Goal: Task Accomplishment & Management: Complete application form

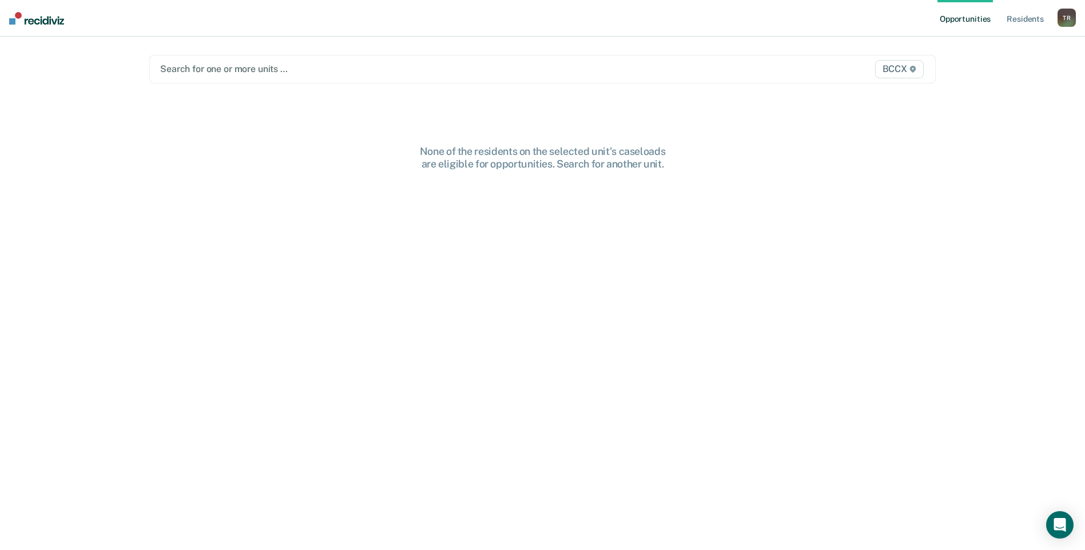
click at [281, 74] on div at bounding box center [427, 68] width 535 height 13
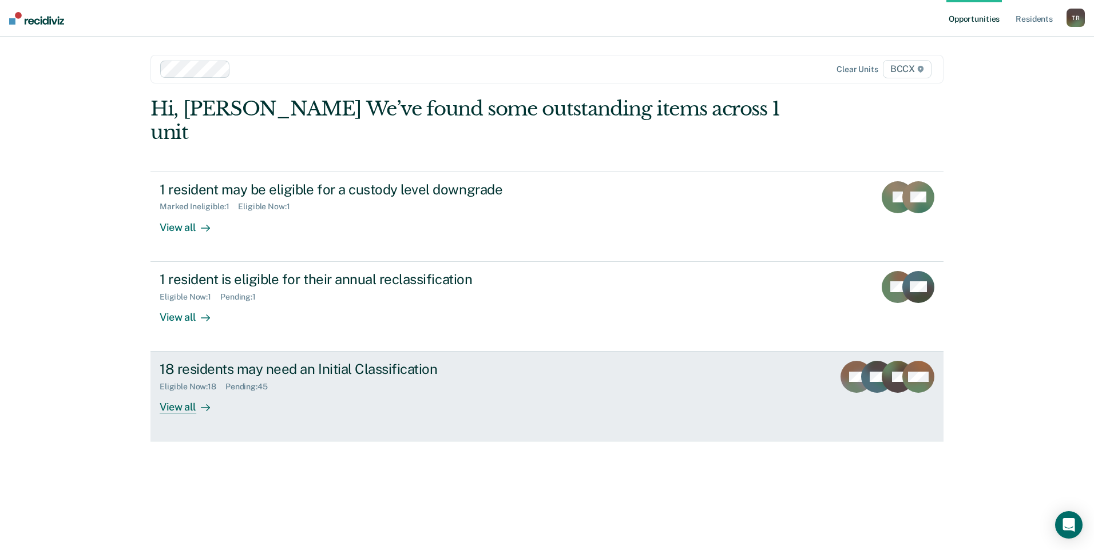
click at [182, 392] on div "View all" at bounding box center [192, 403] width 64 height 22
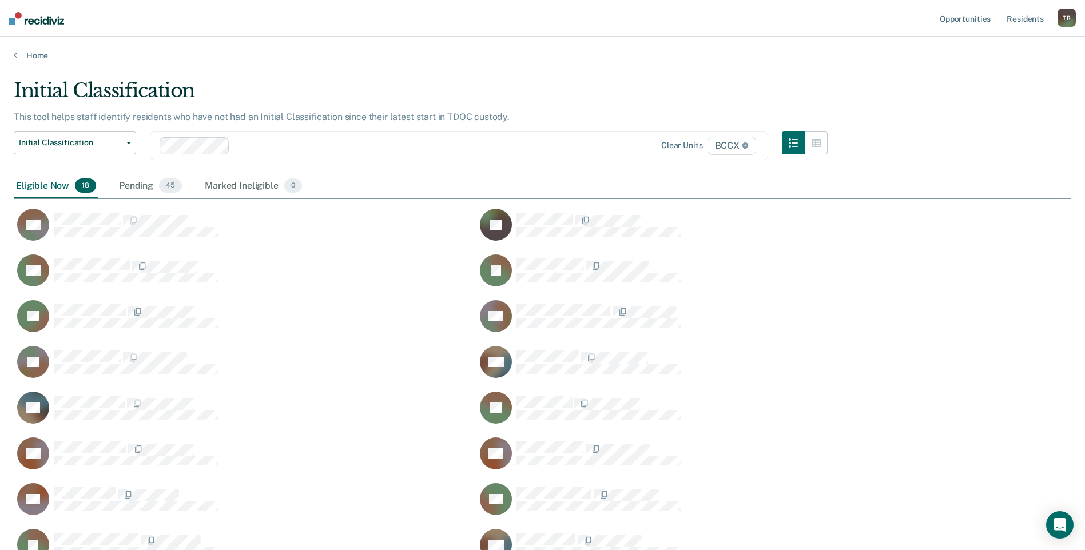
scroll to position [530, 1049]
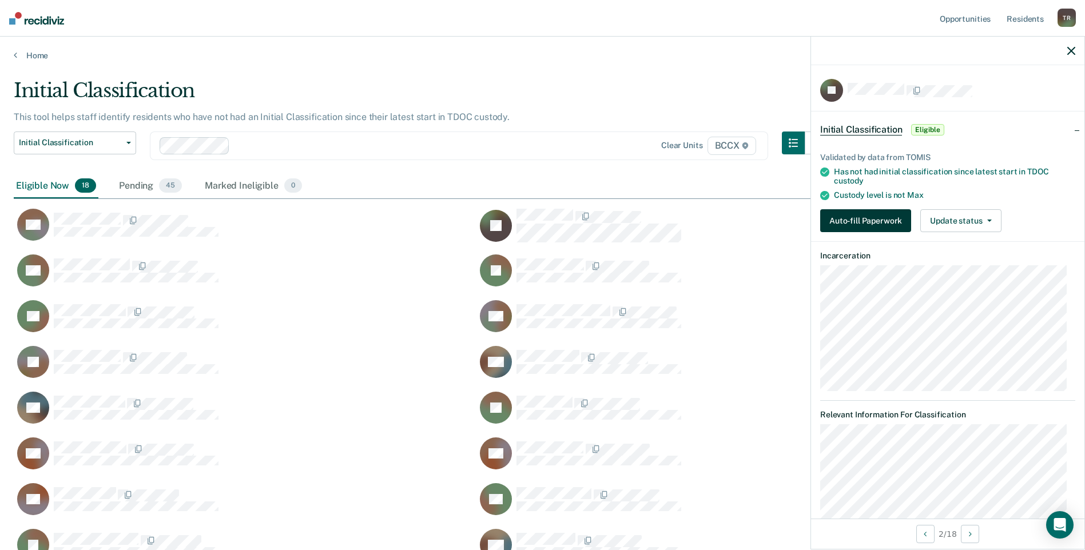
click at [853, 222] on button "Auto-fill Paperwork" at bounding box center [865, 220] width 91 height 23
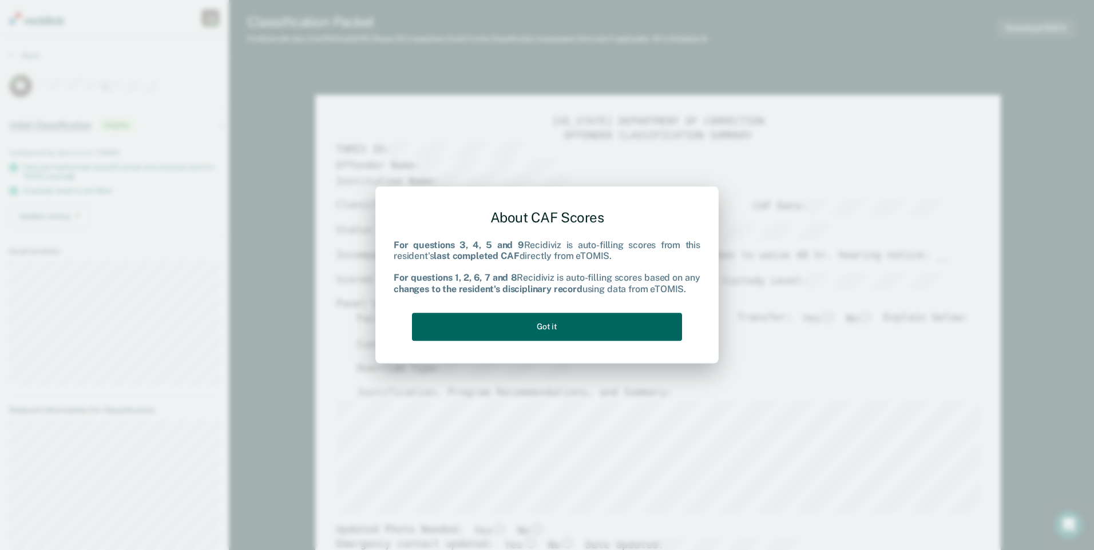
click at [606, 329] on button "Got it" at bounding box center [547, 327] width 270 height 28
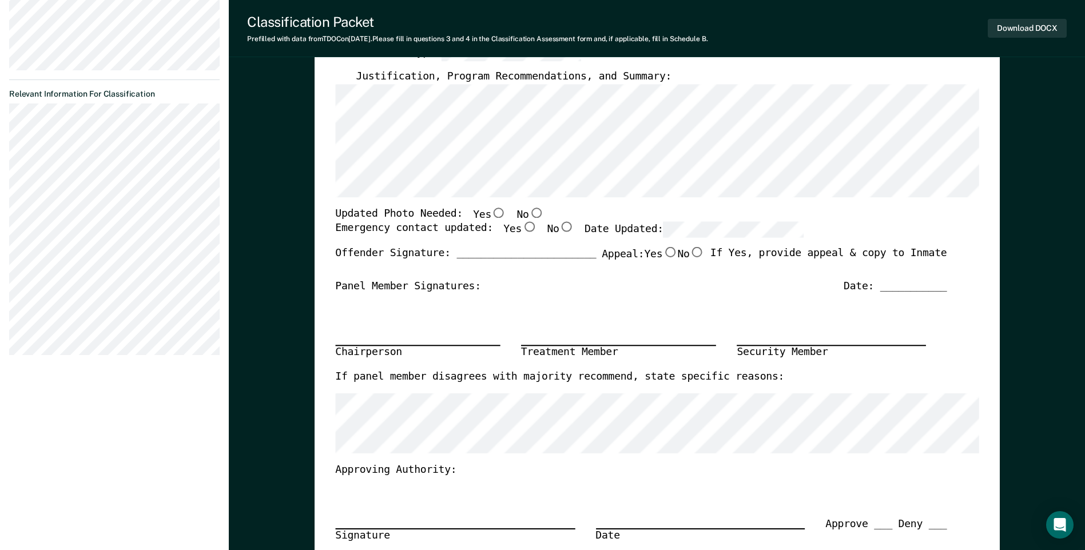
scroll to position [343, 0]
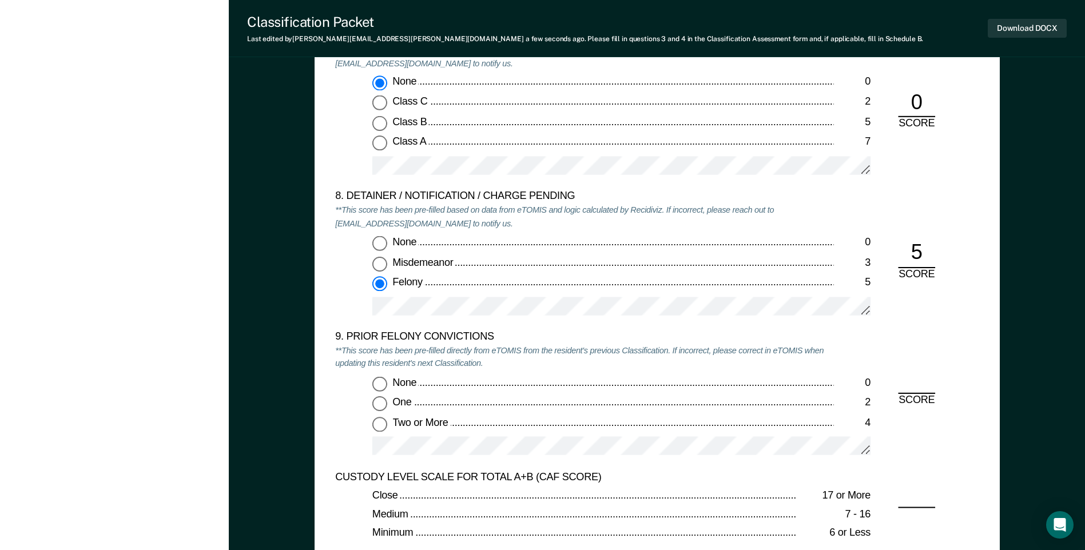
scroll to position [2345, 0]
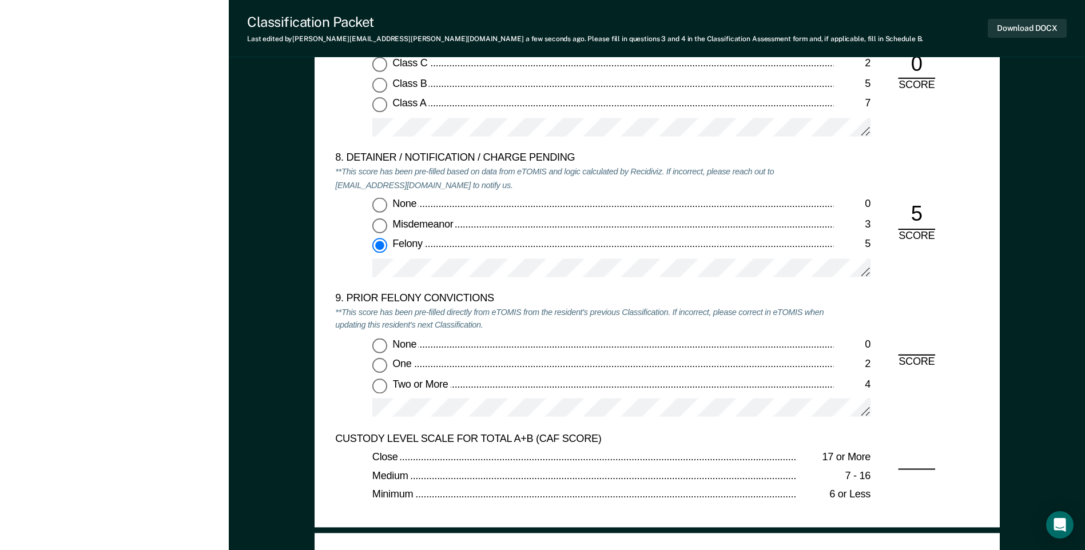
click at [385, 368] on input "One 2" at bounding box center [379, 365] width 15 height 15
type textarea "x"
radio input "true"
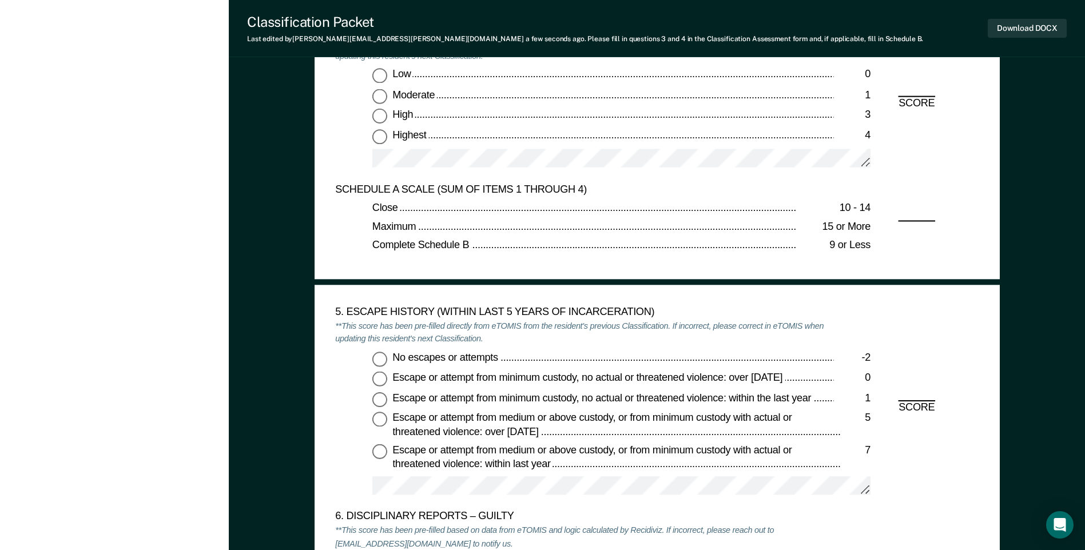
scroll to position [1544, 0]
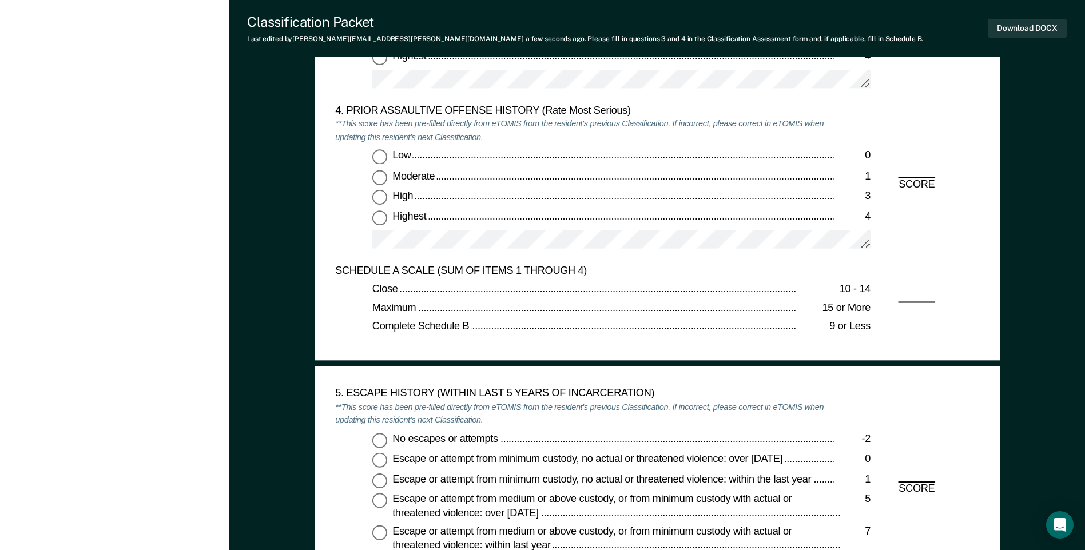
click at [377, 438] on input "No escapes or attempts -2" at bounding box center [379, 439] width 15 height 15
type textarea "x"
radio input "true"
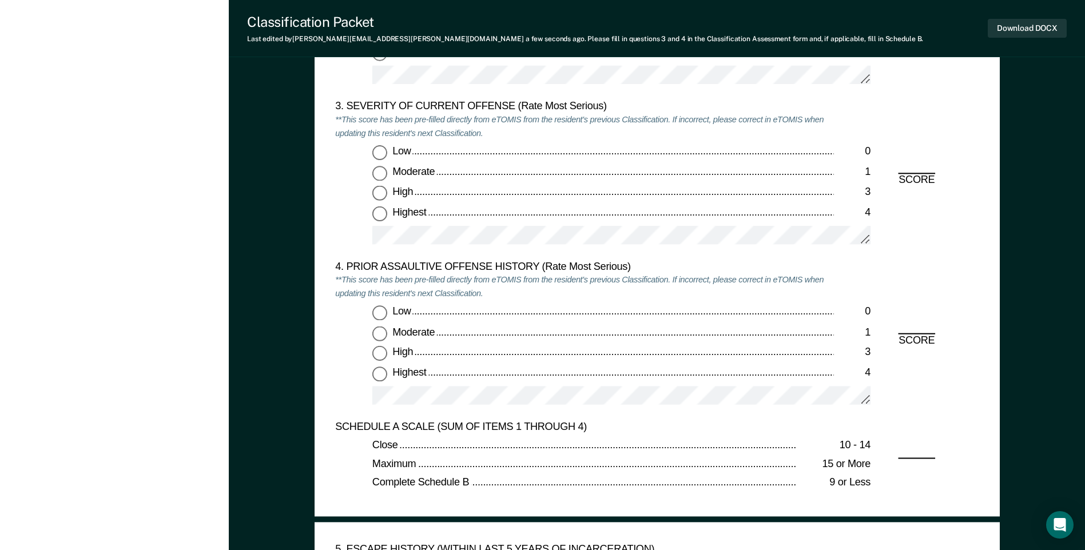
scroll to position [1316, 0]
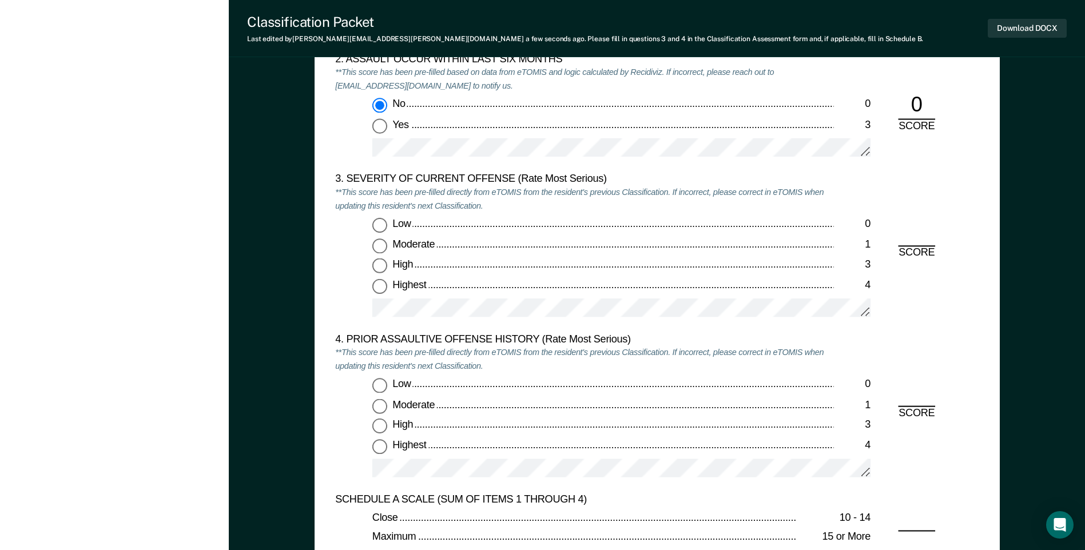
click at [384, 446] on input "Highest 4" at bounding box center [379, 446] width 15 height 15
type textarea "x"
radio input "true"
click at [381, 288] on input "Highest 4" at bounding box center [379, 286] width 15 height 15
type textarea "x"
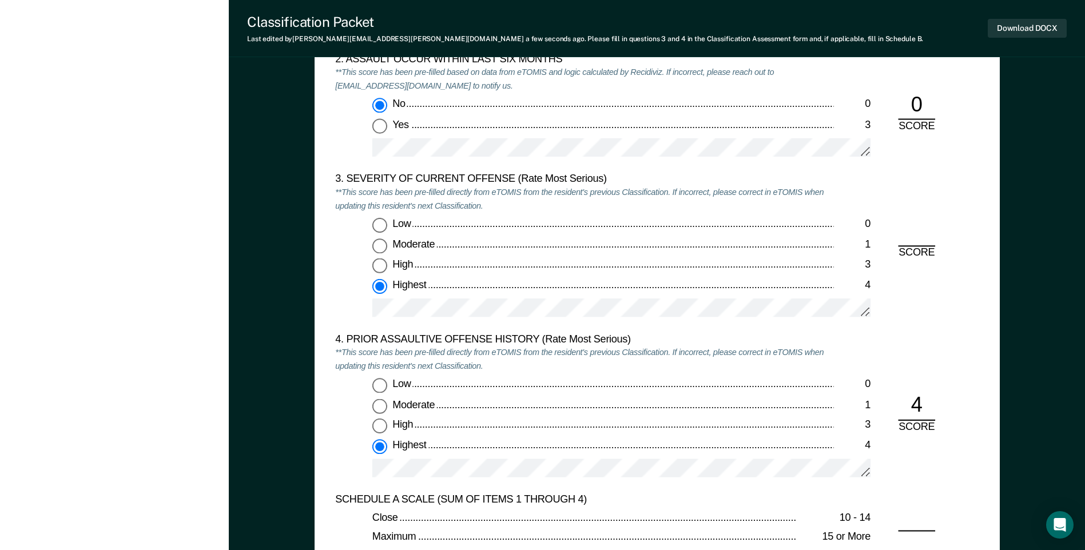
radio input "true"
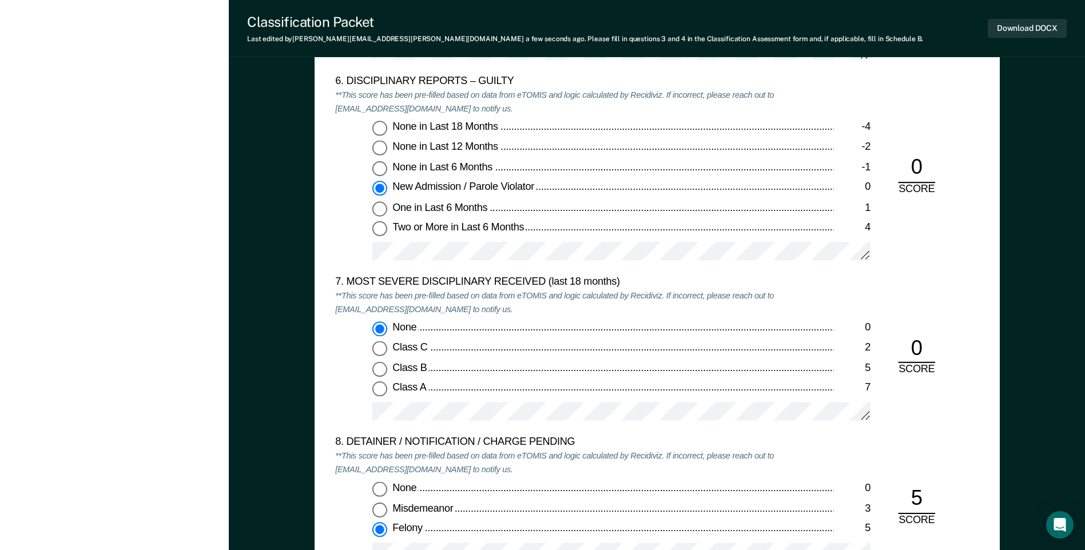
scroll to position [2059, 0]
click at [1002, 26] on button "Download DOCX" at bounding box center [1027, 28] width 79 height 19
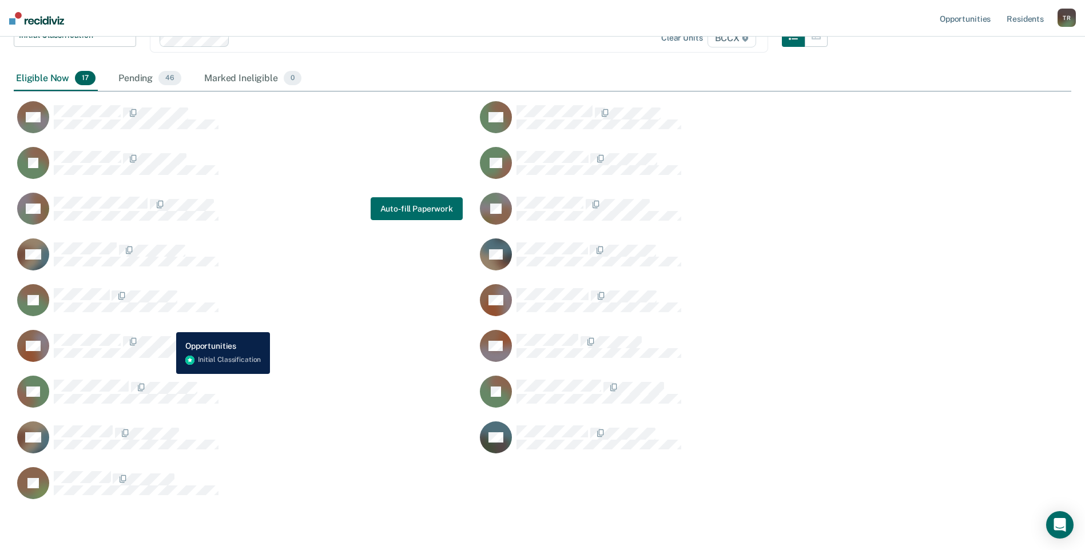
scroll to position [152, 0]
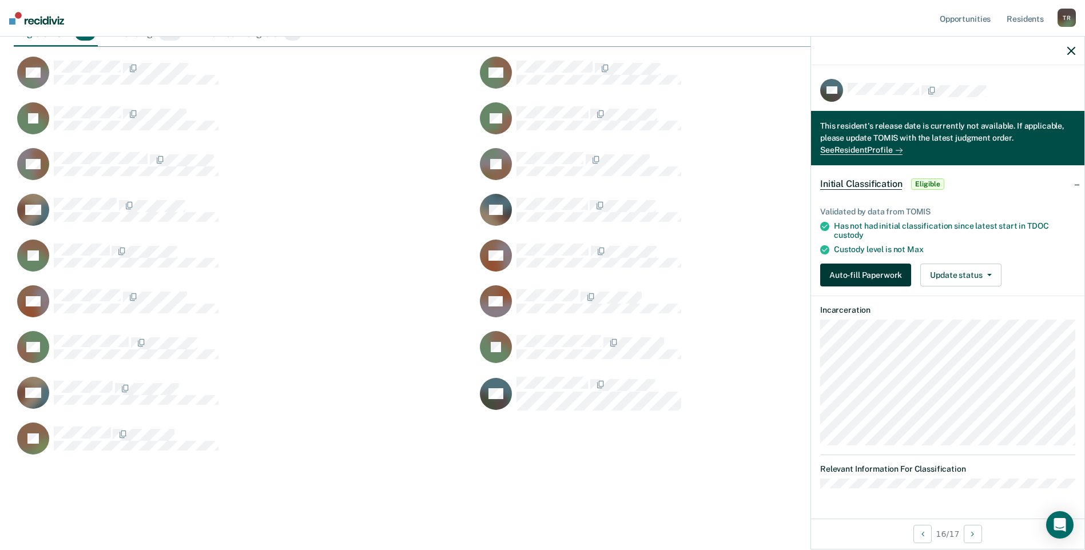
click at [881, 271] on button "Auto-fill Paperwork" at bounding box center [865, 275] width 91 height 23
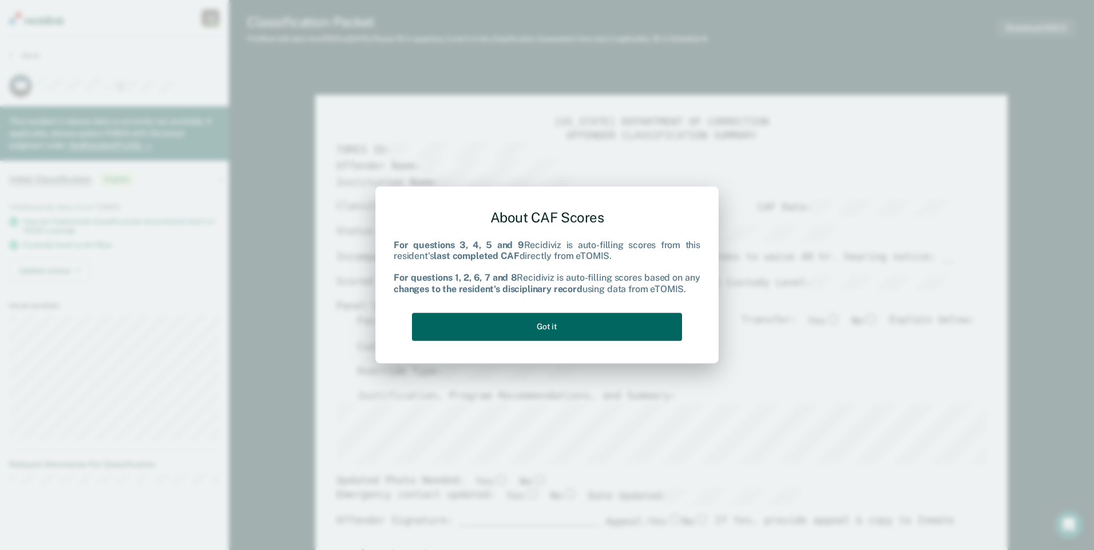
click at [641, 329] on button "Got it" at bounding box center [547, 327] width 270 height 28
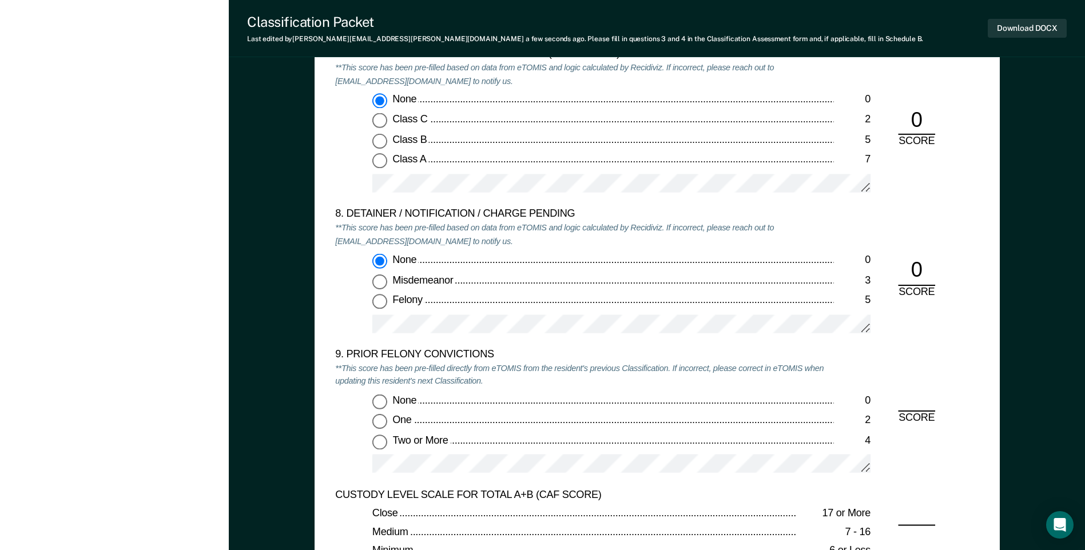
scroll to position [2288, 0]
click at [379, 419] on input "One 2" at bounding box center [379, 422] width 15 height 15
type textarea "x"
radio input "true"
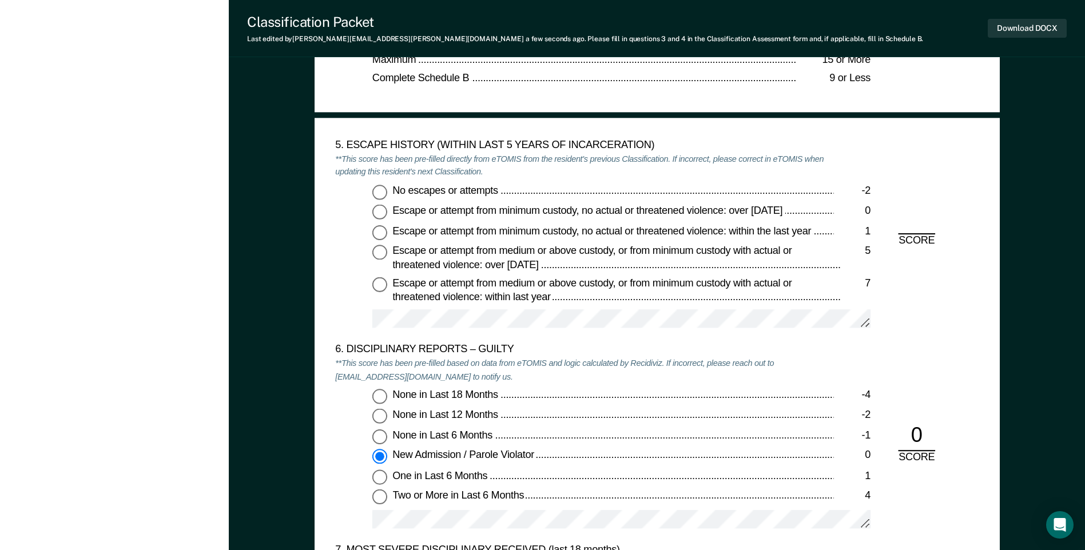
scroll to position [1716, 0]
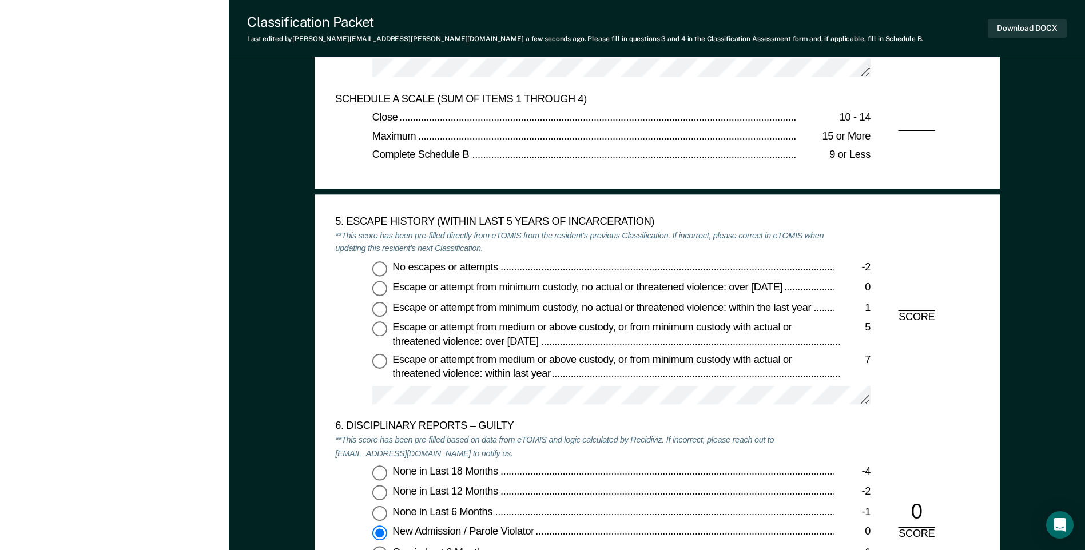
click at [379, 271] on input "No escapes or attempts -2" at bounding box center [379, 268] width 15 height 15
type textarea "x"
radio input "true"
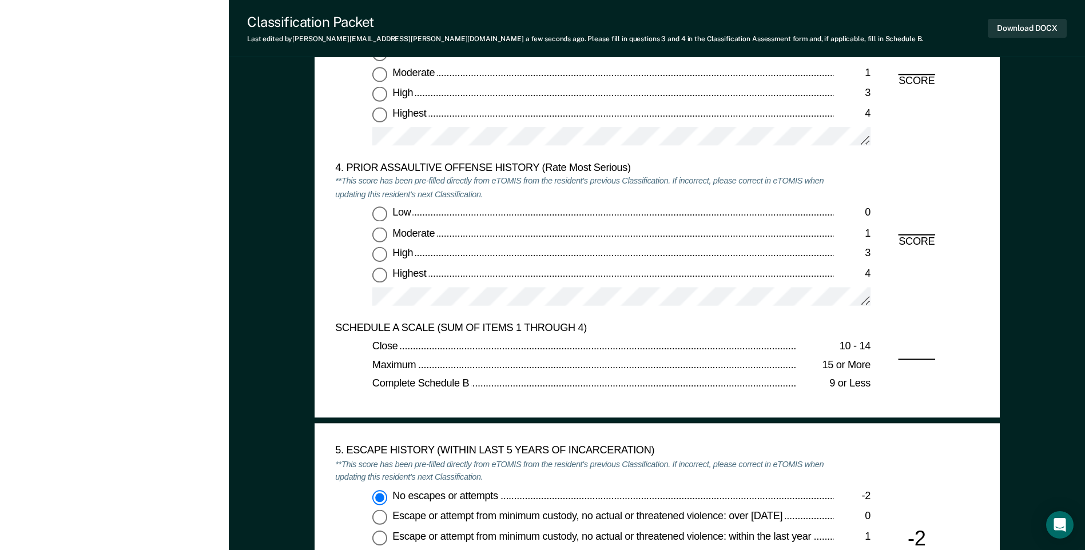
scroll to position [1430, 0]
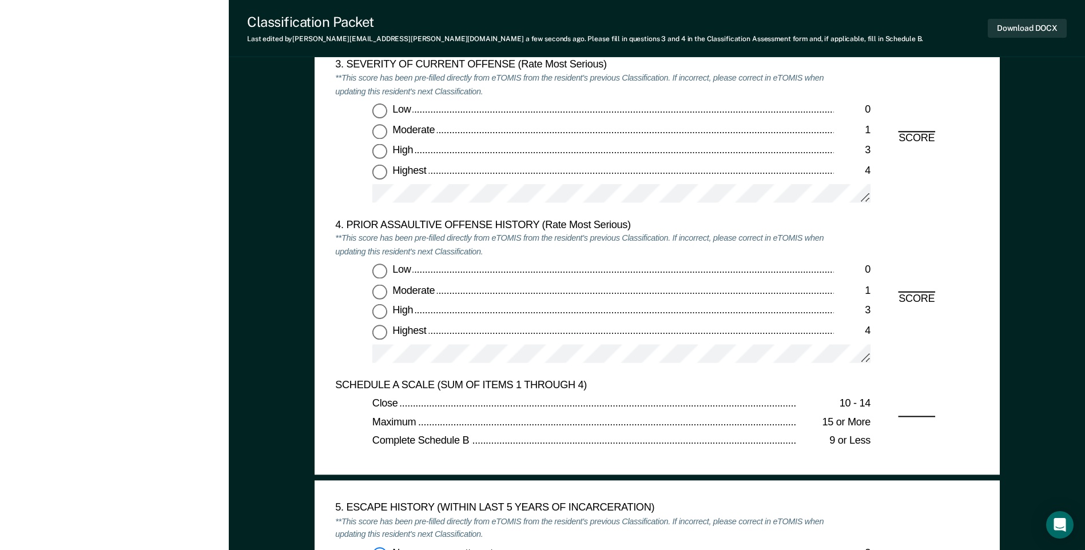
click at [383, 154] on input "High 3" at bounding box center [379, 151] width 15 height 15
type textarea "x"
radio input "true"
click at [380, 173] on input "Highest 4" at bounding box center [379, 171] width 15 height 15
type textarea "x"
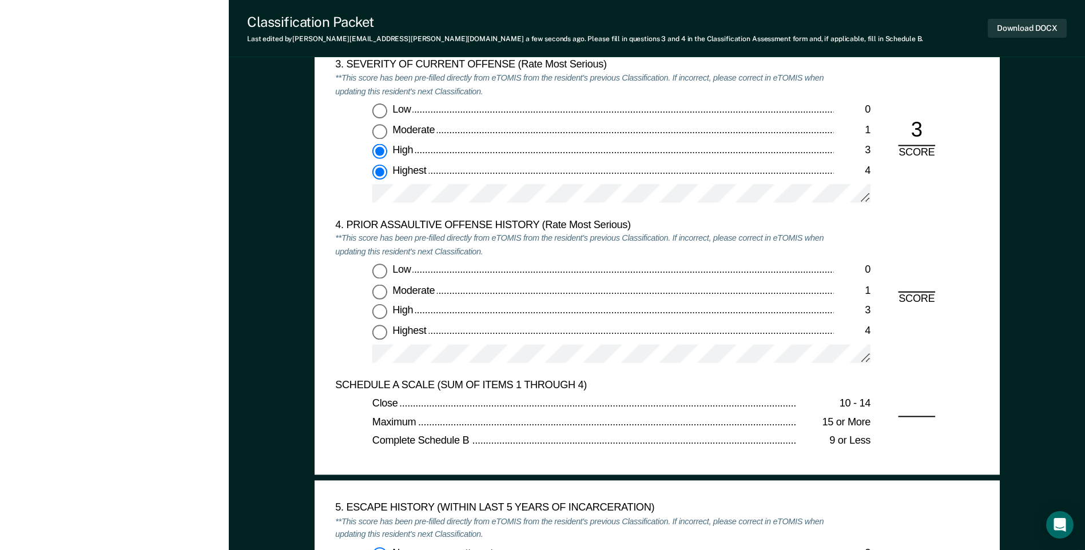
radio input "false"
radio input "true"
click at [908, 281] on div "4. PRIOR ASSAULTIVE OFFENSE HISTORY (Rate Most Serious) **This score has been p…" at bounding box center [656, 299] width 643 height 160
click at [379, 311] on input "High 3" at bounding box center [379, 312] width 15 height 15
type textarea "x"
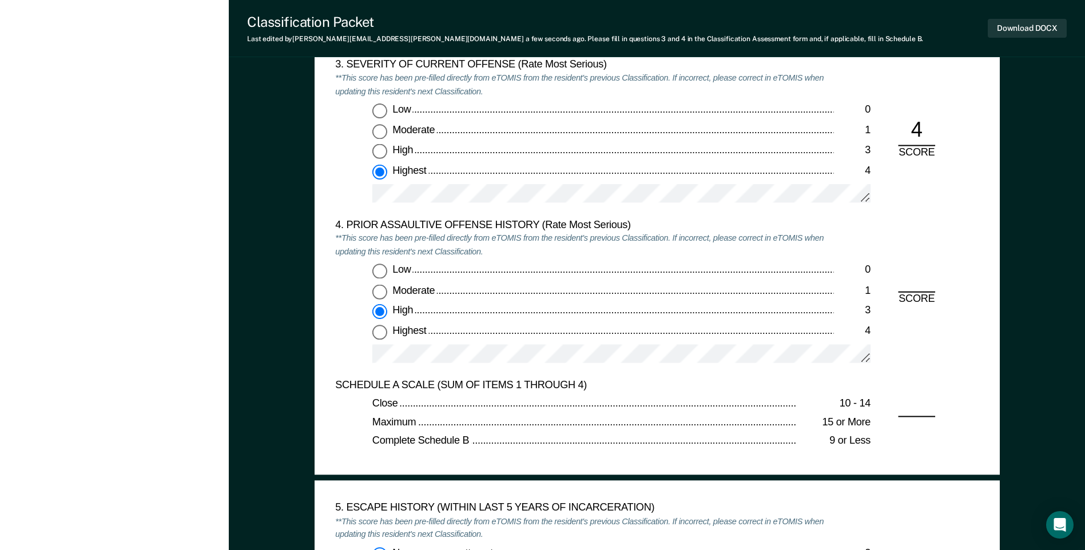
radio input "true"
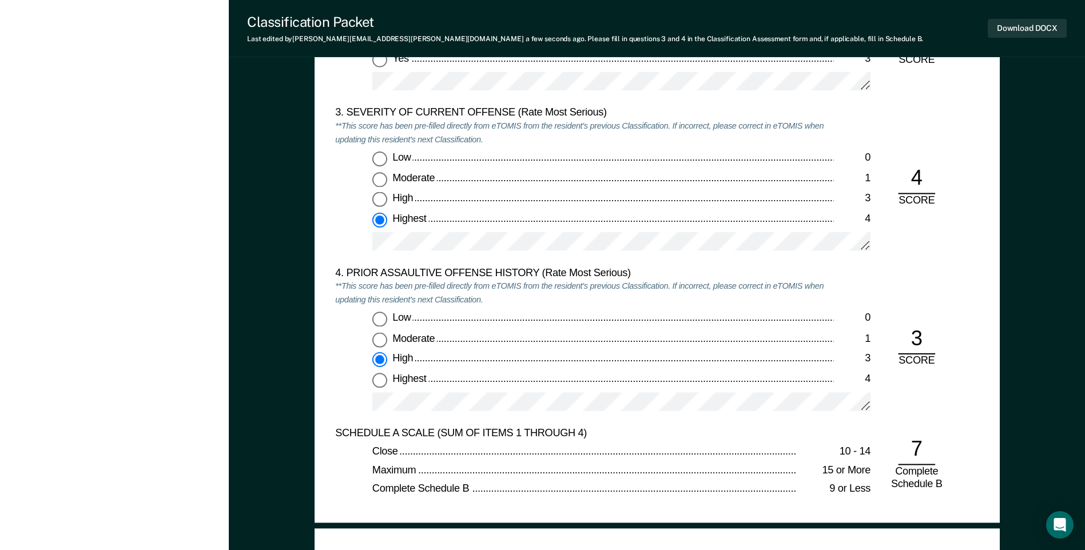
scroll to position [1316, 0]
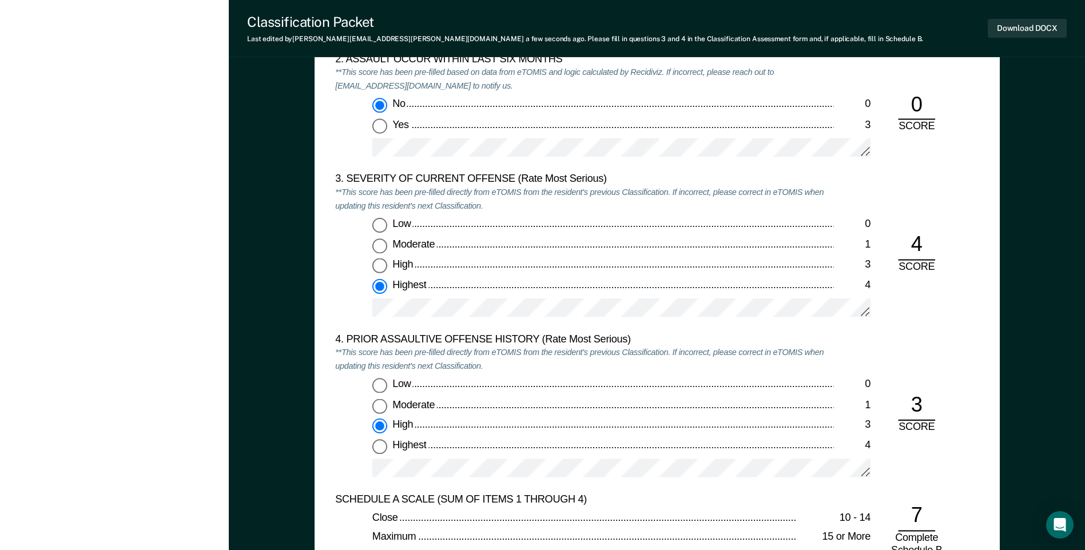
click at [384, 407] on input "Moderate 1" at bounding box center [379, 406] width 15 height 15
type textarea "x"
radio input "true"
radio input "false"
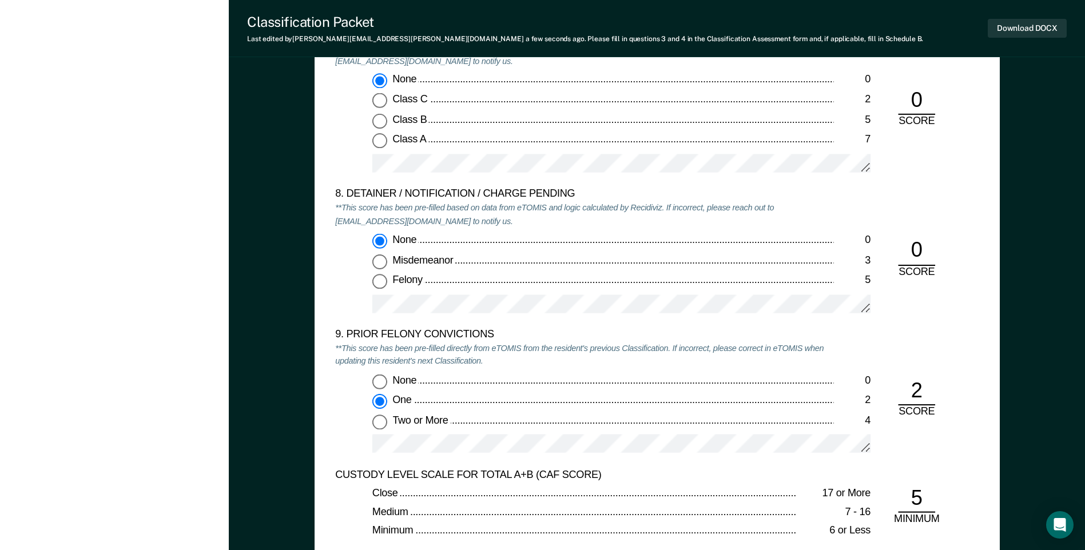
scroll to position [2231, 0]
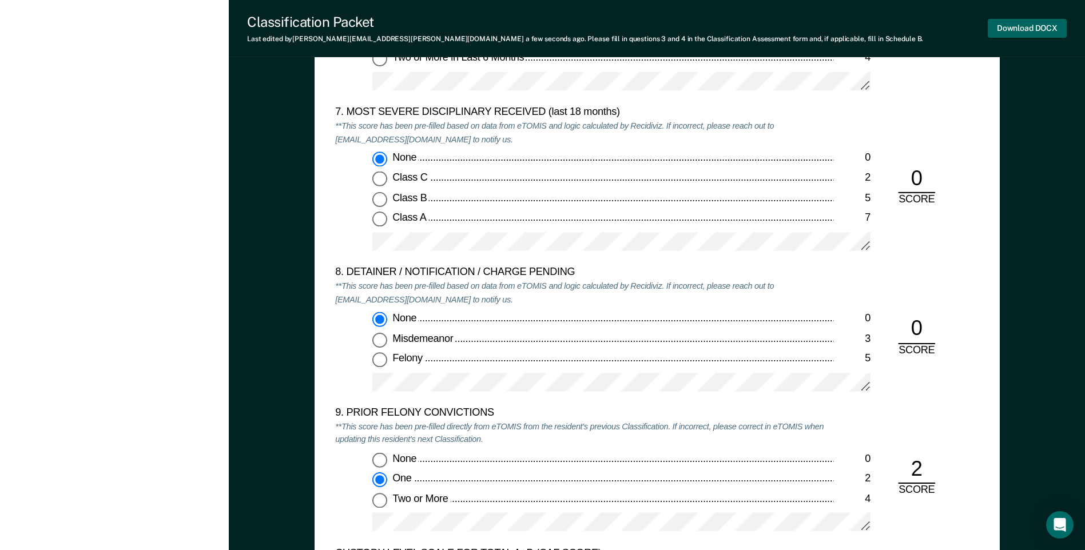
click at [1012, 29] on button "Download DOCX" at bounding box center [1027, 28] width 79 height 19
click at [686, 129] on em "**This score has been pre-filled based on data from eTOMIS and logic calculated…" at bounding box center [554, 133] width 439 height 24
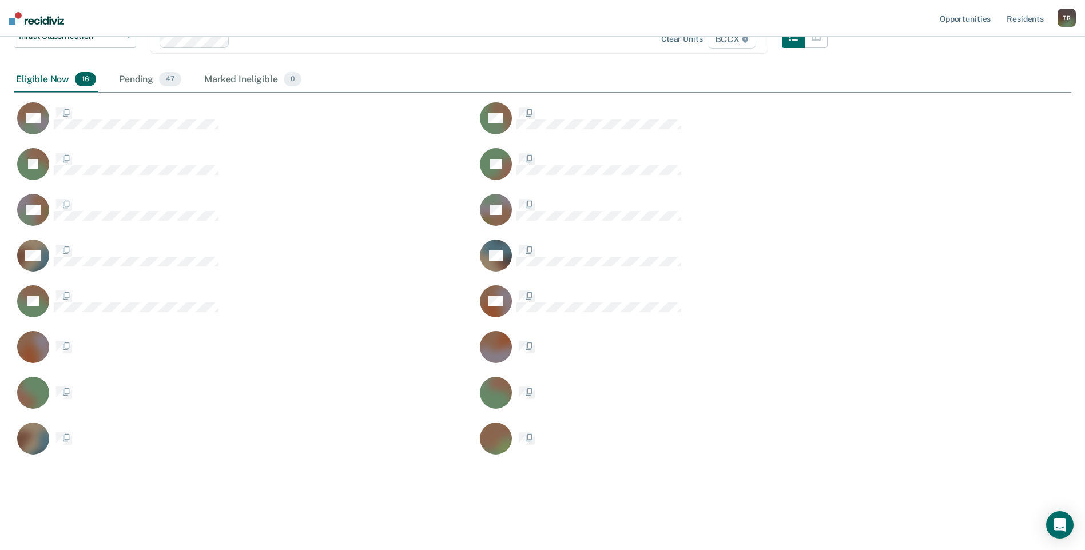
scroll to position [484, 1049]
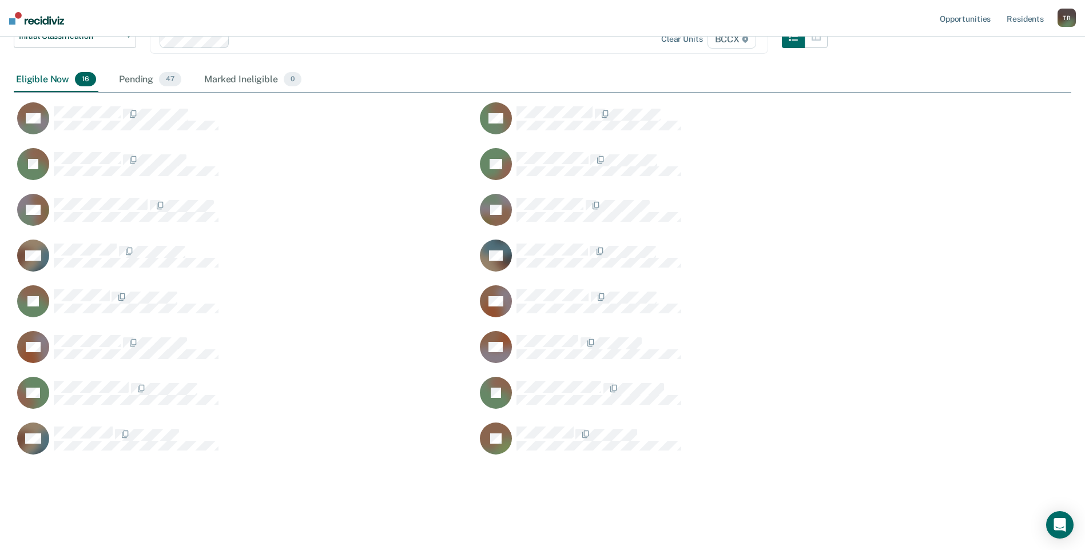
click at [234, 492] on div "Initial Classification This tool helps staff identify residents who have not ha…" at bounding box center [543, 237] width 1058 height 529
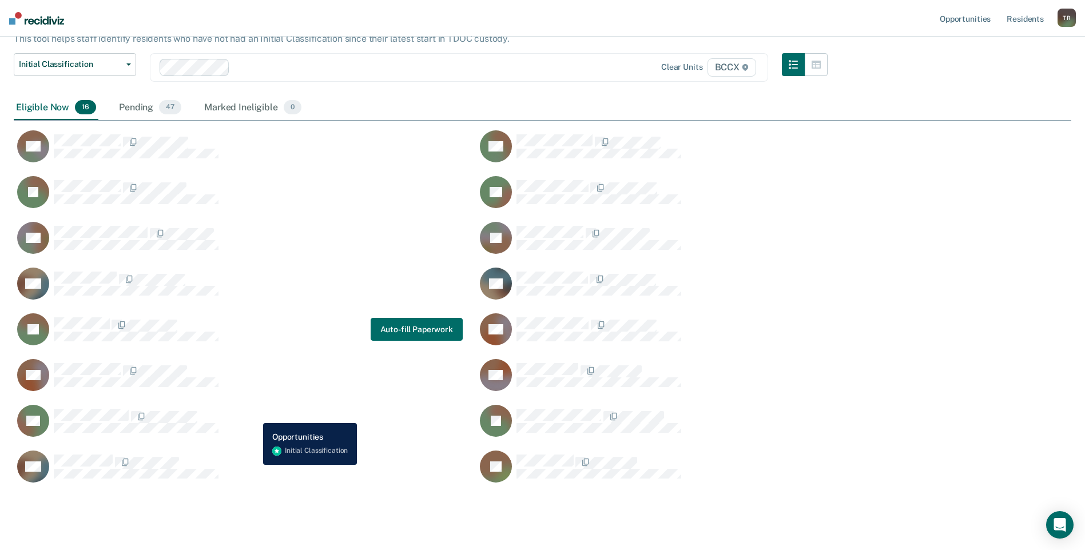
scroll to position [106, 0]
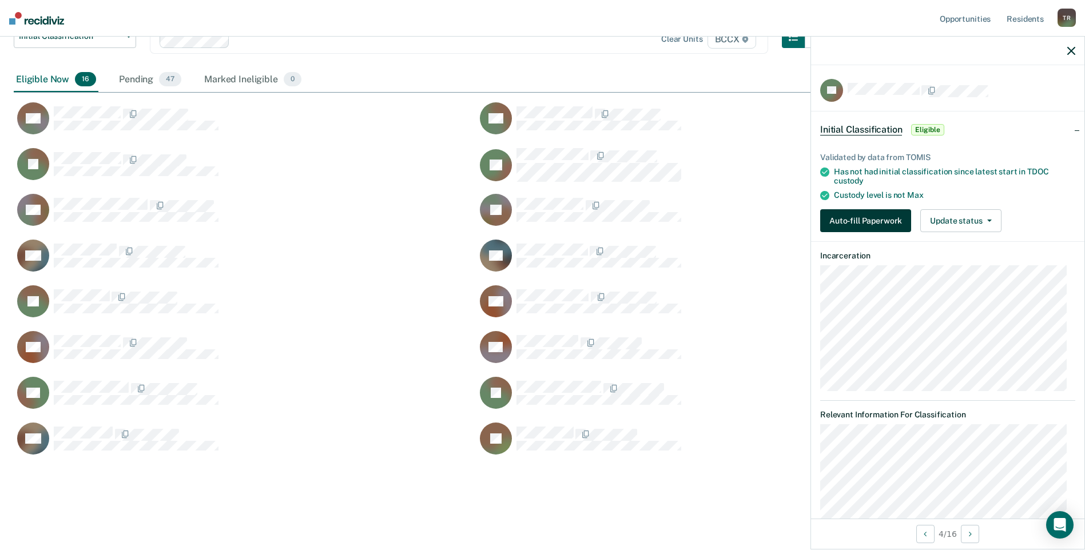
click at [859, 216] on button "Auto-fill Paperwork" at bounding box center [865, 220] width 91 height 23
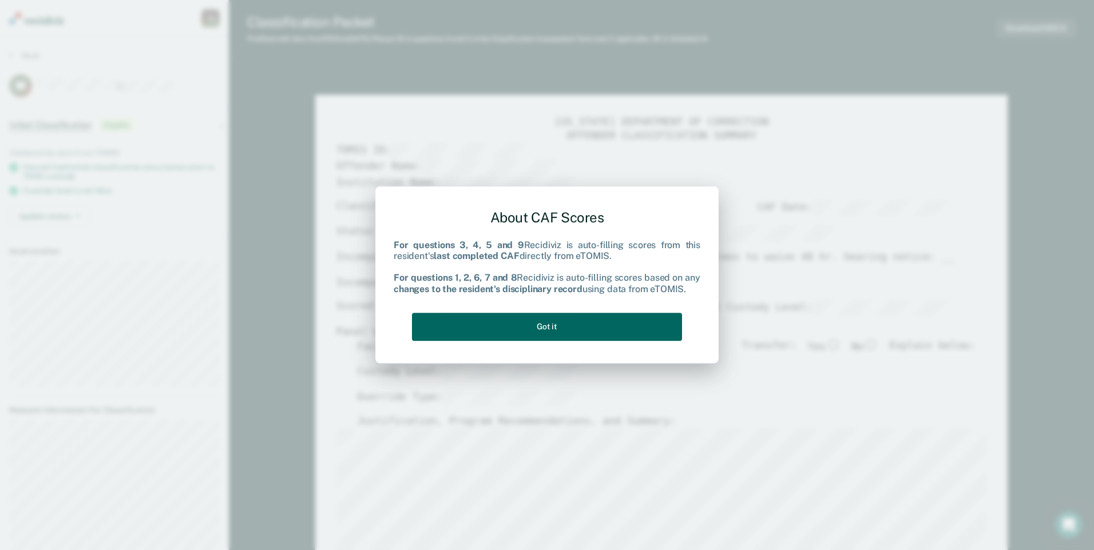
click at [653, 328] on button "Got it" at bounding box center [547, 327] width 270 height 28
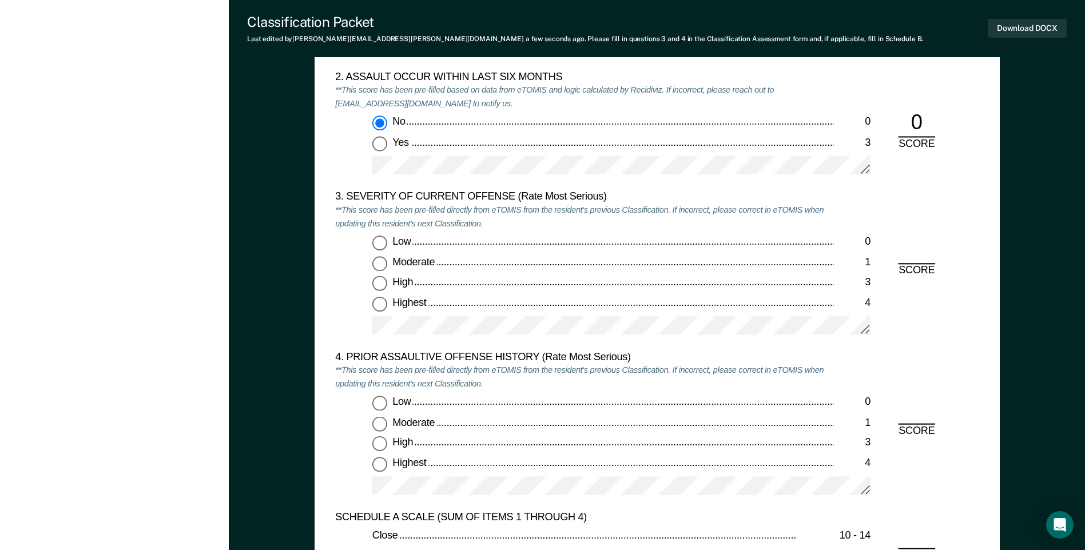
scroll to position [1316, 0]
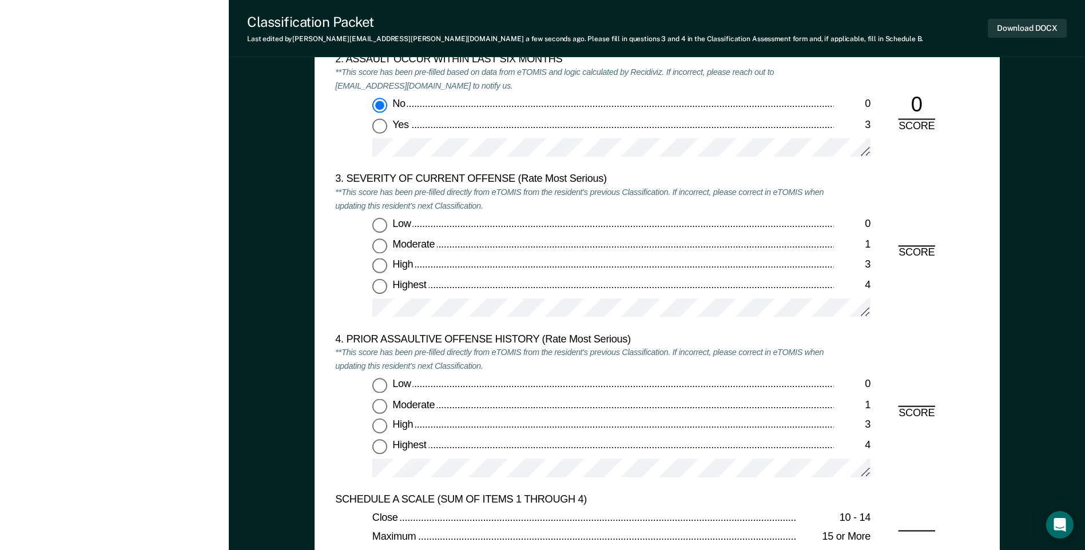
click at [382, 249] on input "Moderate 1" at bounding box center [379, 246] width 15 height 15
type textarea "x"
radio input "true"
click at [382, 389] on input "Low 0" at bounding box center [379, 386] width 15 height 15
type textarea "x"
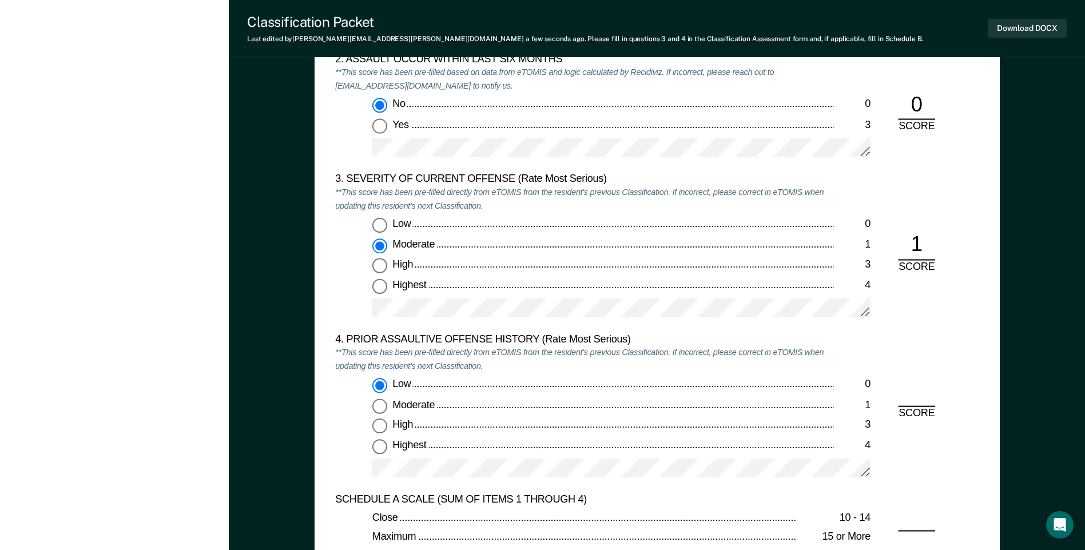
radio input "true"
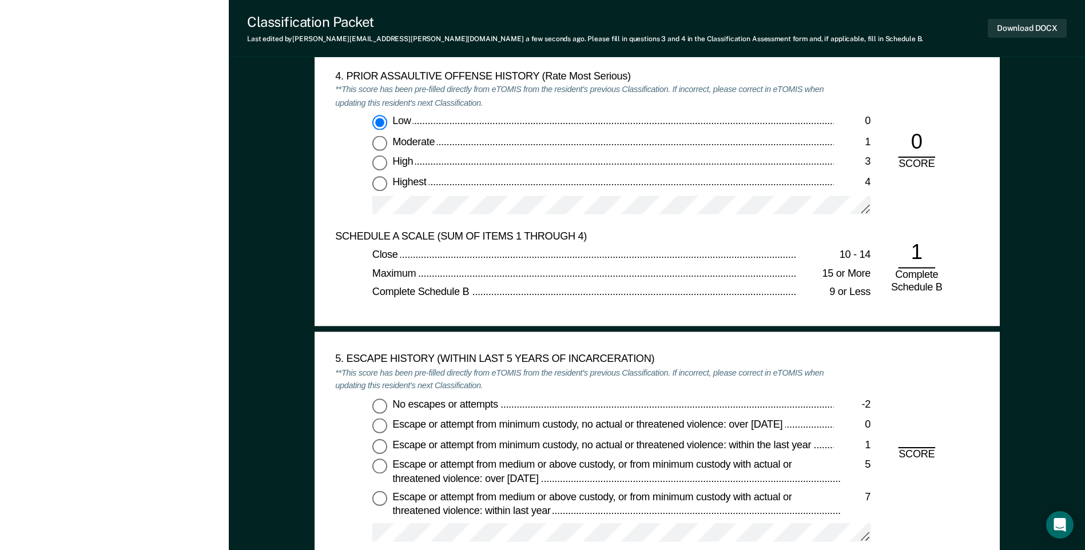
scroll to position [1602, 0]
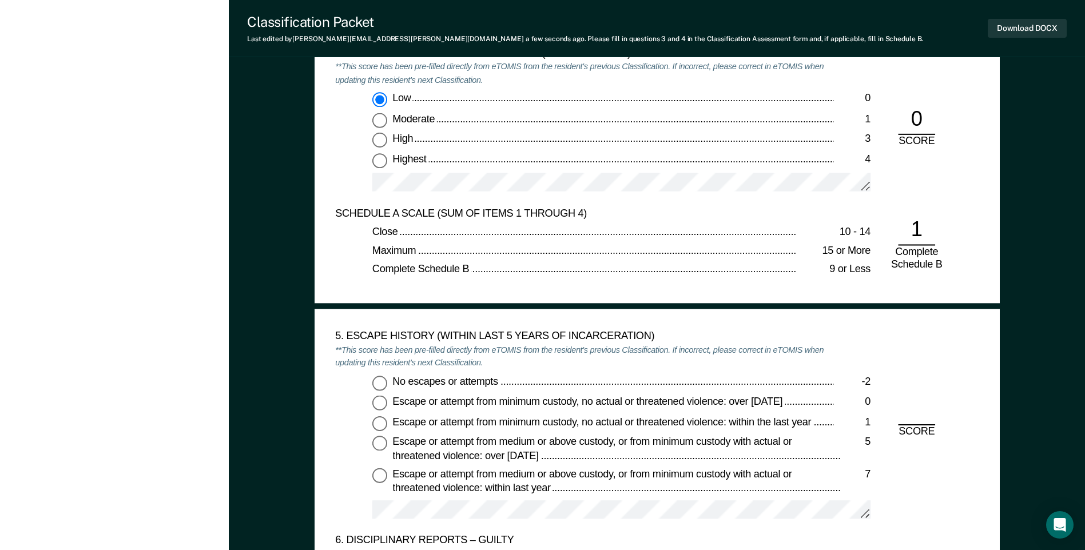
click at [381, 387] on input "No escapes or attempts -2" at bounding box center [379, 382] width 15 height 15
type textarea "x"
radio input "true"
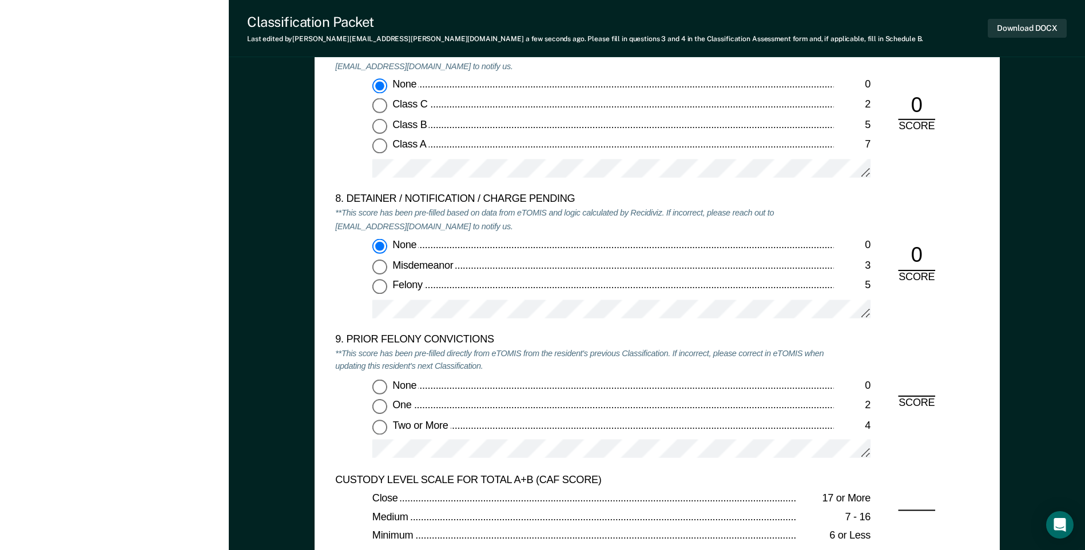
scroll to position [2345, 0]
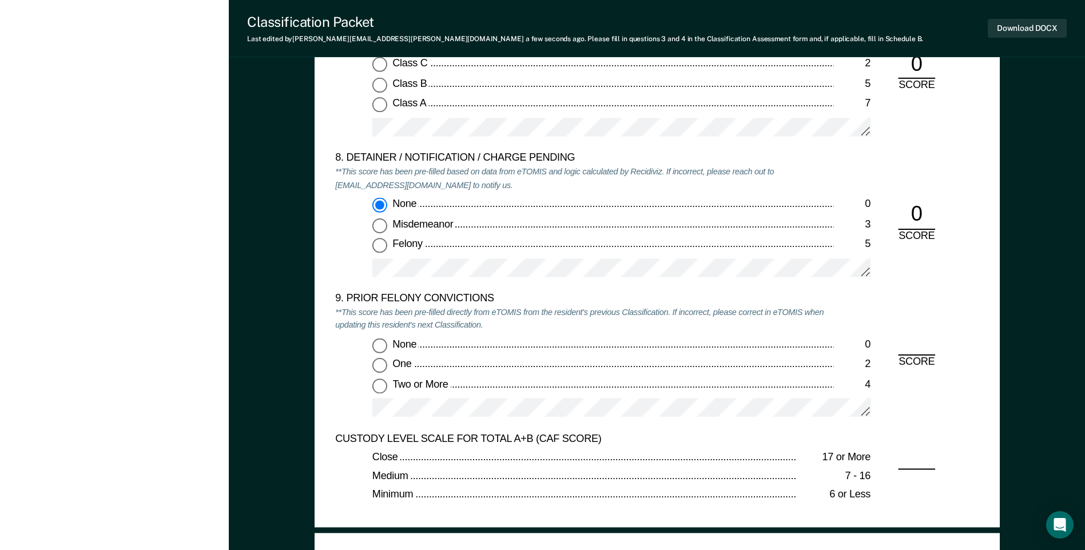
click at [380, 388] on input "Two or More 4" at bounding box center [379, 385] width 15 height 15
type textarea "x"
radio input "true"
click at [1001, 30] on button "Download DOCX" at bounding box center [1027, 28] width 79 height 19
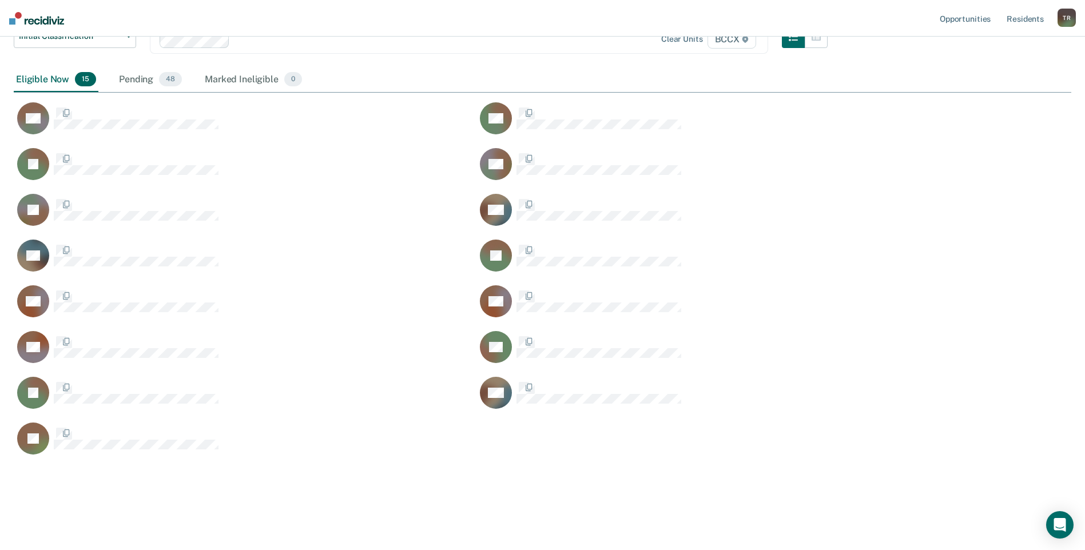
scroll to position [484, 1049]
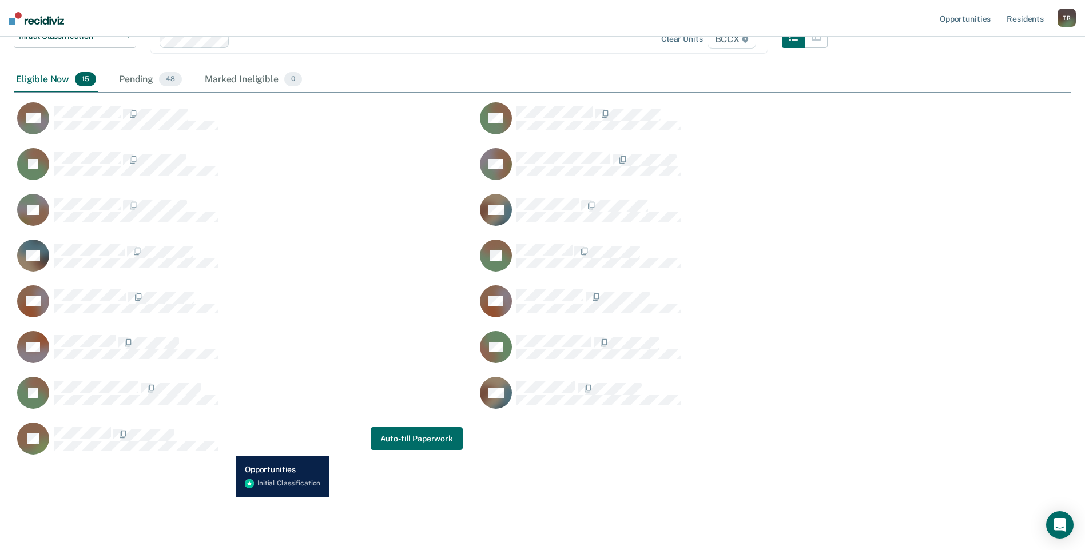
click at [227, 447] on div "JS Auto-fill Paperwork" at bounding box center [238, 438] width 449 height 33
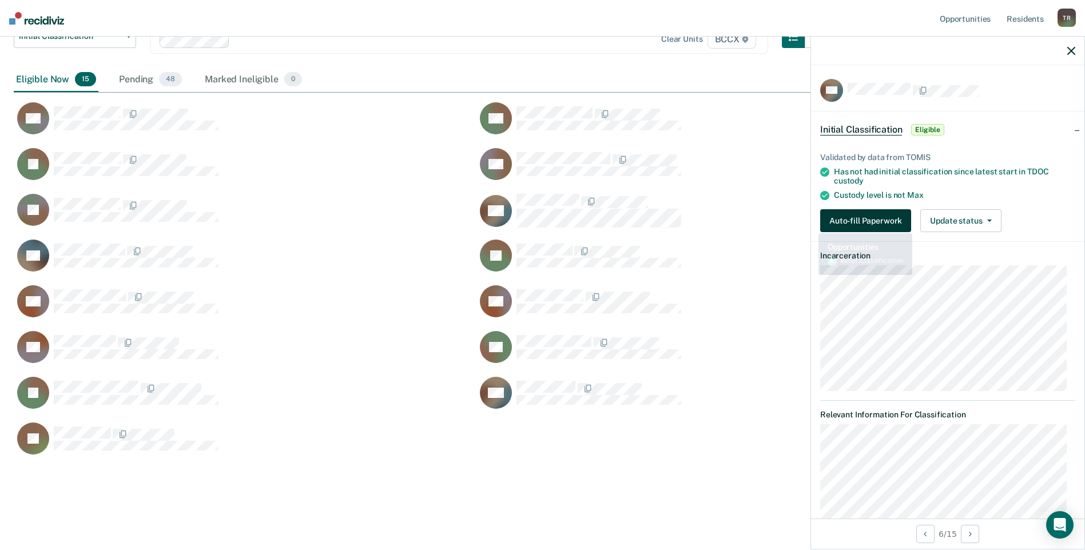
click at [848, 221] on button "Auto-fill Paperwork" at bounding box center [865, 220] width 91 height 23
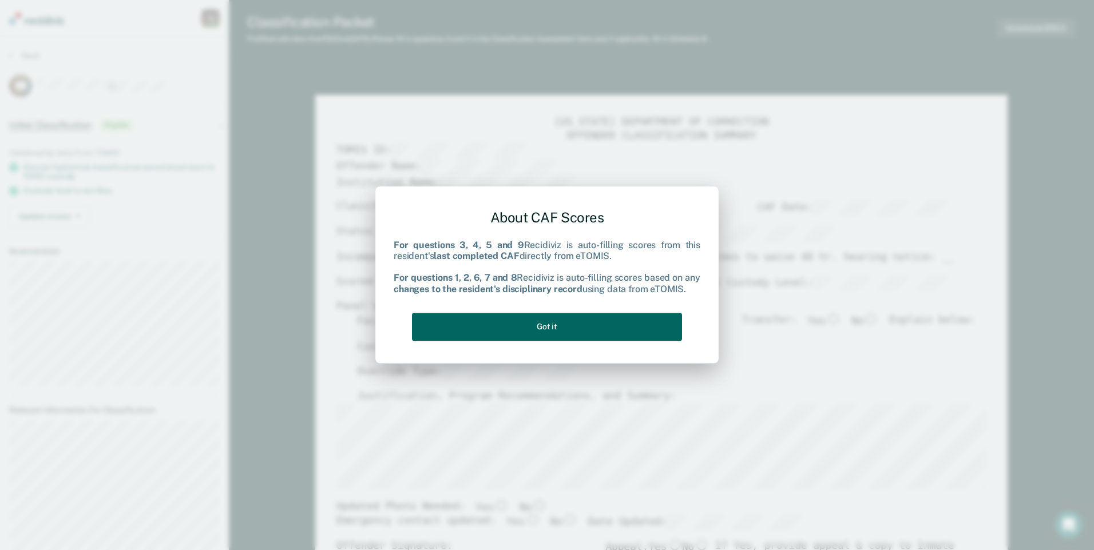
click at [657, 321] on button "Got it" at bounding box center [547, 327] width 270 height 28
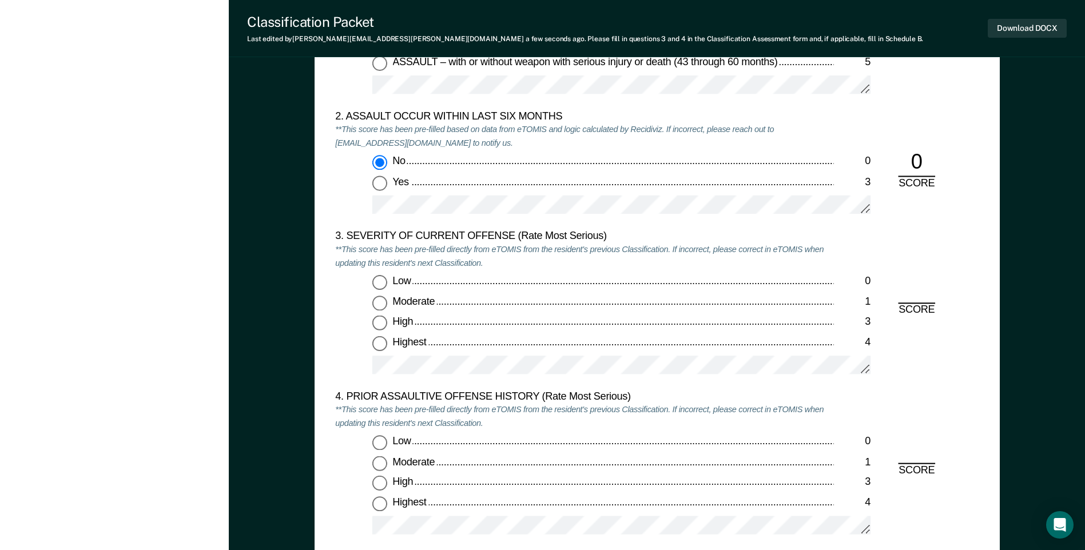
scroll to position [1316, 0]
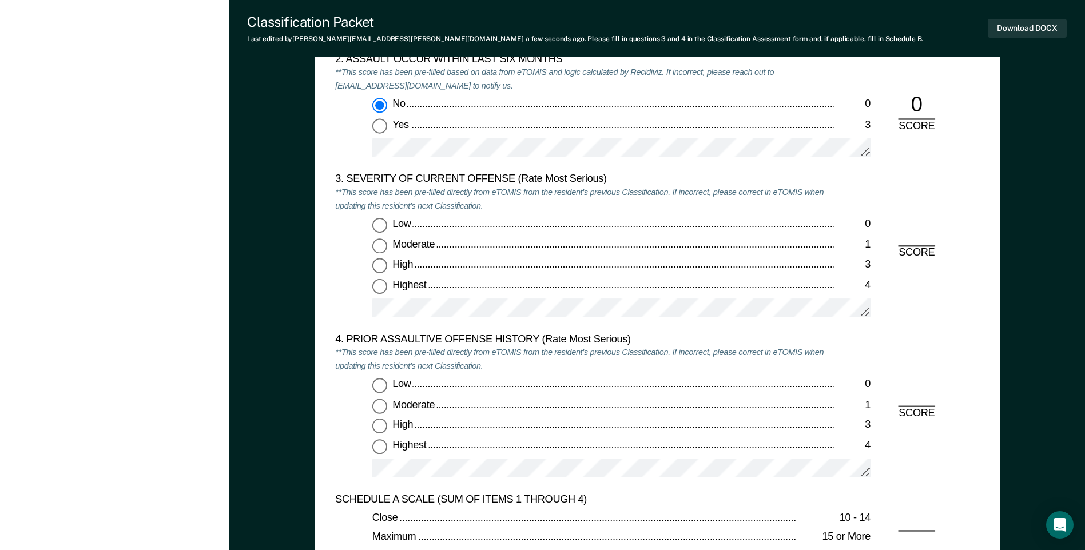
click at [382, 246] on input "Moderate 1" at bounding box center [379, 246] width 15 height 15
type textarea "x"
radio input "true"
click at [375, 383] on input "Low 0" at bounding box center [379, 386] width 15 height 15
type textarea "x"
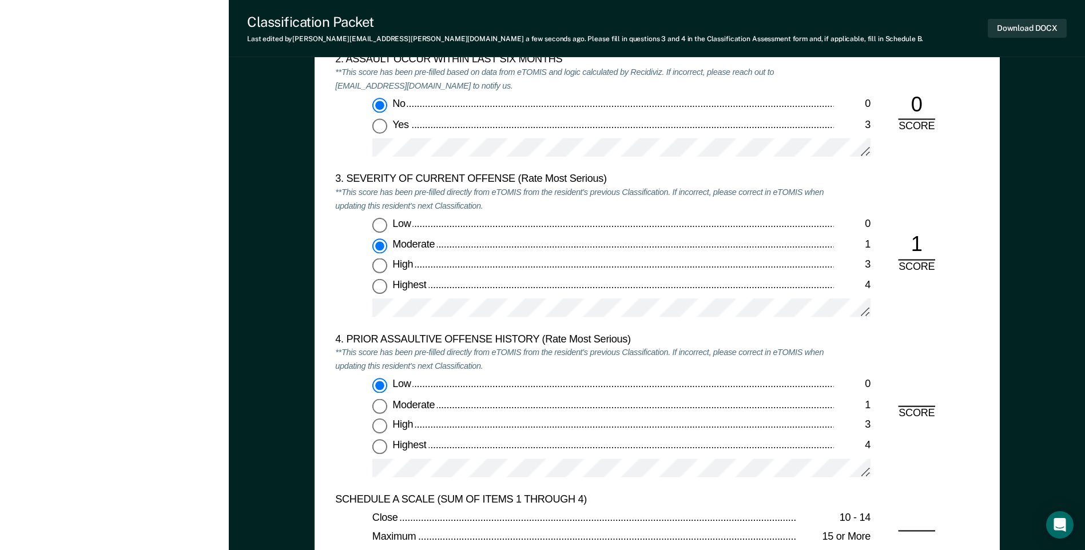
radio input "true"
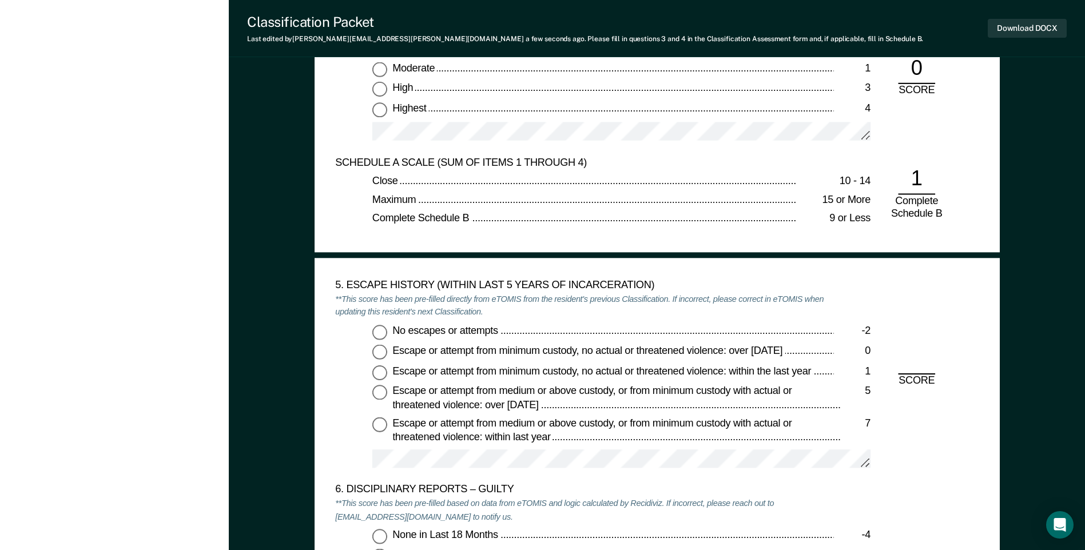
scroll to position [1659, 0]
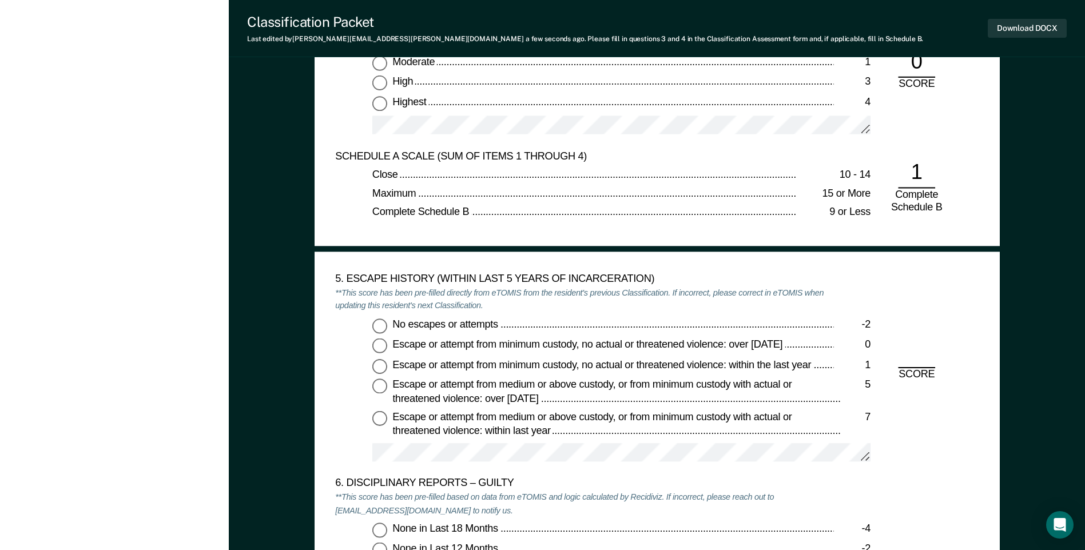
click at [383, 327] on input "No escapes or attempts -2" at bounding box center [379, 325] width 15 height 15
type textarea "x"
radio input "true"
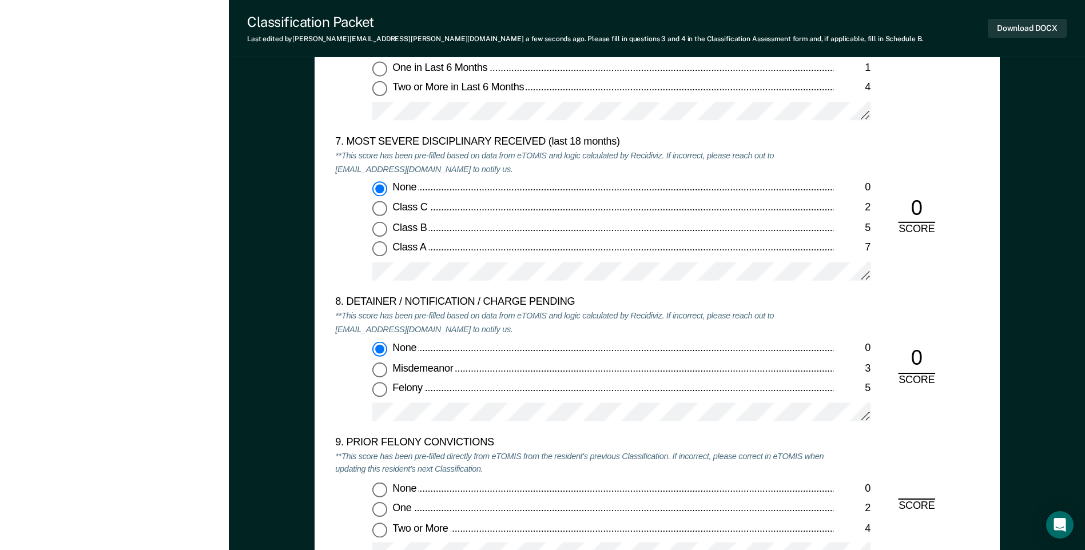
scroll to position [2231, 0]
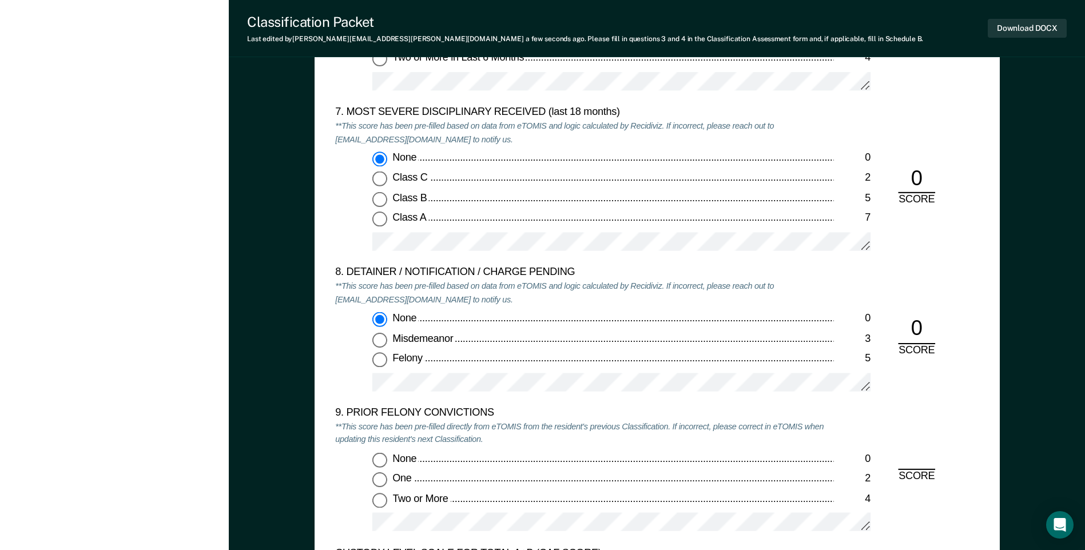
click at [383, 477] on input "One 2" at bounding box center [379, 479] width 15 height 15
type textarea "x"
radio input "true"
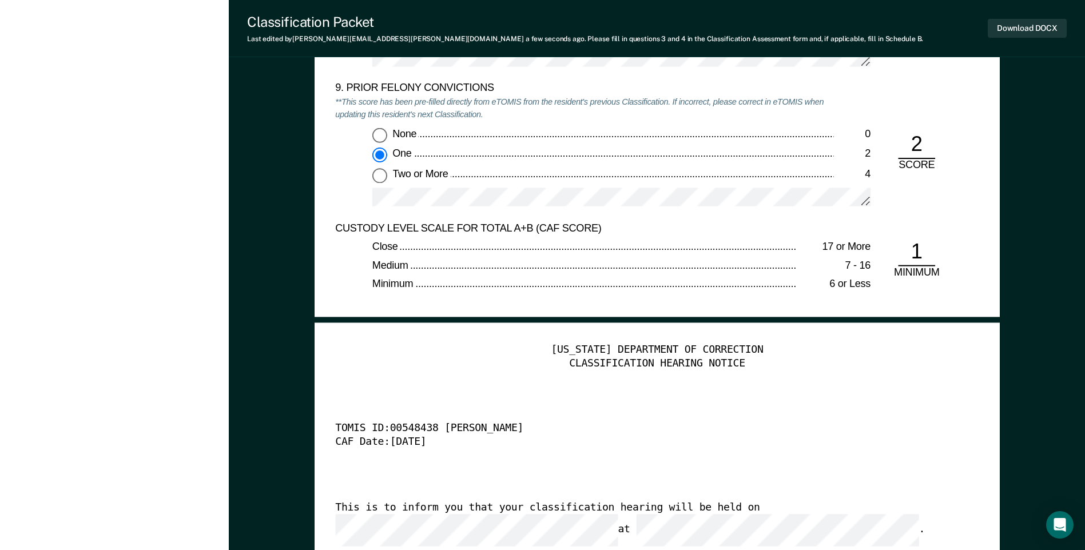
scroll to position [2460, 0]
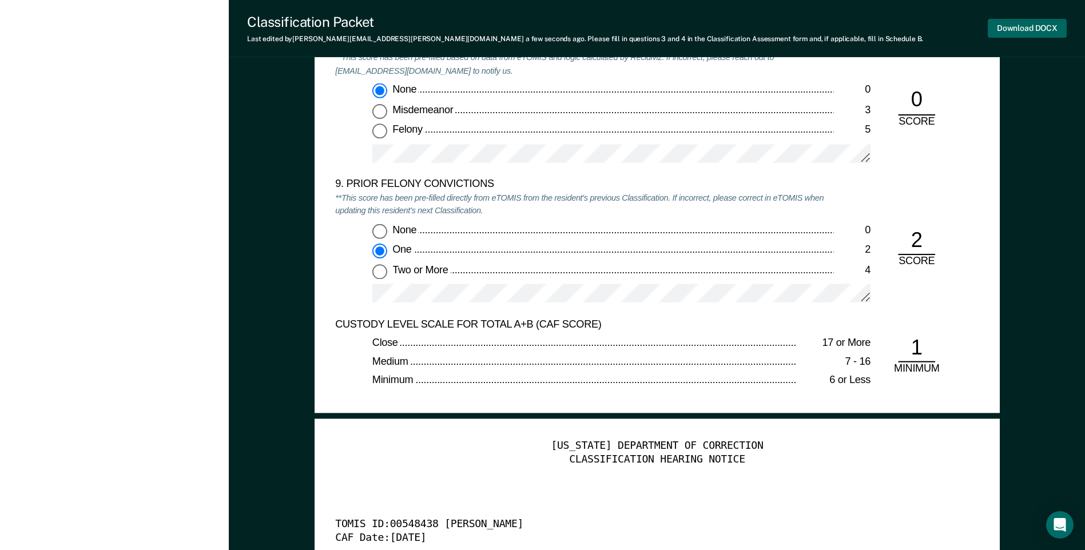
click at [999, 29] on button "Download DOCX" at bounding box center [1027, 28] width 79 height 19
click at [686, 232] on div "None" at bounding box center [612, 230] width 441 height 14
click at [387, 232] on input "None 0" at bounding box center [379, 230] width 15 height 15
type textarea "x"
radio input "true"
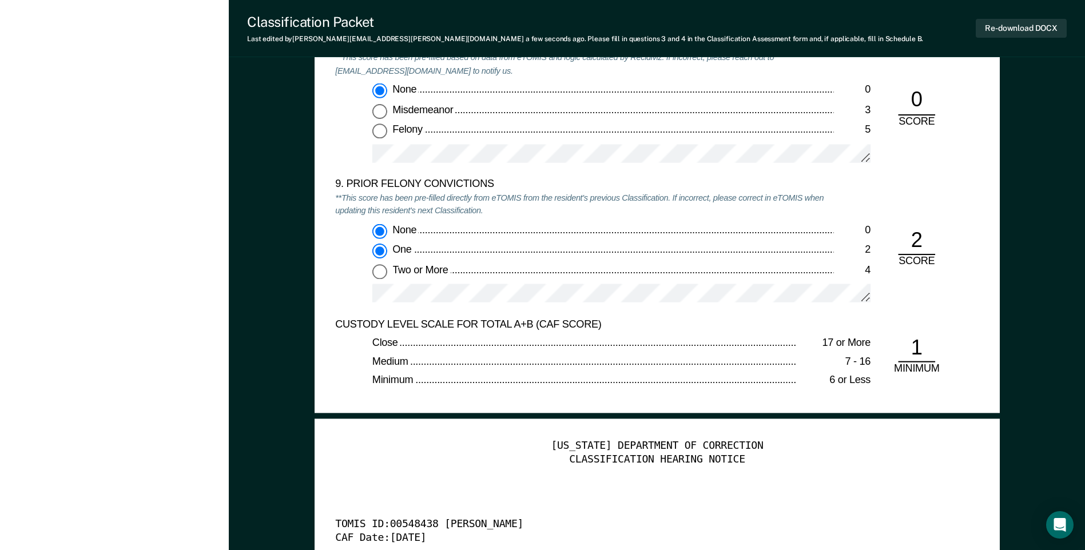
radio input "false"
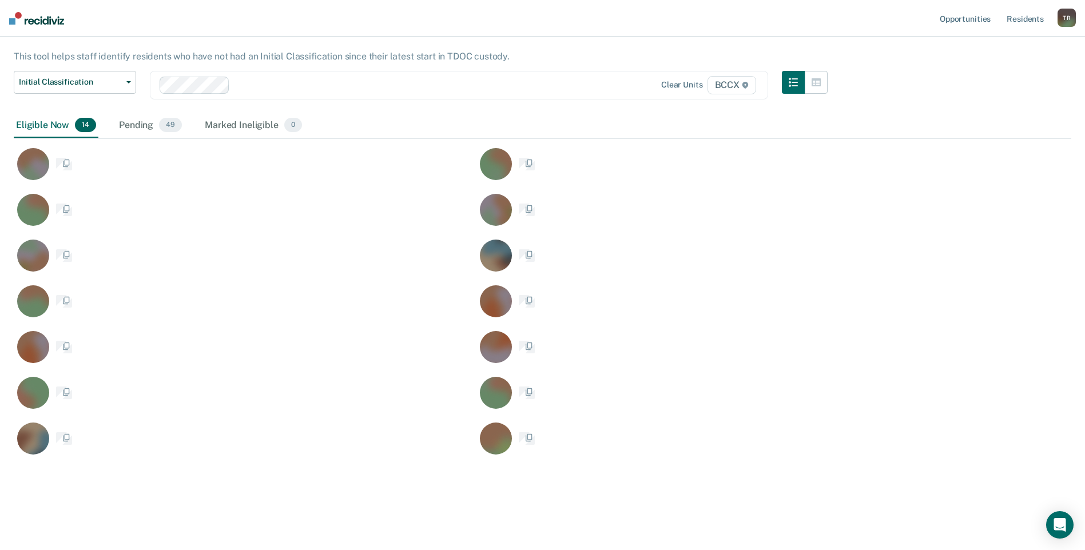
scroll to position [438, 1049]
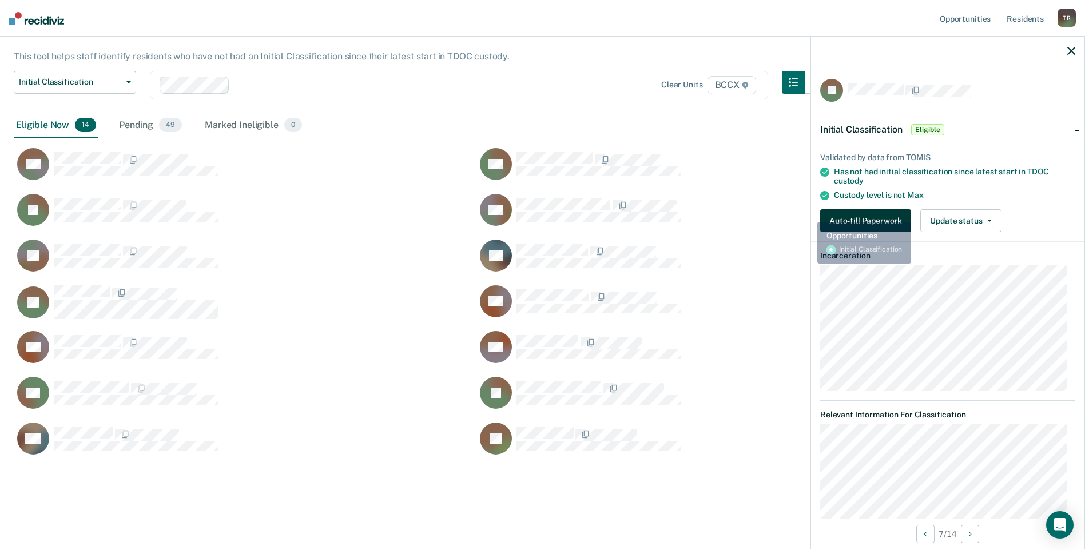
click at [834, 219] on button "Auto-fill Paperwork" at bounding box center [865, 220] width 91 height 23
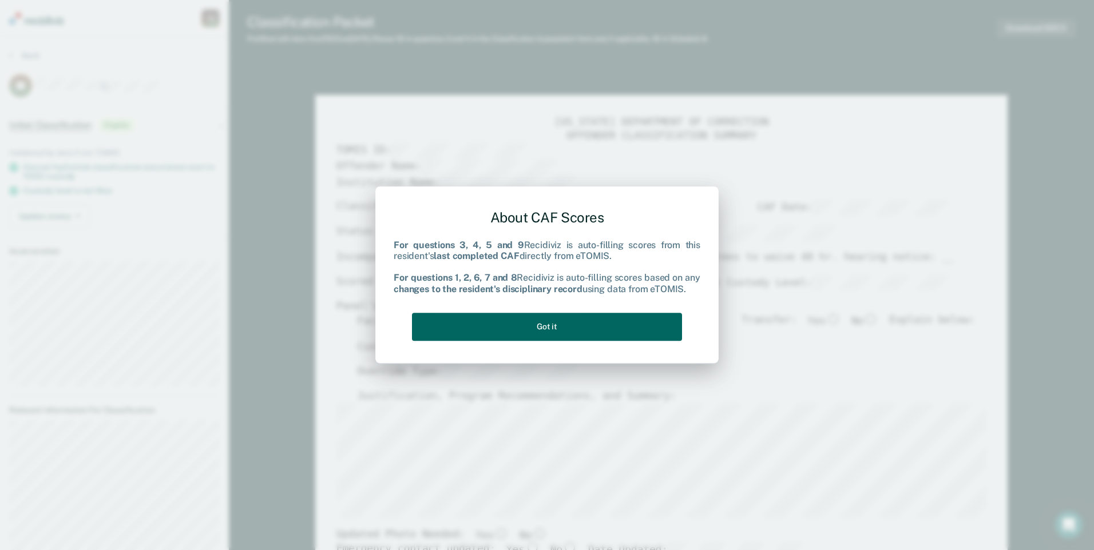
click at [657, 324] on button "Got it" at bounding box center [547, 327] width 270 height 28
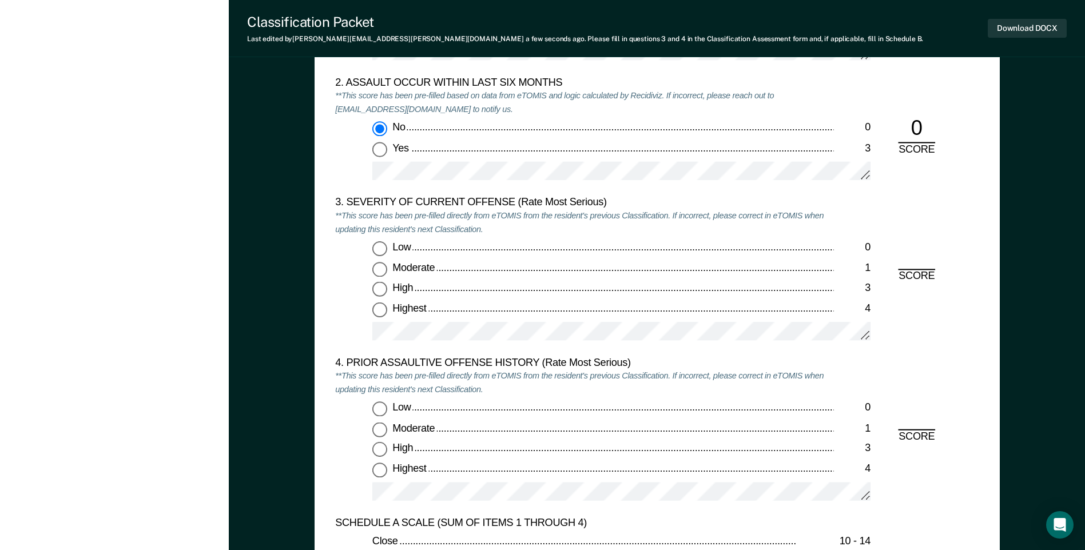
scroll to position [1316, 0]
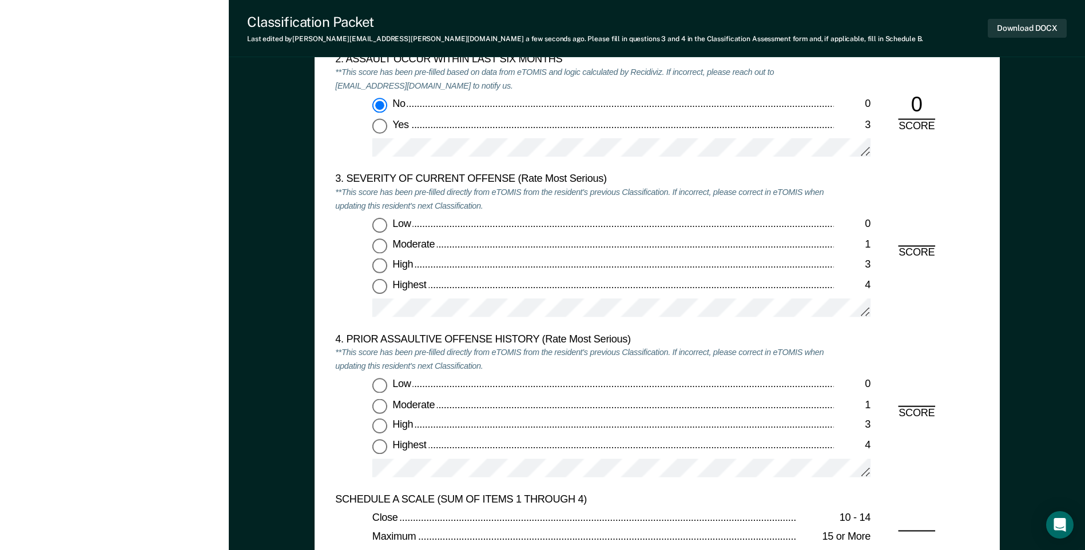
click at [382, 284] on input "Highest 4" at bounding box center [379, 286] width 15 height 15
type textarea "x"
radio input "true"
click at [384, 447] on input "Highest 4" at bounding box center [379, 446] width 15 height 15
type textarea "x"
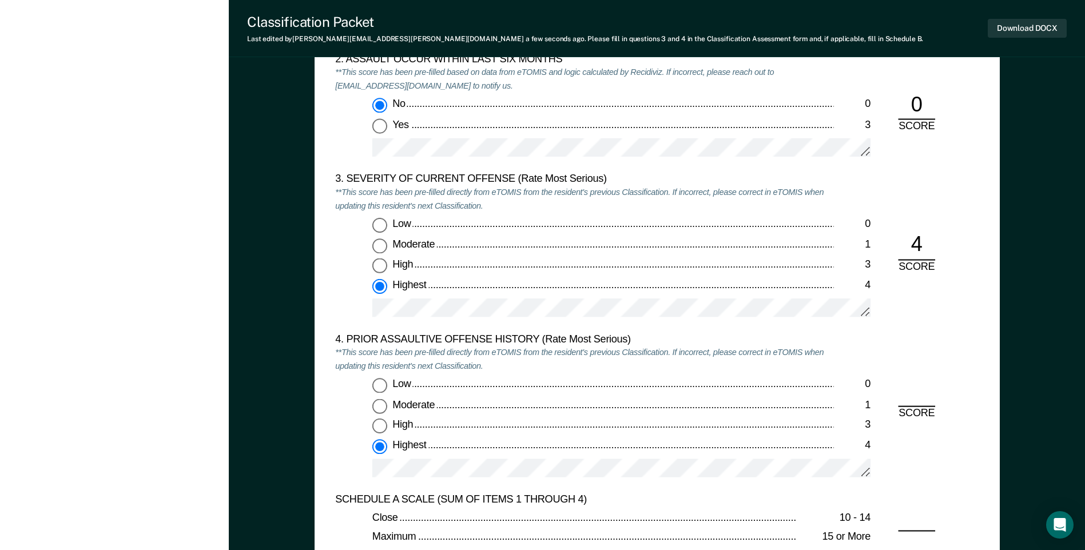
radio input "true"
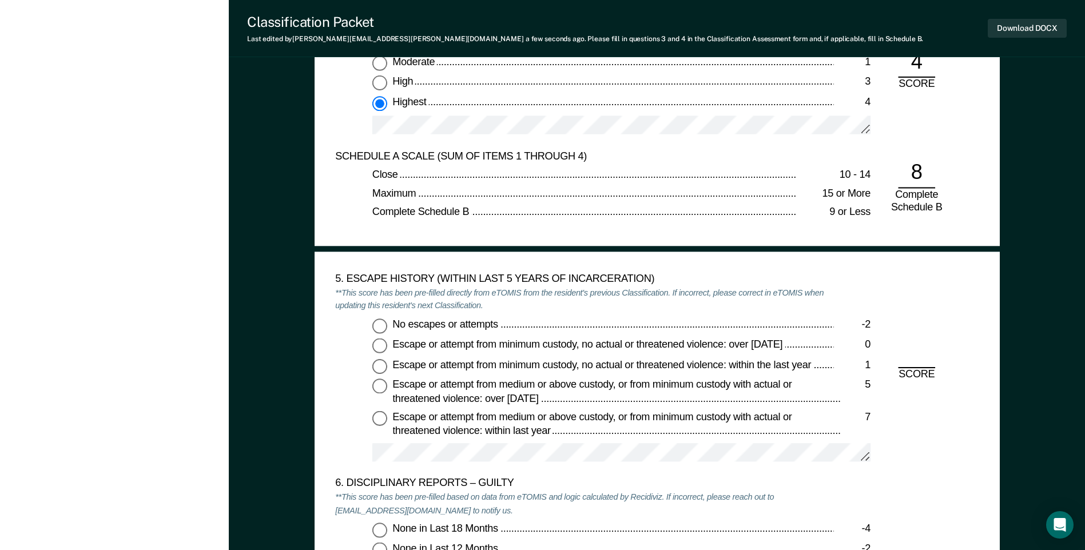
click at [383, 330] on input "No escapes or attempts -2" at bounding box center [379, 325] width 15 height 15
type textarea "x"
radio input "true"
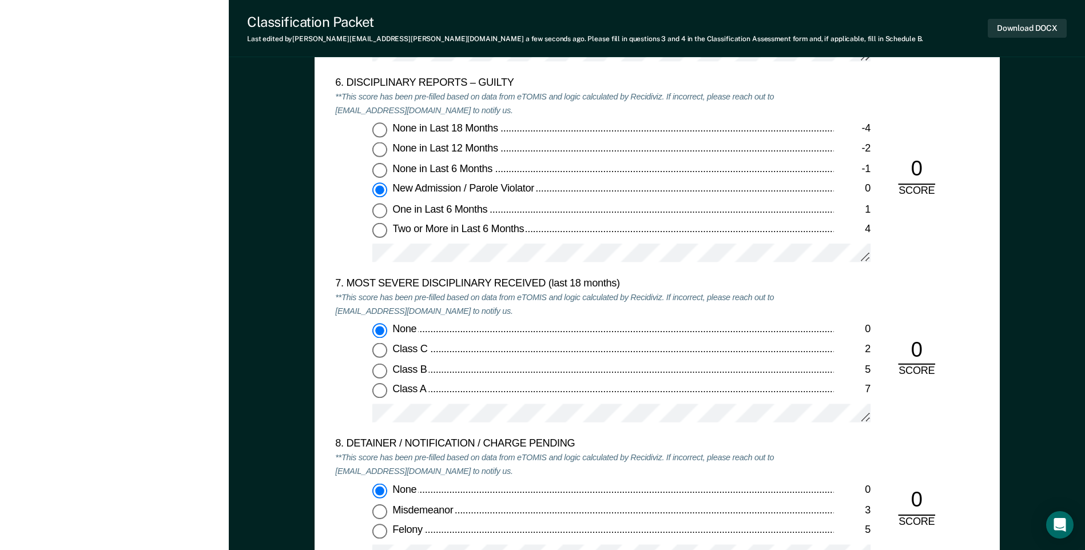
scroll to position [2345, 0]
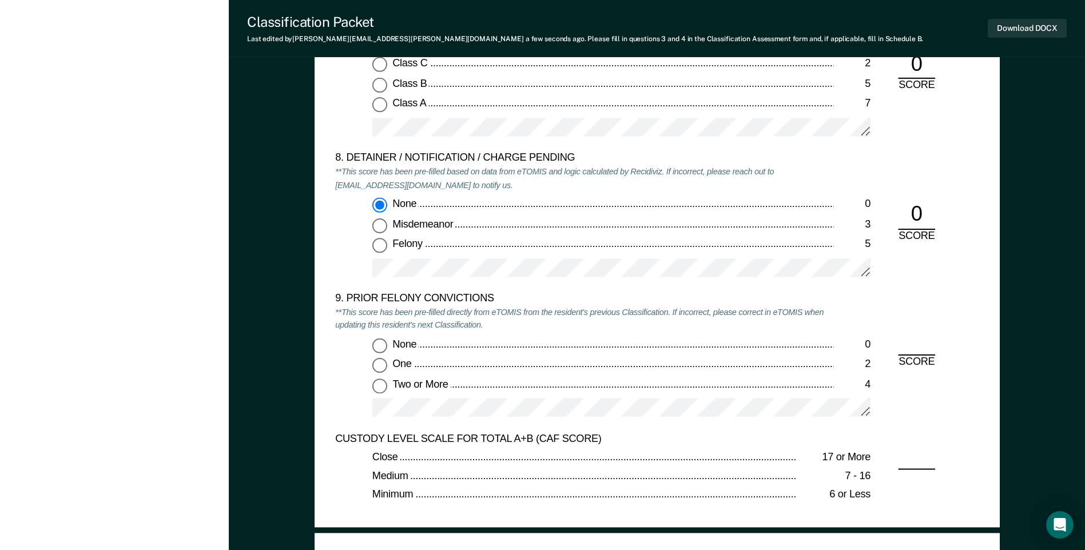
click at [381, 388] on input "Two or More 4" at bounding box center [379, 385] width 15 height 15
type textarea "x"
radio input "true"
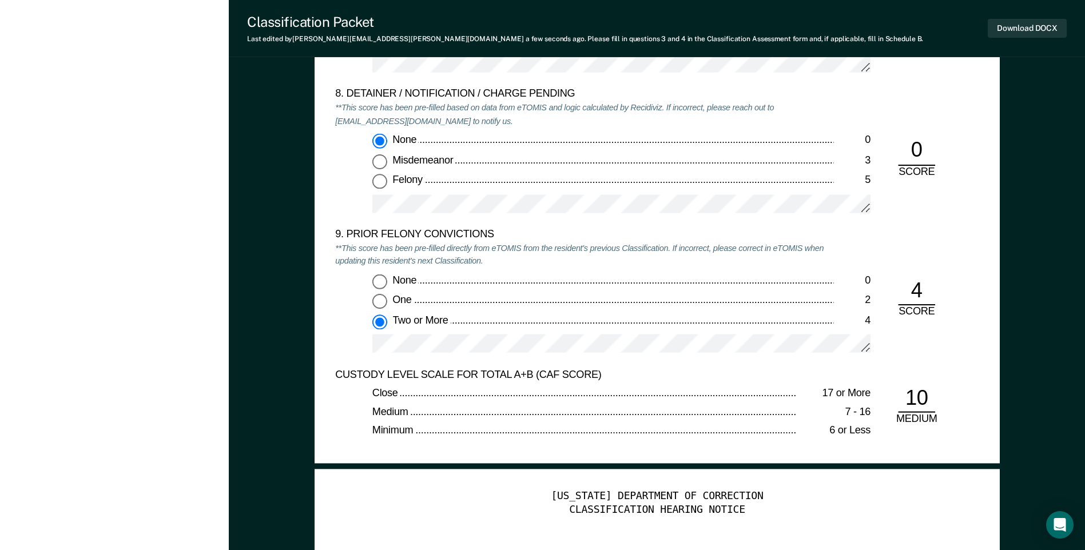
scroll to position [2574, 0]
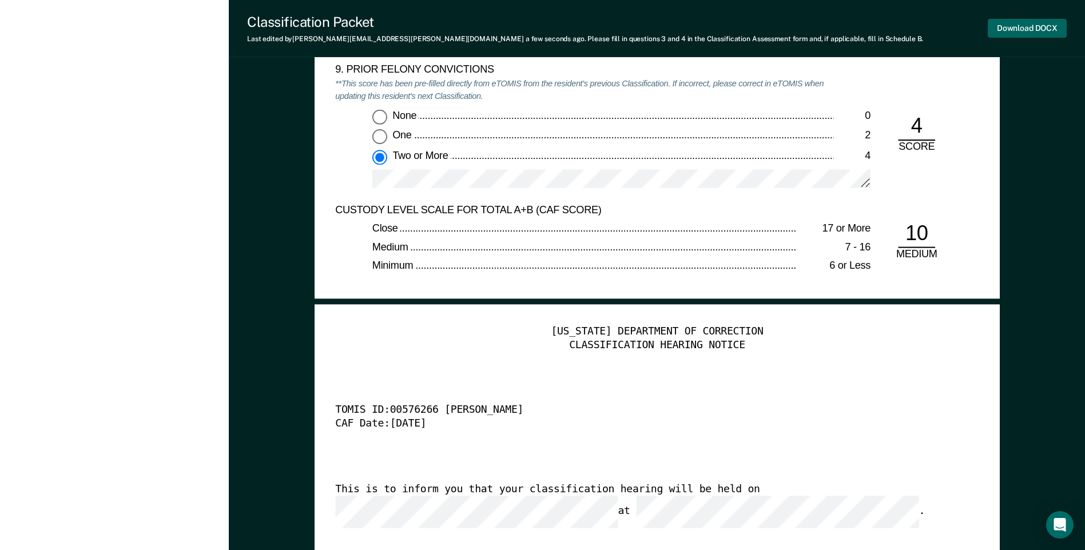
click at [1007, 30] on button "Download DOCX" at bounding box center [1027, 28] width 79 height 19
click at [664, 231] on div "Close" at bounding box center [584, 230] width 424 height 14
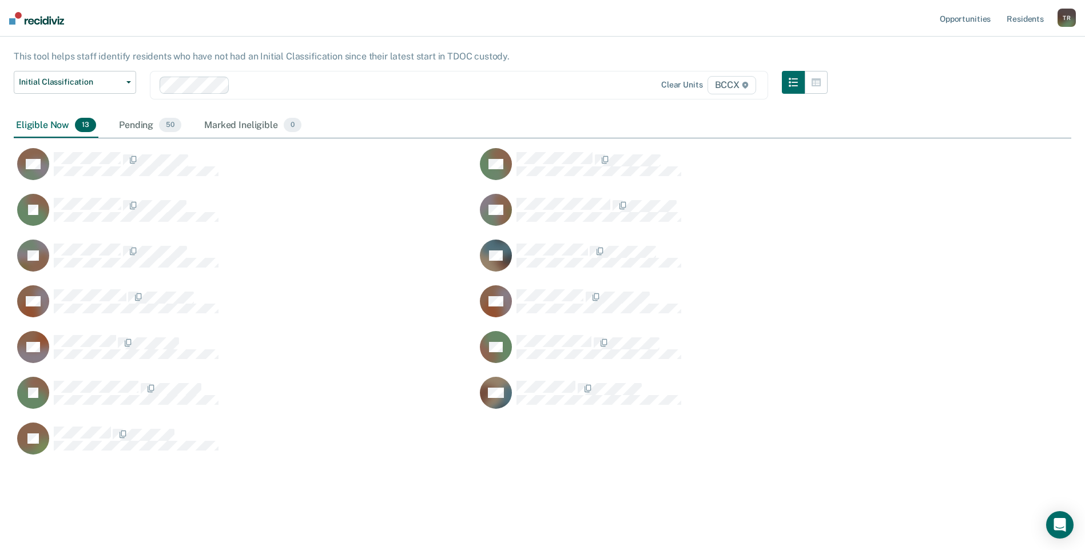
scroll to position [438, 1049]
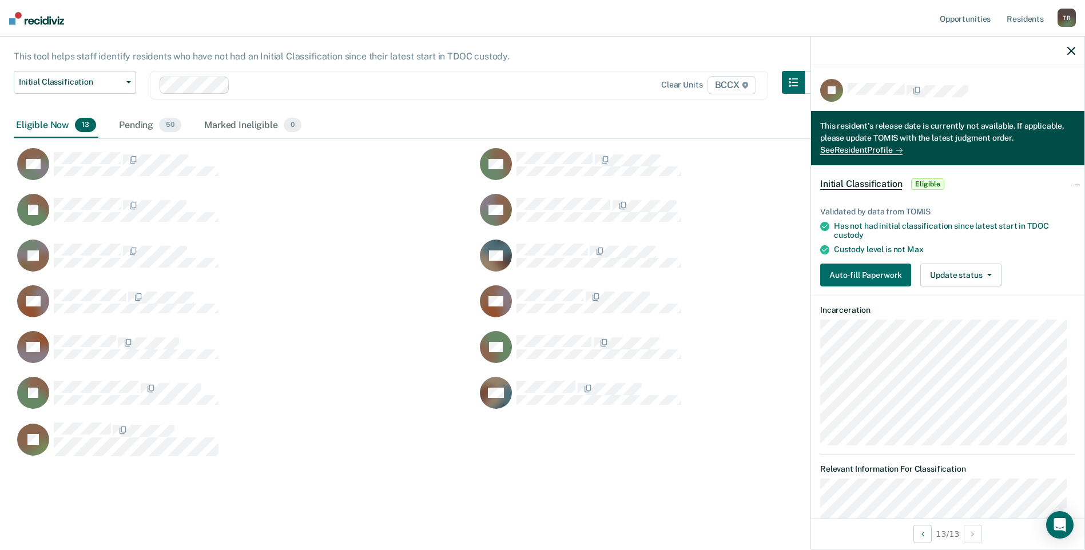
click at [160, 520] on main "Initial Classification This tool helps staff identify residents who have not ha…" at bounding box center [542, 273] width 1085 height 547
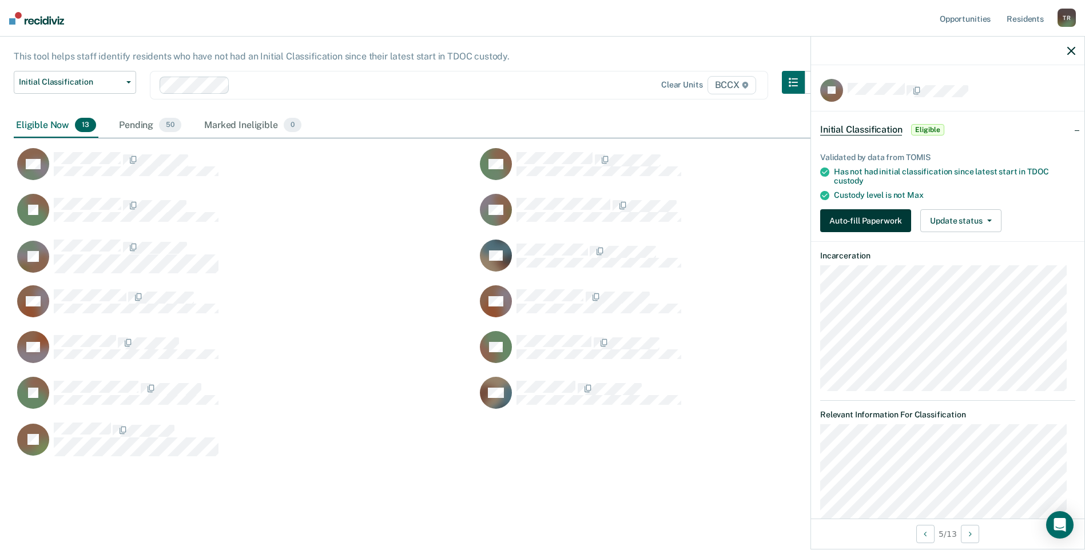
click at [855, 222] on button "Auto-fill Paperwork" at bounding box center [865, 220] width 91 height 23
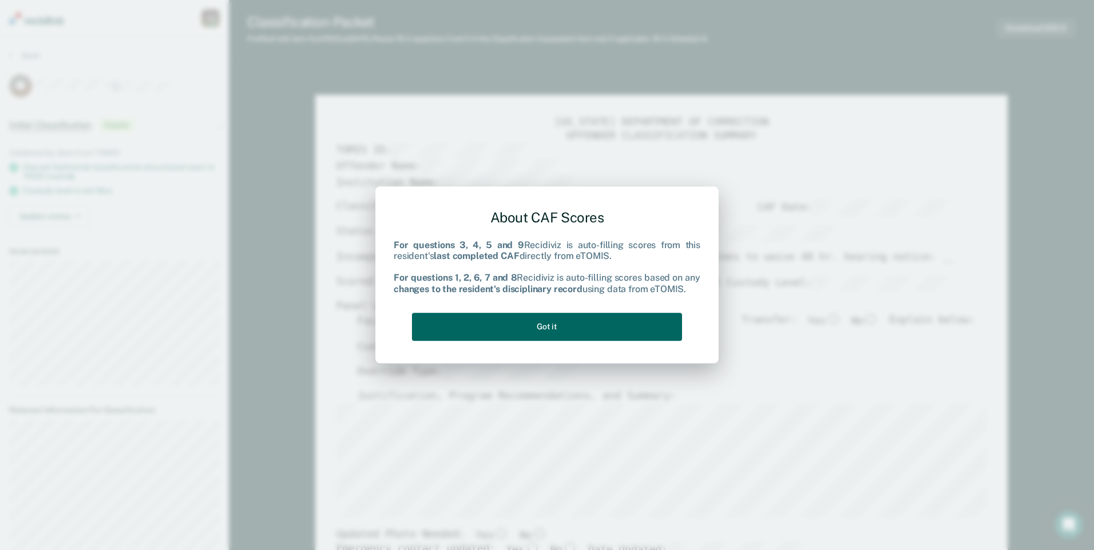
click at [649, 325] on button "Got it" at bounding box center [547, 327] width 270 height 28
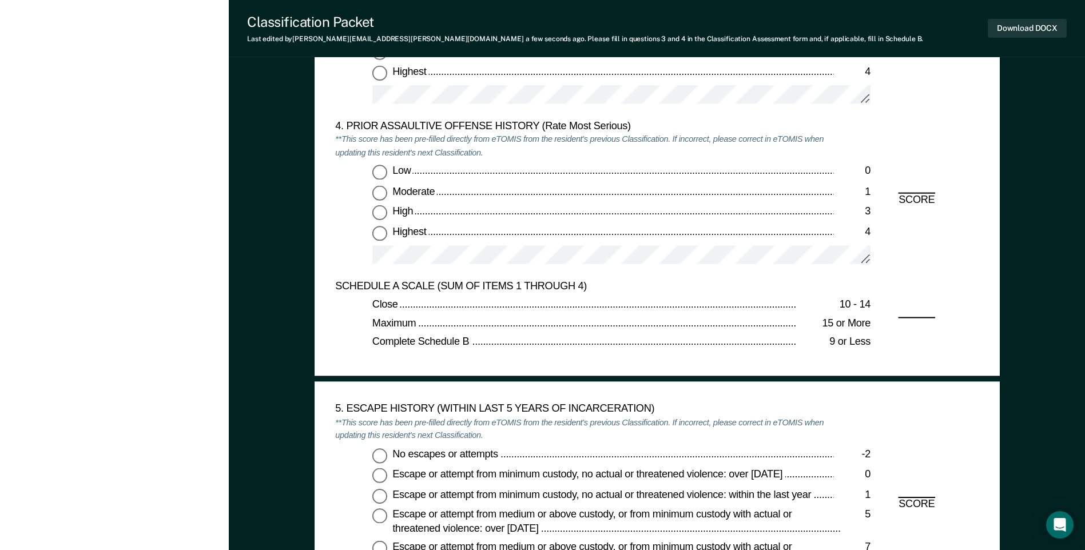
scroll to position [1544, 0]
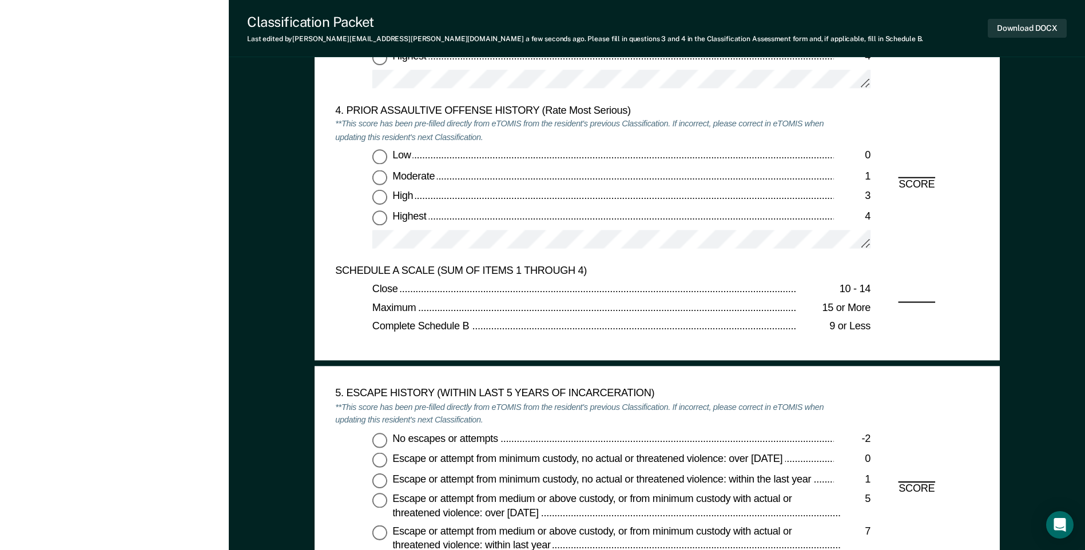
click at [380, 216] on input "Highest 4" at bounding box center [379, 217] width 15 height 15
type textarea "x"
radio input "true"
click at [382, 158] on input "Low 0" at bounding box center [379, 157] width 15 height 15
type textarea "x"
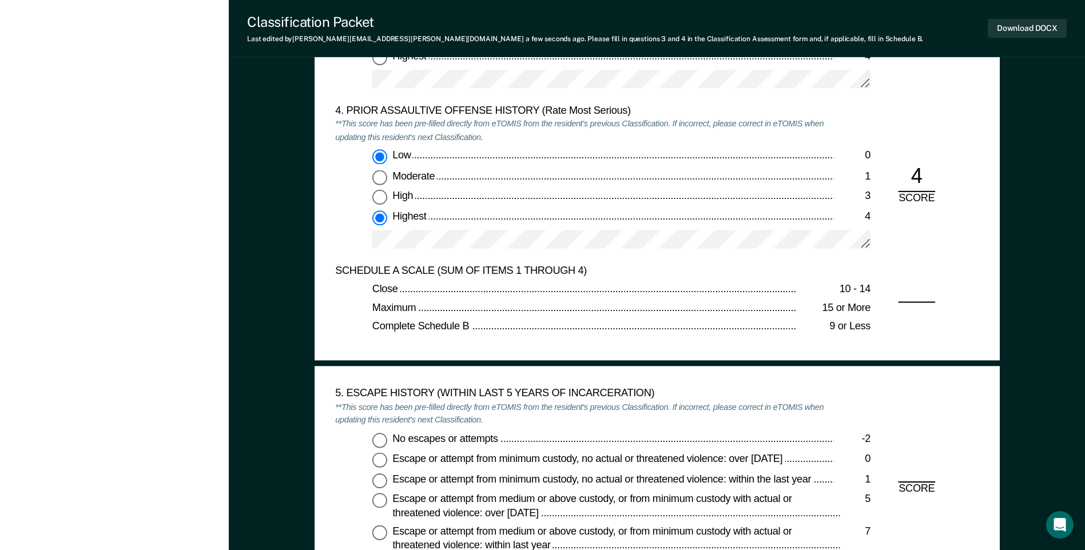
radio input "true"
radio input "false"
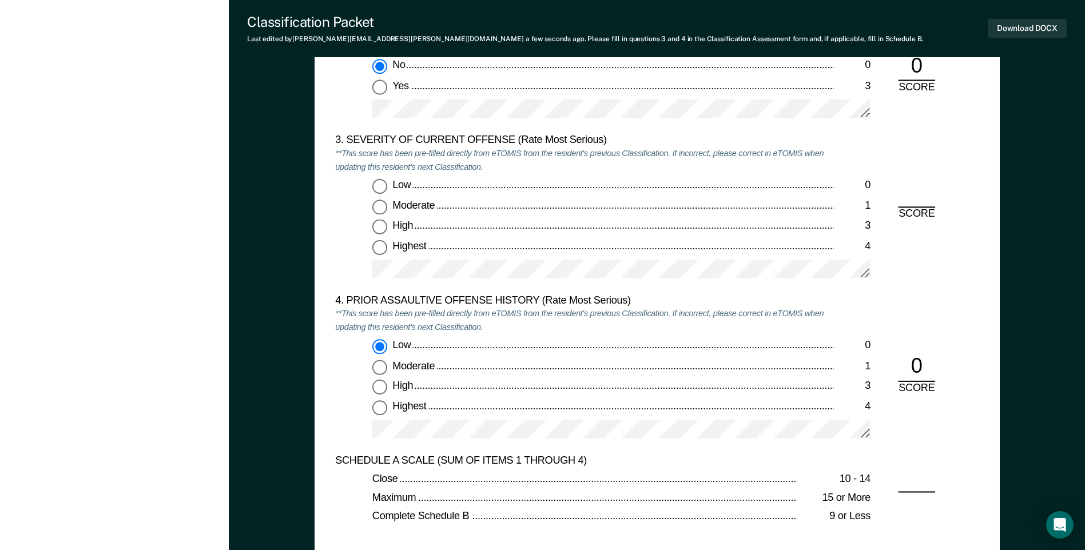
scroll to position [1316, 0]
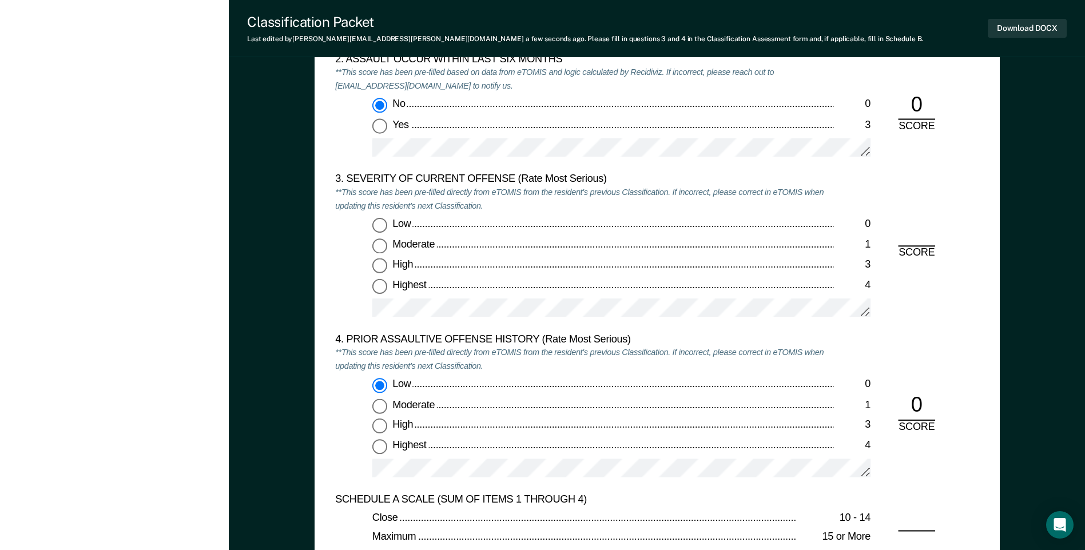
click at [378, 283] on input "Highest 4" at bounding box center [379, 286] width 15 height 15
type textarea "x"
radio input "true"
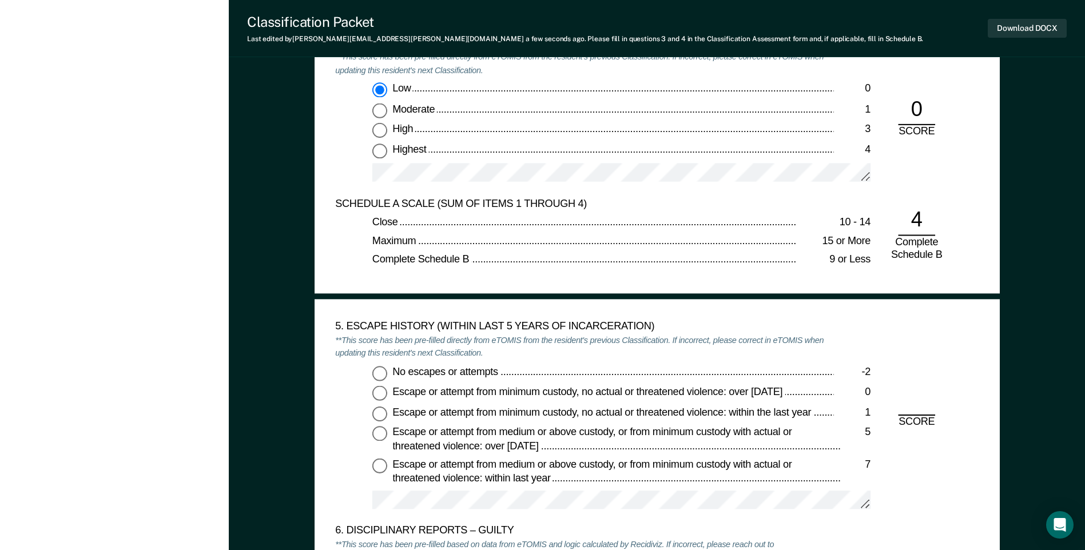
scroll to position [1716, 0]
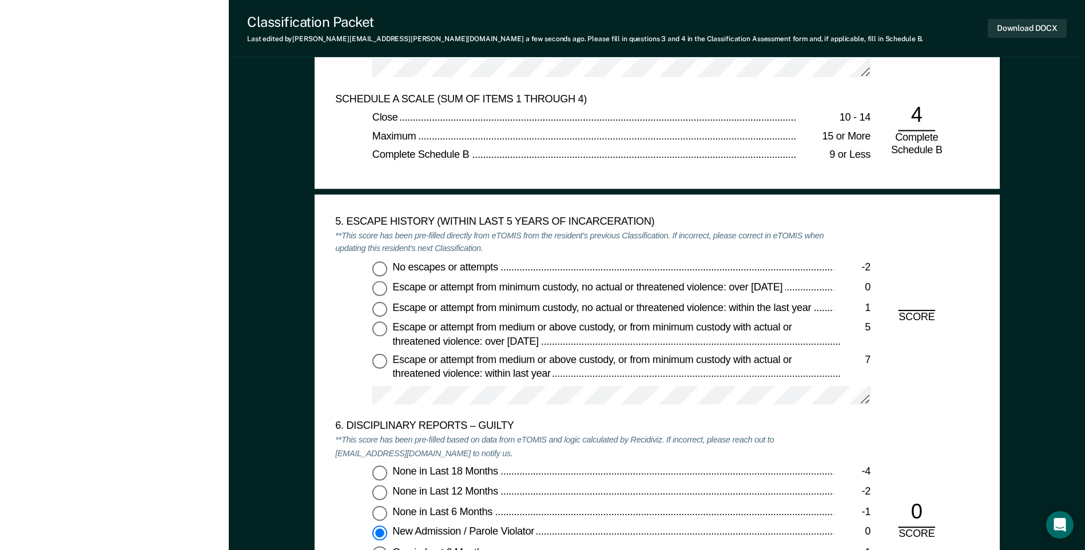
click at [382, 264] on input "No escapes or attempts -2" at bounding box center [379, 268] width 15 height 15
type textarea "x"
radio input "true"
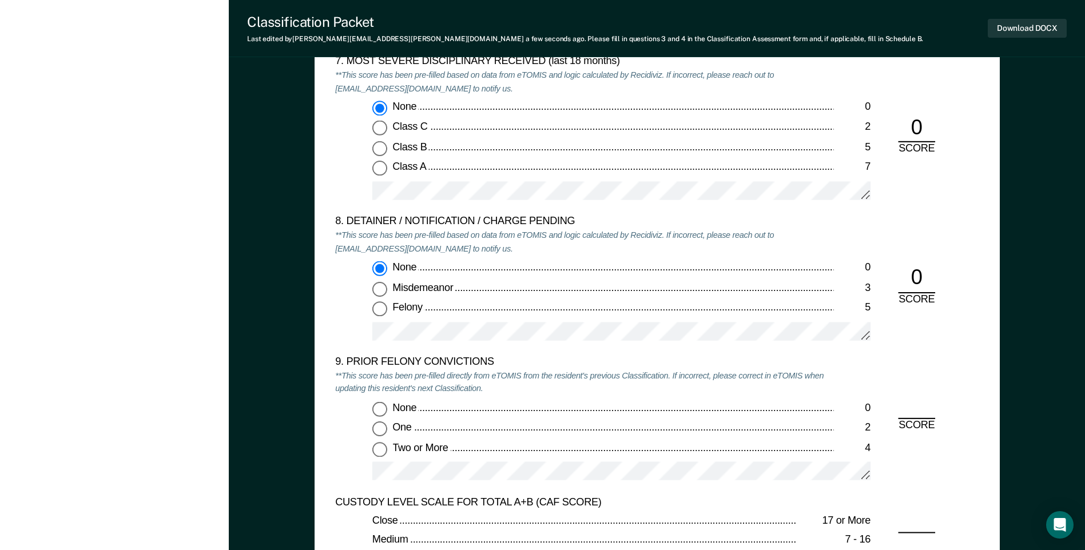
scroll to position [2288, 0]
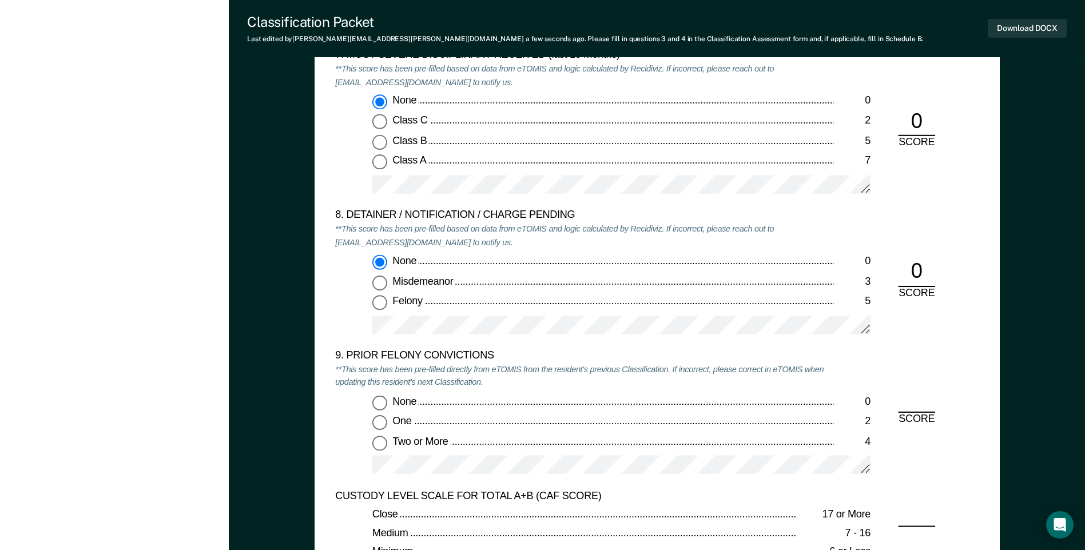
click at [382, 403] on input "None 0" at bounding box center [379, 402] width 15 height 15
type textarea "x"
radio input "true"
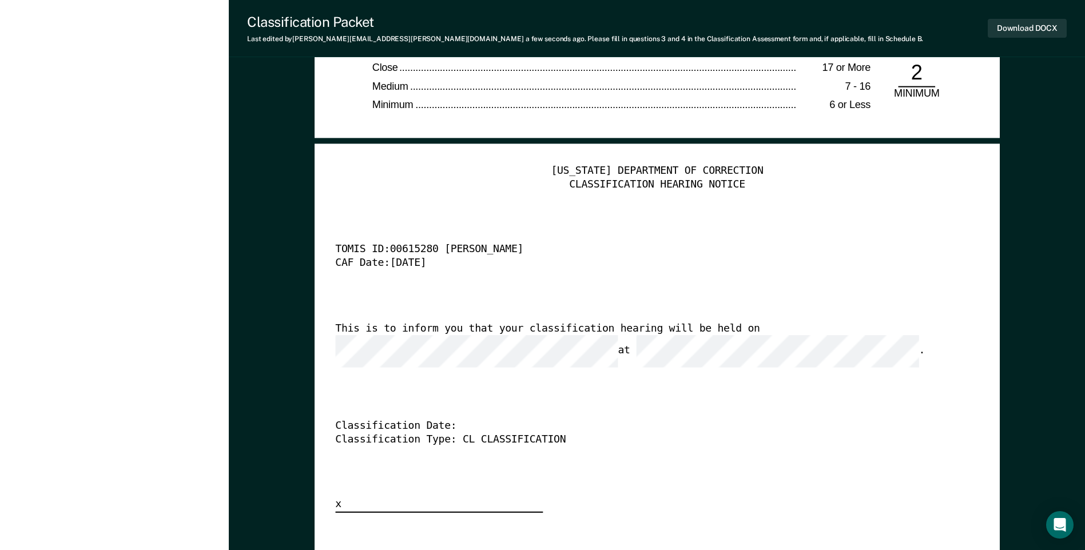
scroll to position [2574, 0]
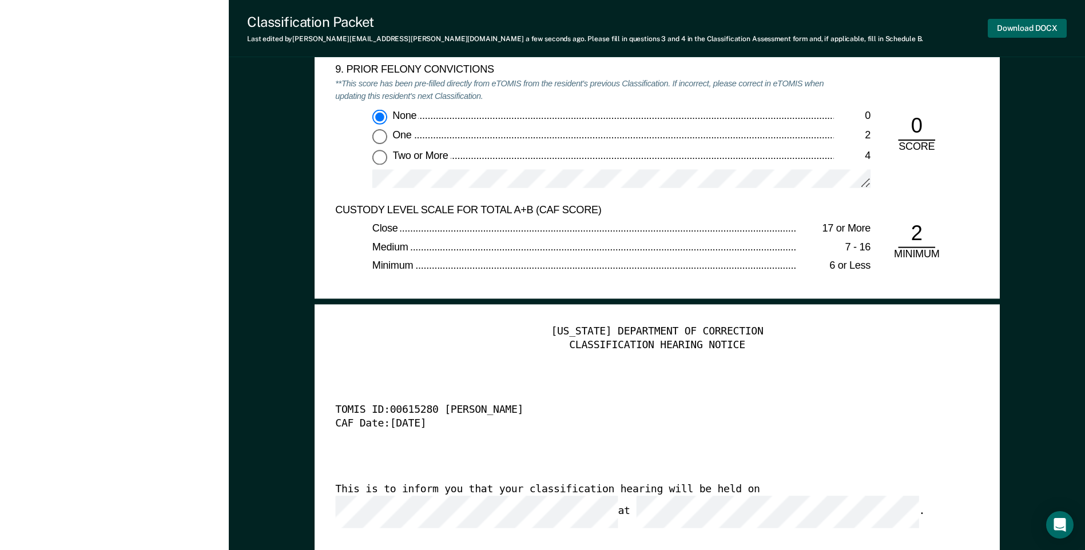
click at [1019, 30] on button "Download DOCX" at bounding box center [1027, 28] width 79 height 19
click at [645, 204] on div "CUSTODY LEVEL SCALE FOR TOTAL A+B (CAF SCORE)" at bounding box center [584, 211] width 498 height 14
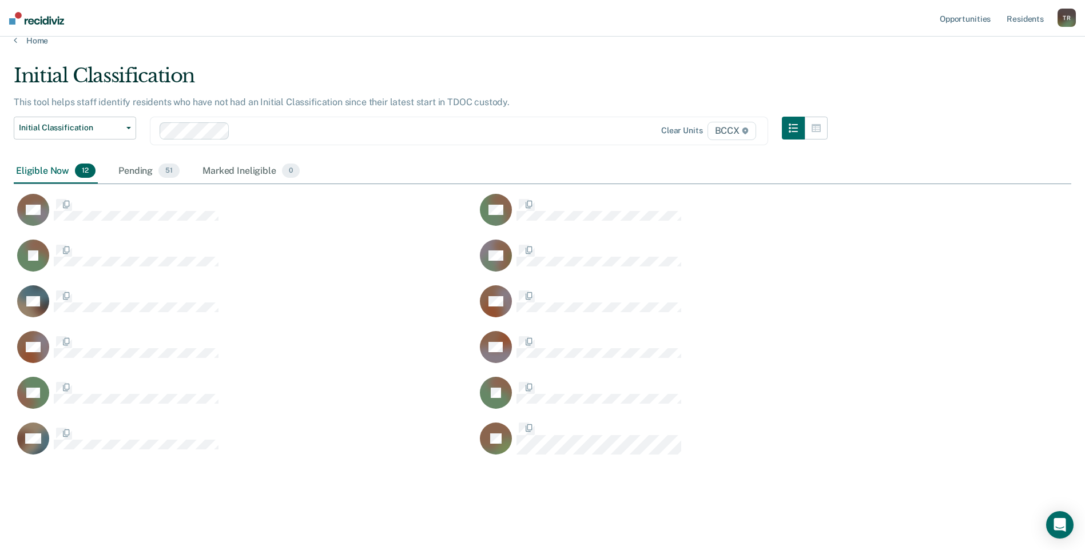
scroll to position [392, 1049]
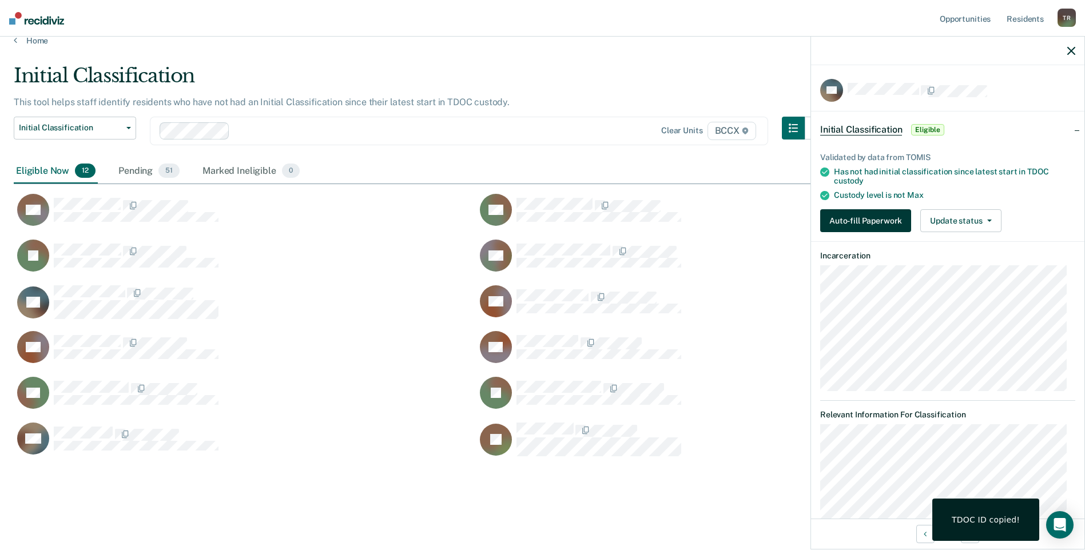
click at [864, 219] on button "Auto-fill Paperwork" at bounding box center [865, 220] width 91 height 23
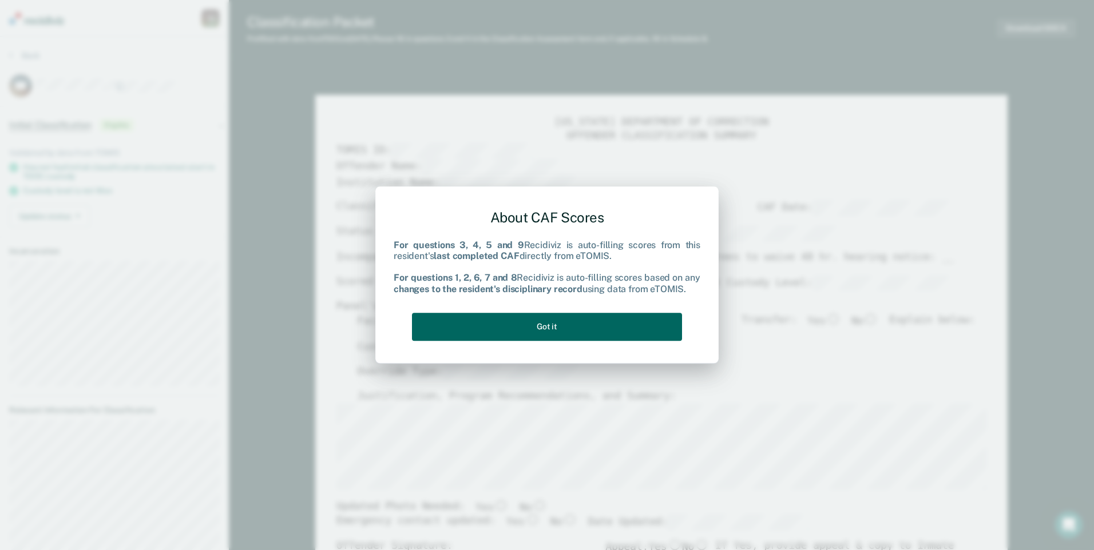
click at [633, 331] on button "Got it" at bounding box center [547, 327] width 270 height 28
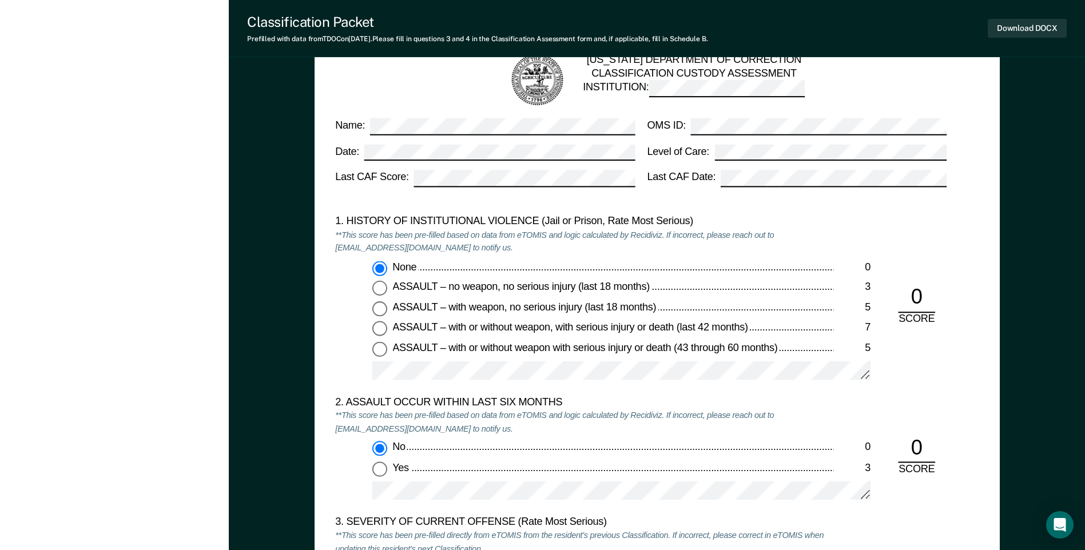
scroll to position [1258, 0]
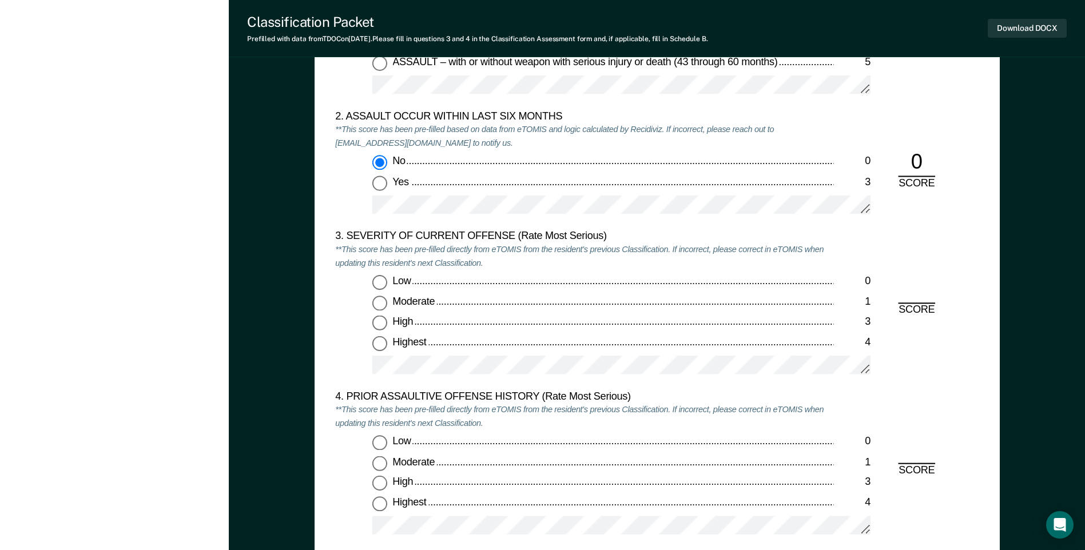
click at [384, 304] on input "Moderate 1" at bounding box center [379, 303] width 15 height 15
type textarea "x"
radio input "true"
click at [385, 444] on input "Low 0" at bounding box center [379, 443] width 15 height 15
type textarea "x"
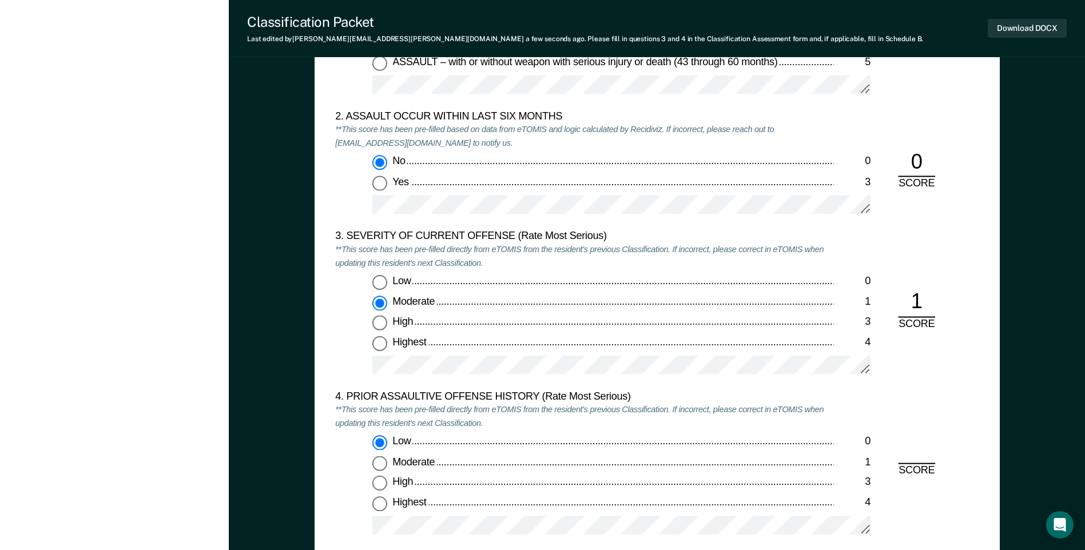
radio input "true"
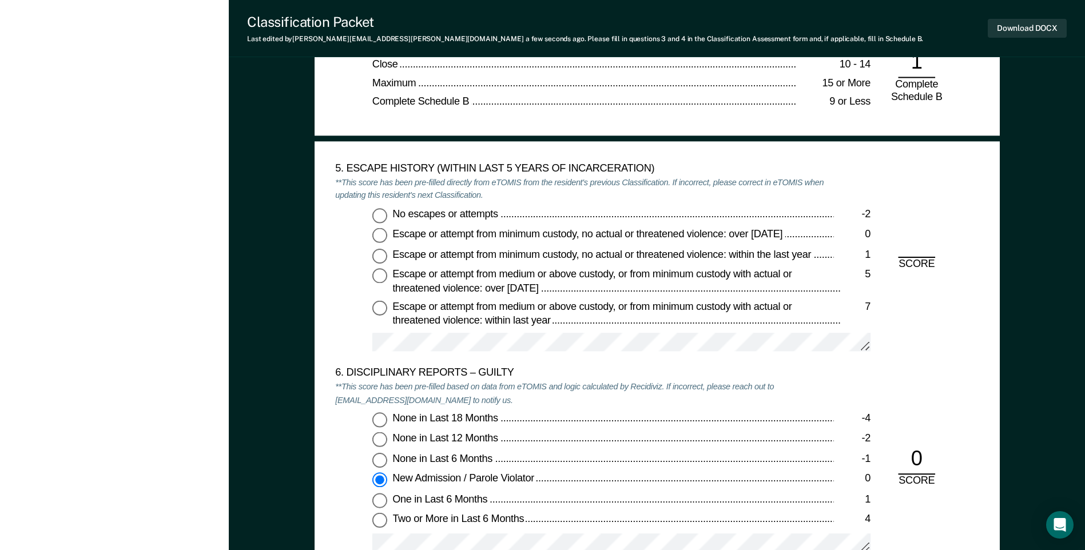
scroll to position [1773, 0]
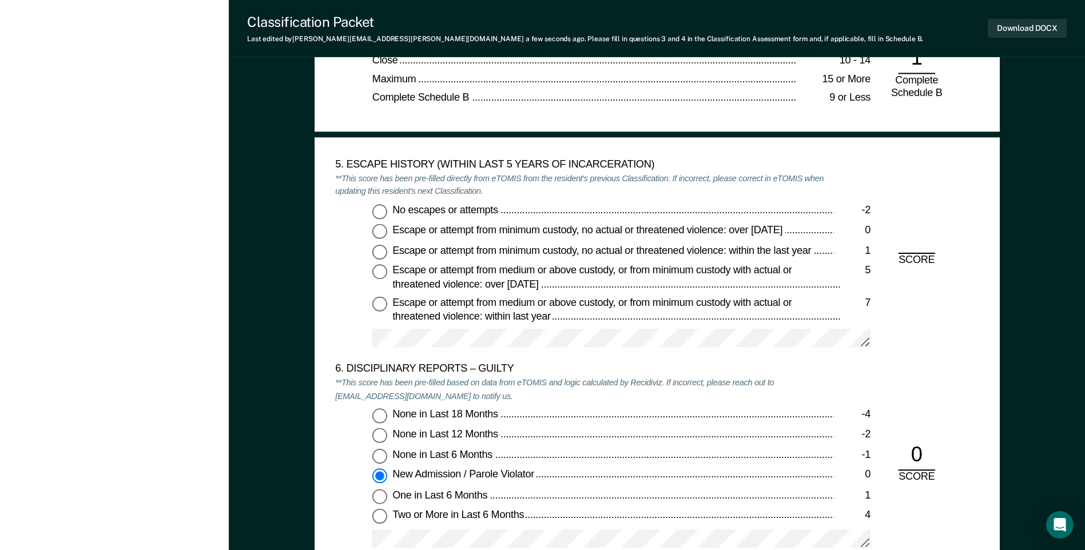
click at [380, 213] on input "No escapes or attempts -2" at bounding box center [379, 211] width 15 height 15
type textarea "x"
radio input "true"
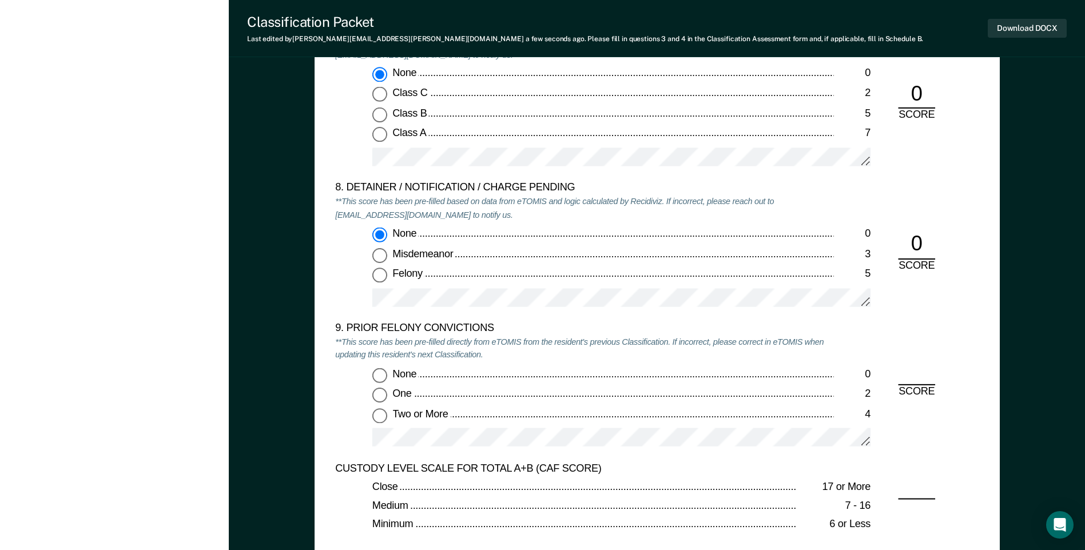
scroll to position [2345, 0]
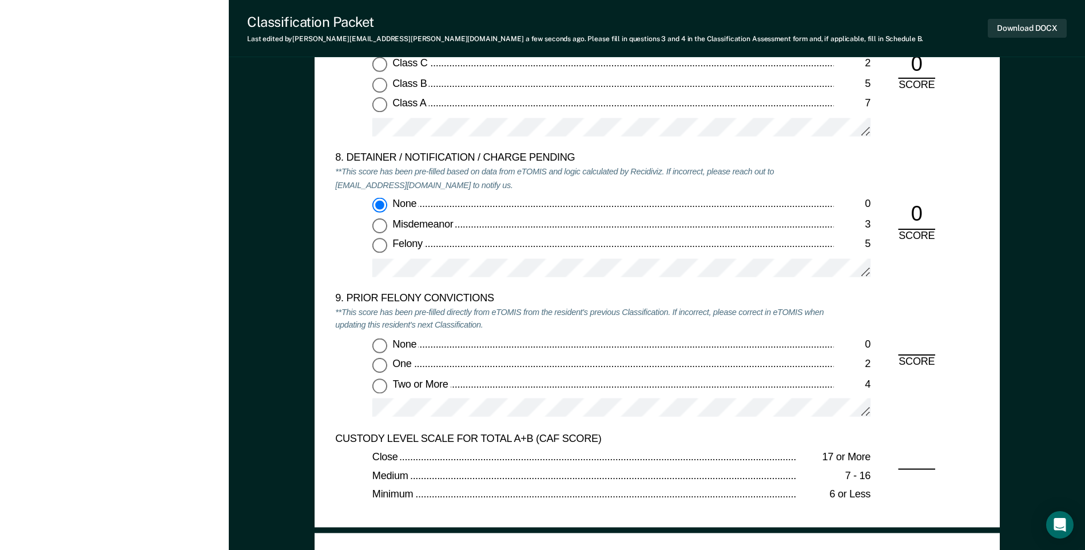
click at [376, 366] on input "One 2" at bounding box center [379, 365] width 15 height 15
type textarea "x"
radio input "true"
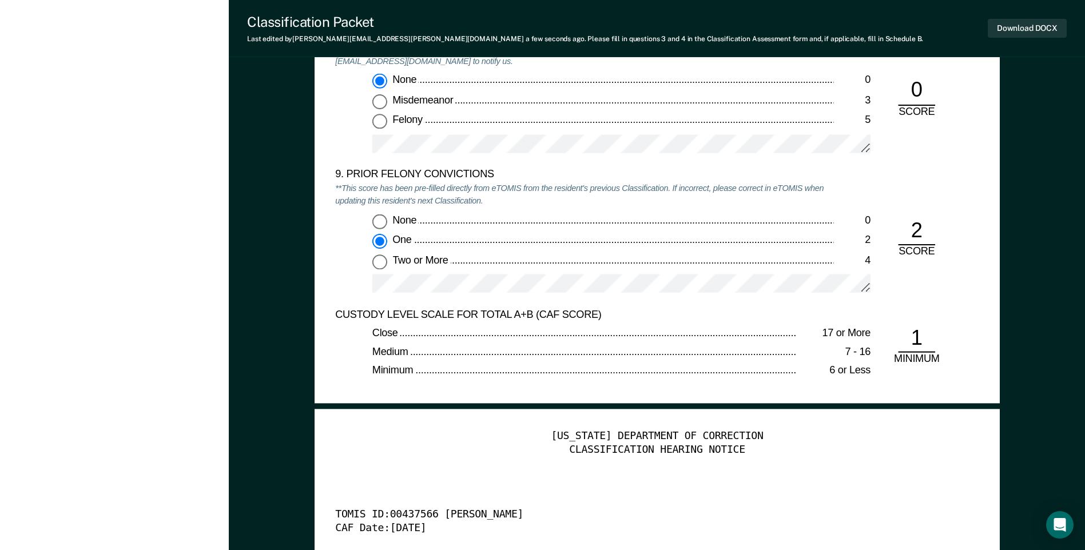
scroll to position [2631, 0]
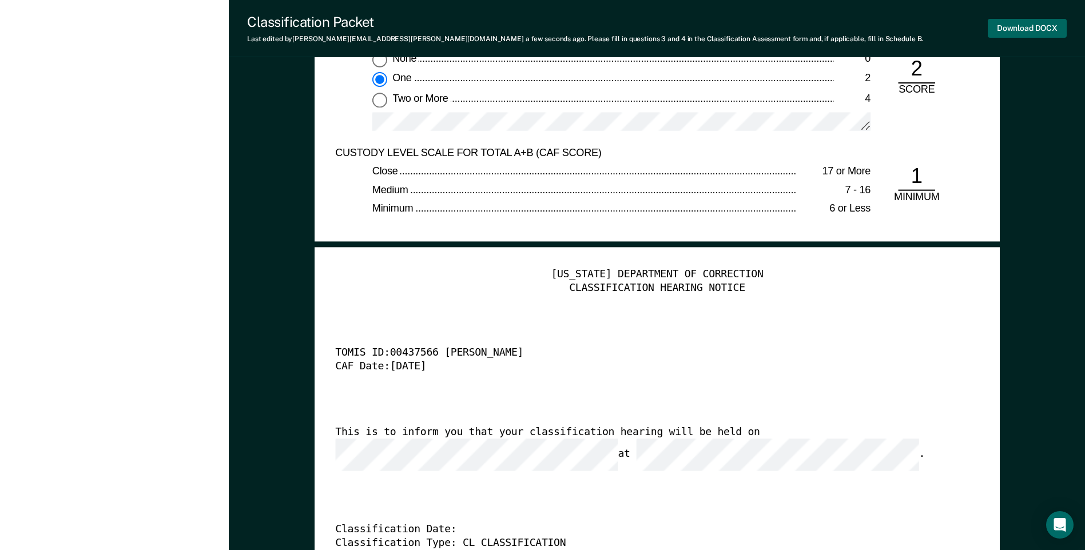
click at [1005, 30] on button "Download DOCX" at bounding box center [1027, 28] width 79 height 19
click at [708, 178] on div "Close" at bounding box center [584, 172] width 424 height 14
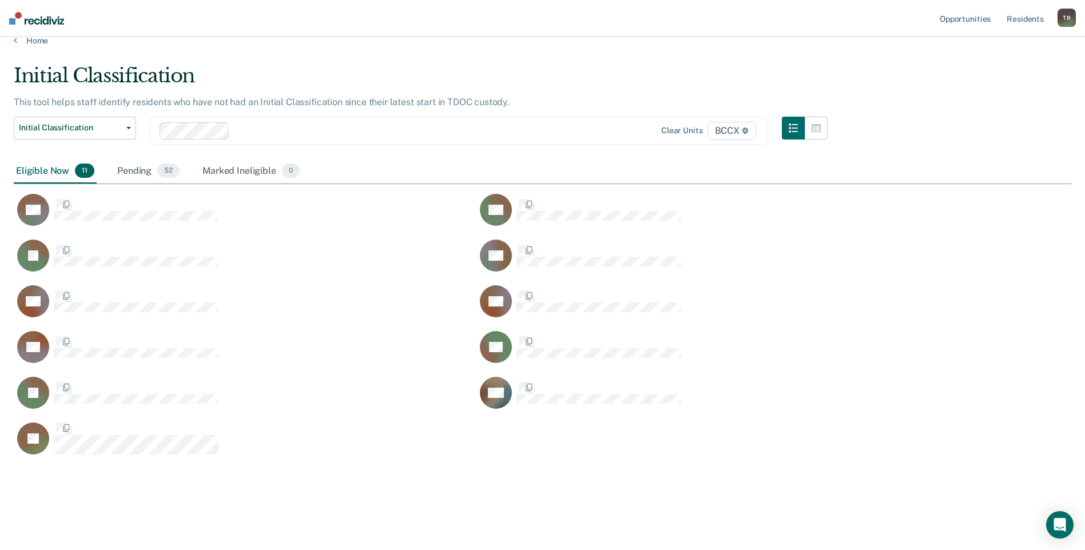
scroll to position [392, 1049]
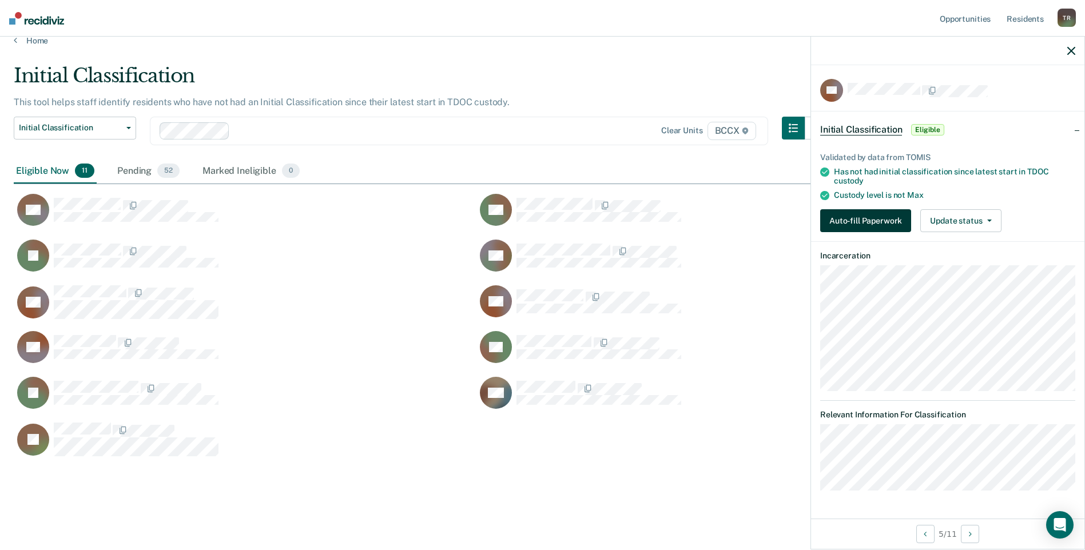
click at [840, 216] on button "Auto-fill Paperwork" at bounding box center [865, 220] width 91 height 23
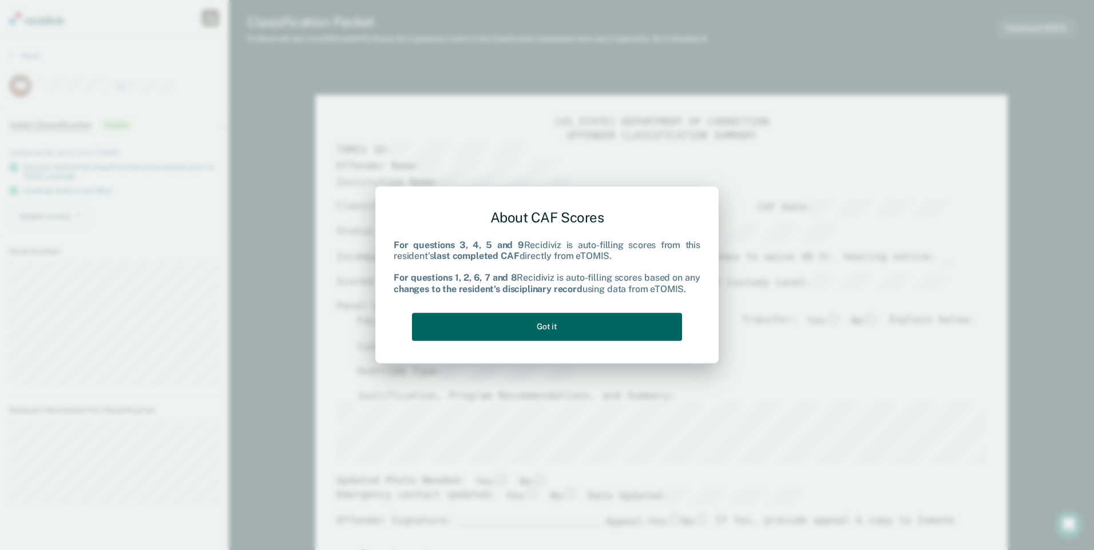
click at [642, 322] on button "Got it" at bounding box center [547, 327] width 270 height 28
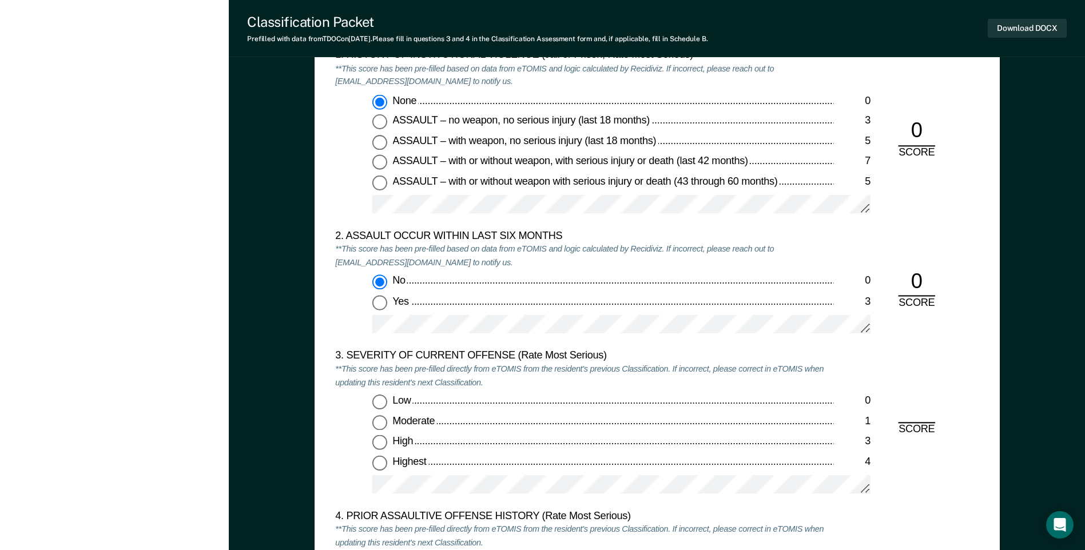
scroll to position [1258, 0]
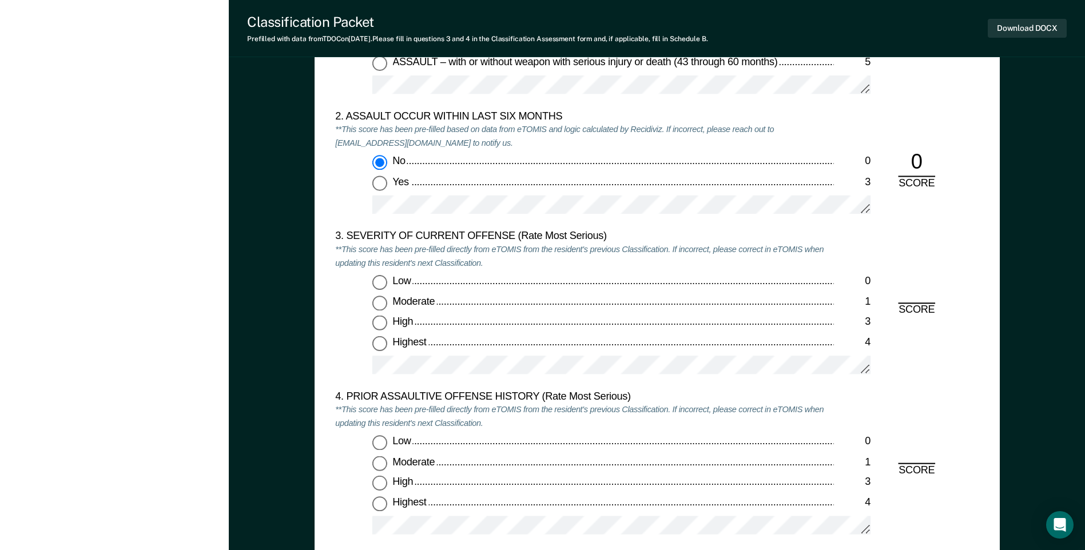
click at [383, 341] on input "Highest 4" at bounding box center [379, 343] width 15 height 15
type textarea "x"
radio input "true"
click at [383, 505] on input "Highest 4" at bounding box center [379, 503] width 15 height 15
type textarea "x"
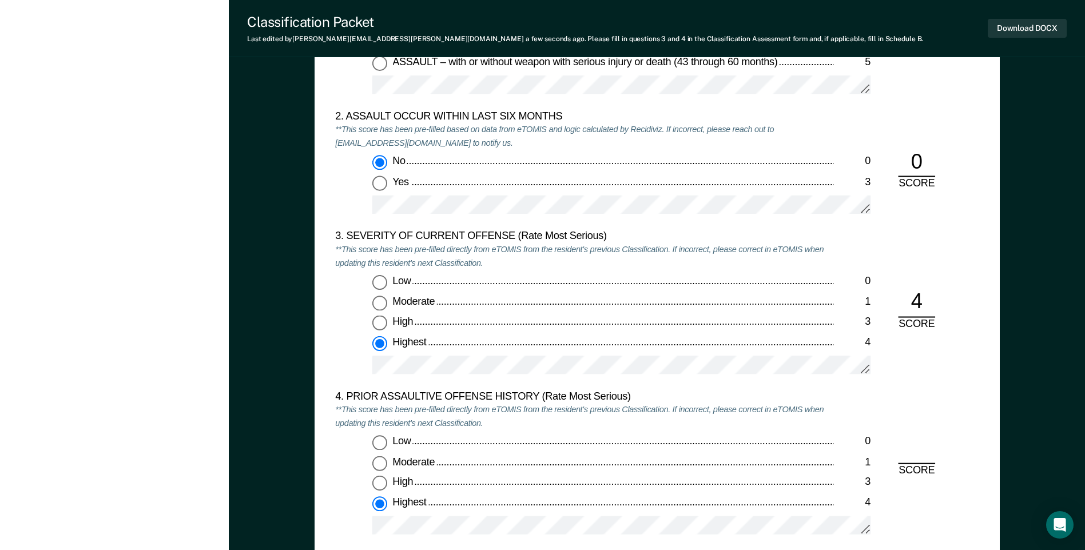
radio input "true"
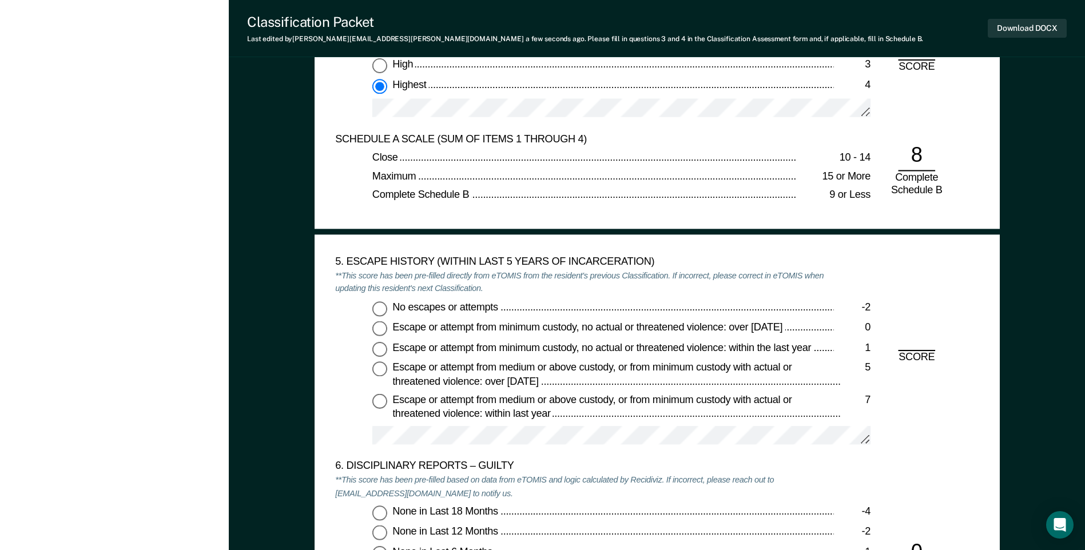
scroll to position [1830, 0]
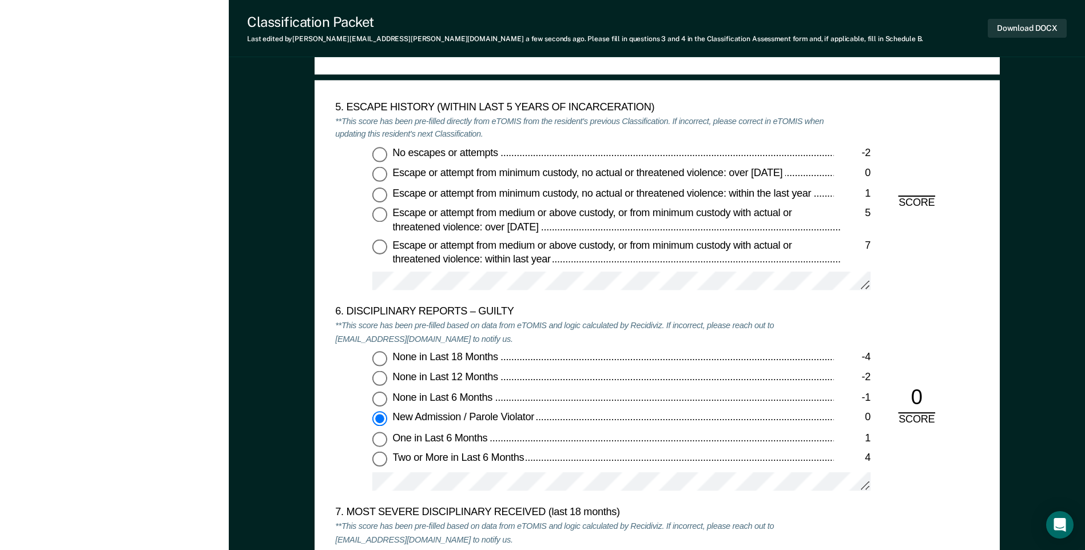
click at [384, 155] on input "No escapes or attempts -2" at bounding box center [379, 153] width 15 height 15
type textarea "x"
radio input "true"
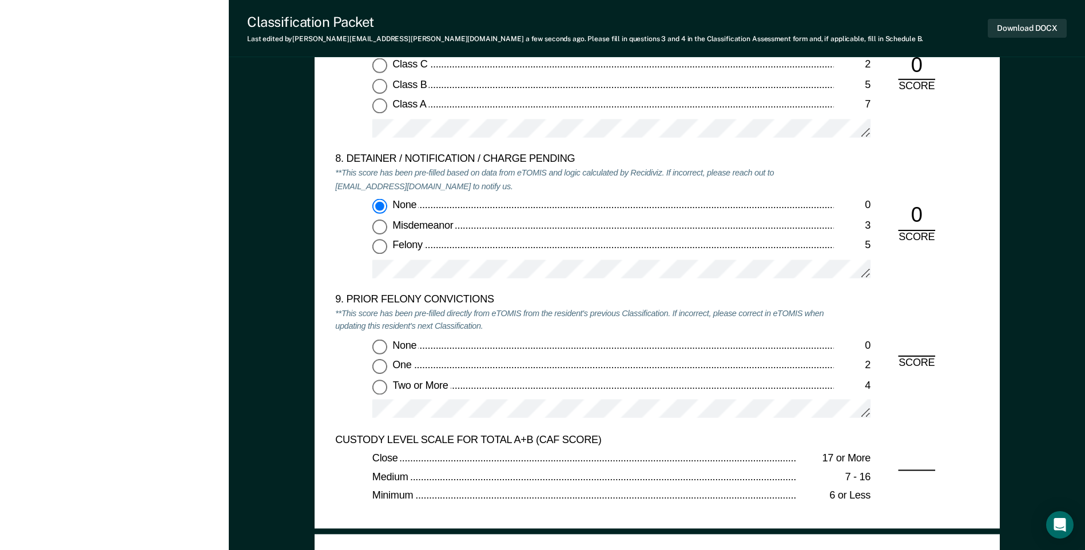
scroll to position [2345, 0]
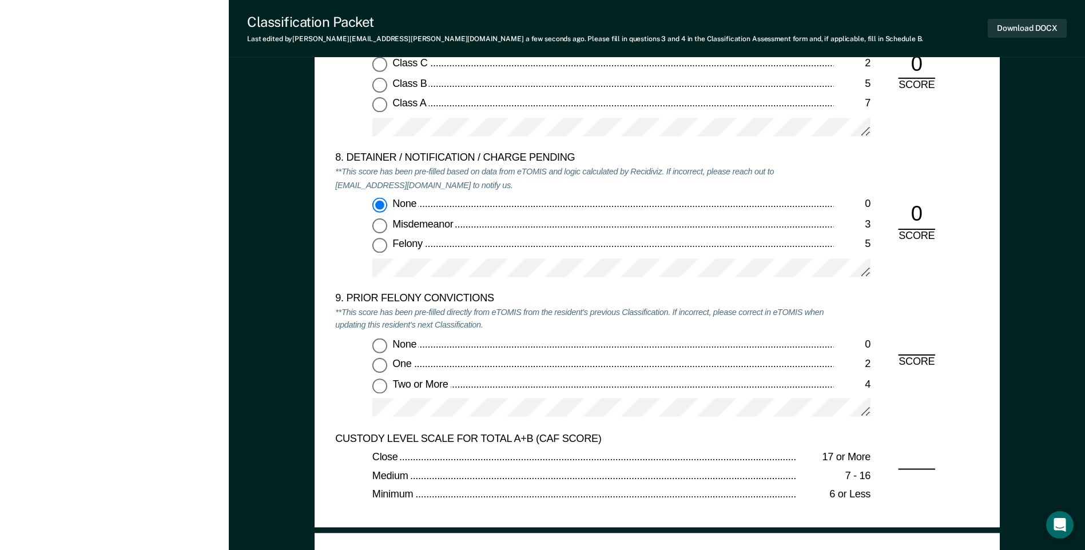
click at [383, 366] on input "One 2" at bounding box center [379, 365] width 15 height 15
type textarea "x"
radio input "true"
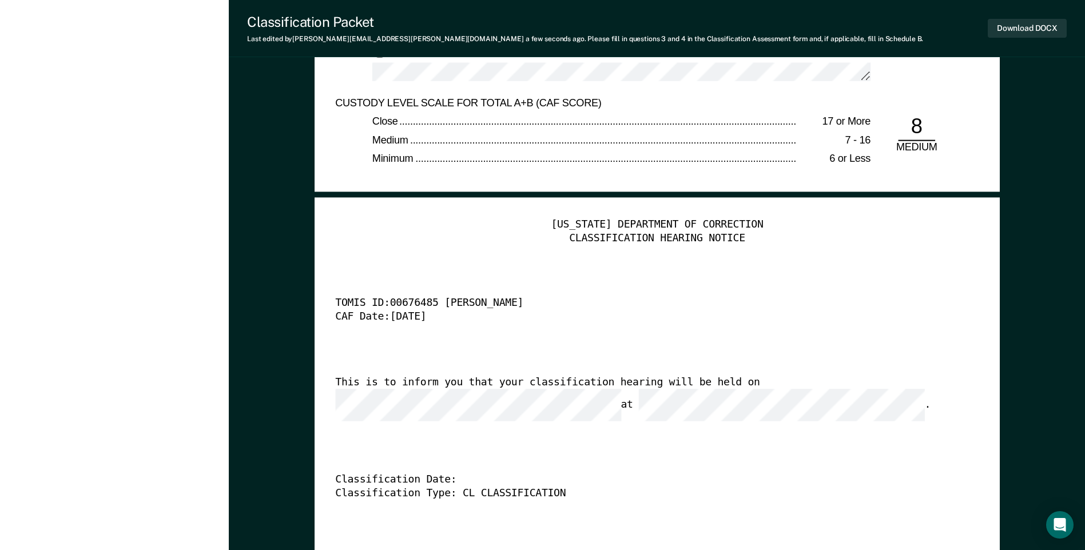
scroll to position [2688, 0]
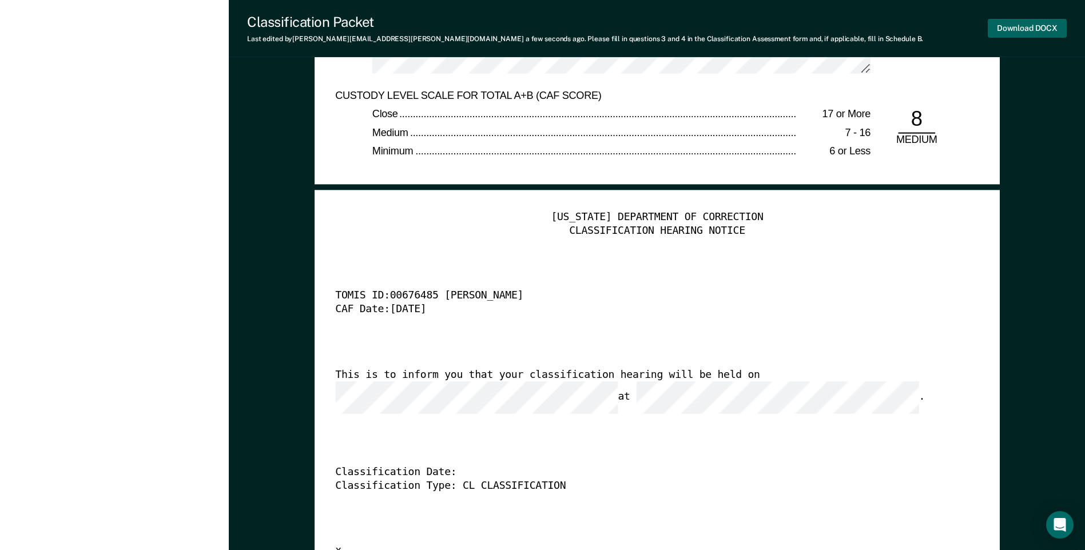
click at [1004, 27] on button "Download DOCX" at bounding box center [1027, 28] width 79 height 19
click at [748, 243] on div "[US_STATE] DEPARTMENT OF CORRECTION CLASSIFICATION HEARING NOTICE TOMIS ID: 006…" at bounding box center [656, 385] width 643 height 348
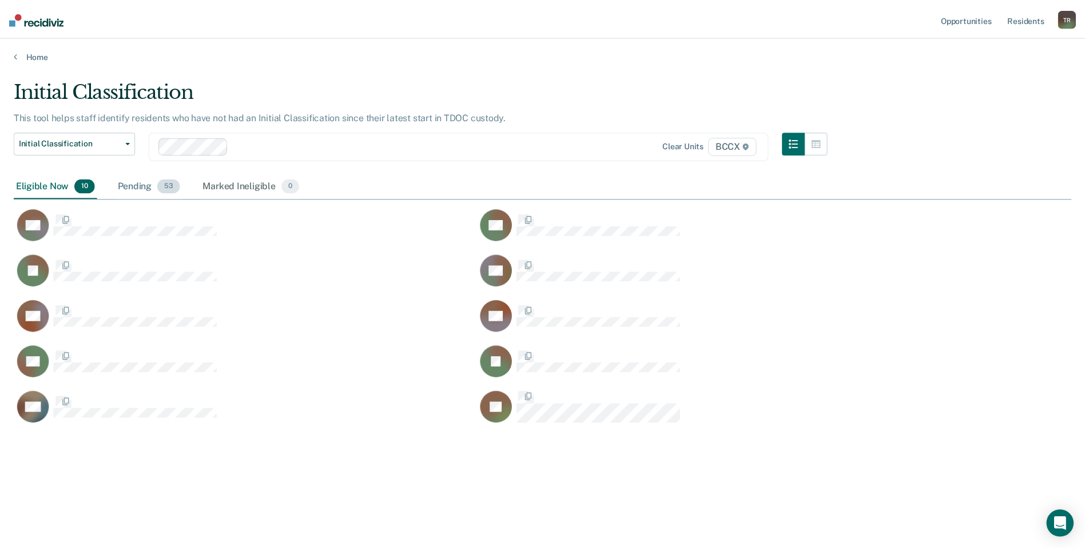
scroll to position [377, 1058]
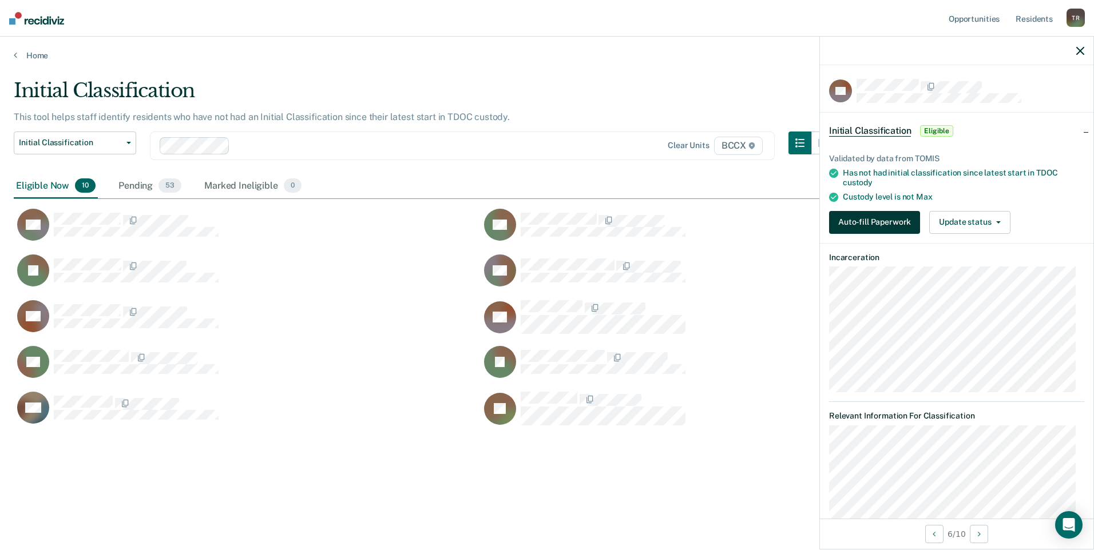
click at [846, 225] on button "Auto-fill Paperwork" at bounding box center [874, 222] width 91 height 23
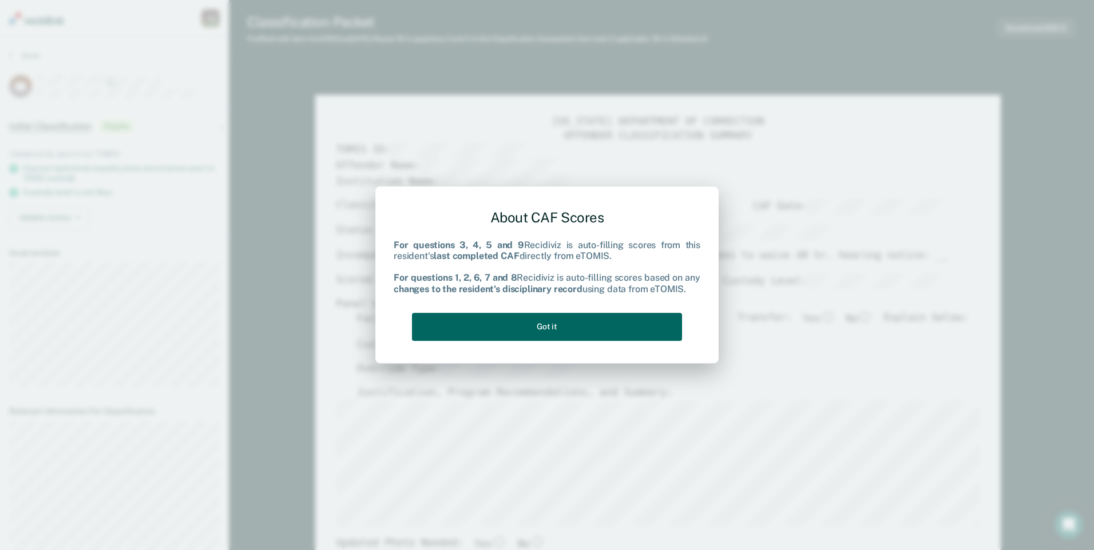
click at [625, 324] on button "Got it" at bounding box center [547, 327] width 270 height 28
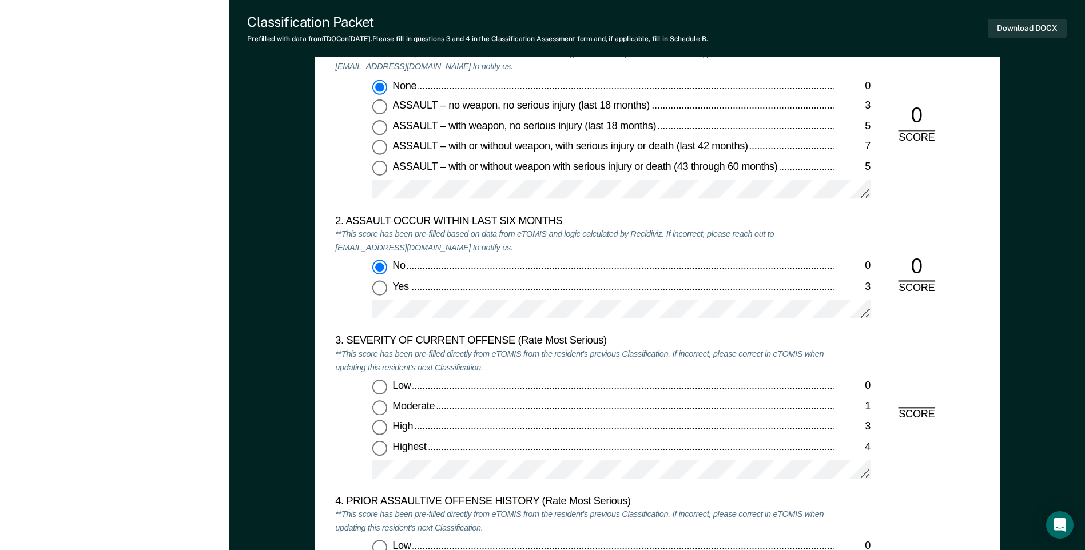
scroll to position [1258, 0]
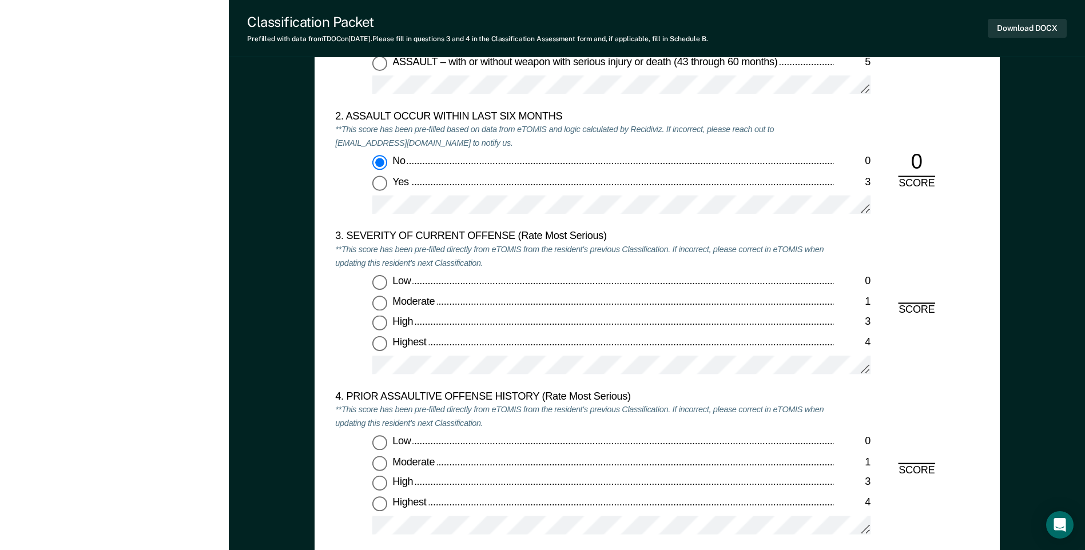
click at [383, 344] on input "Highest 4" at bounding box center [379, 343] width 15 height 15
type textarea "x"
radio input "true"
click at [375, 444] on input "Low 0" at bounding box center [379, 443] width 15 height 15
type textarea "x"
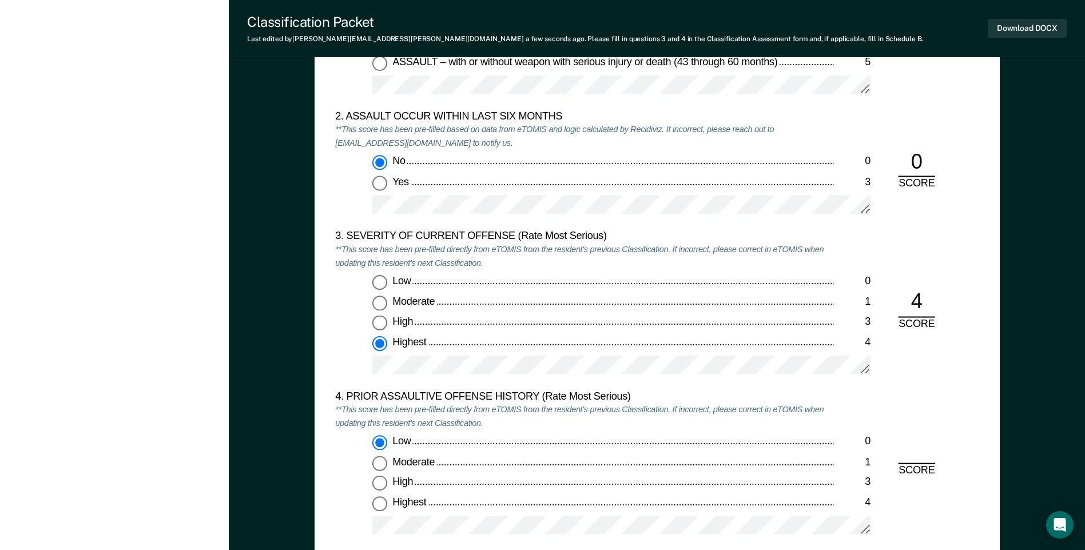
radio input "true"
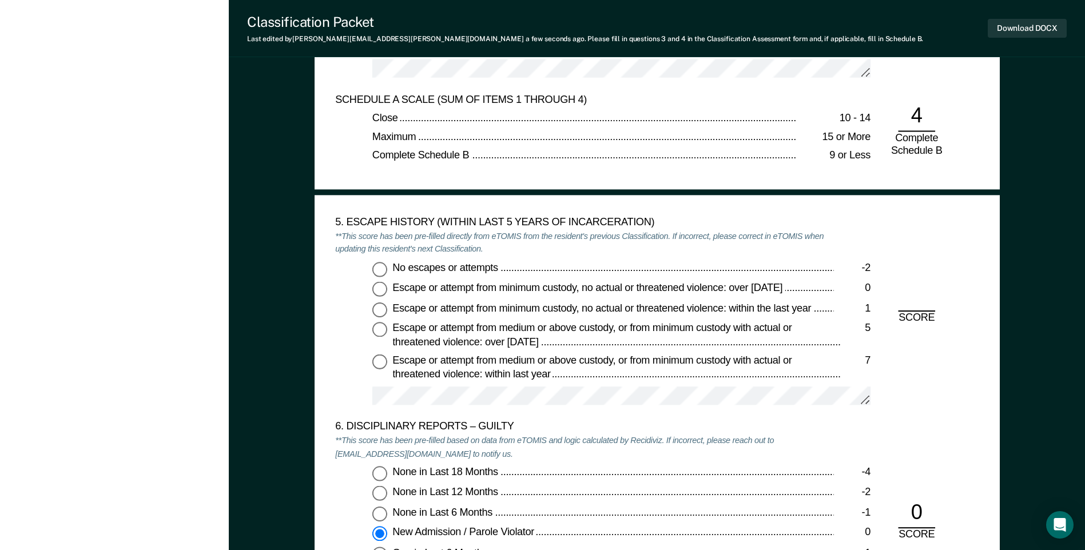
scroll to position [1716, 0]
click at [379, 271] on input "No escapes or attempts -2" at bounding box center [379, 268] width 15 height 15
type textarea "x"
radio input "true"
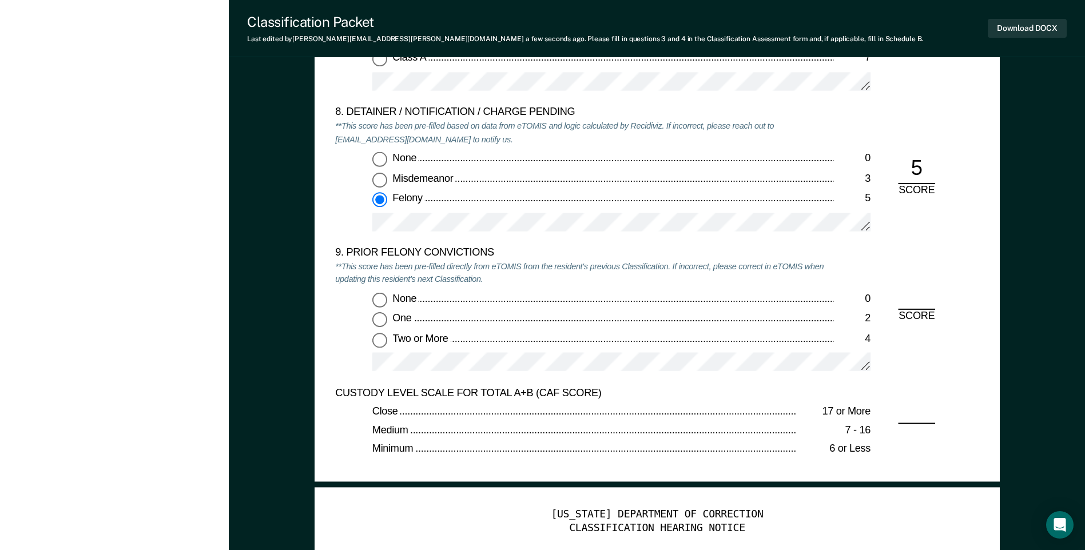
scroll to position [2402, 0]
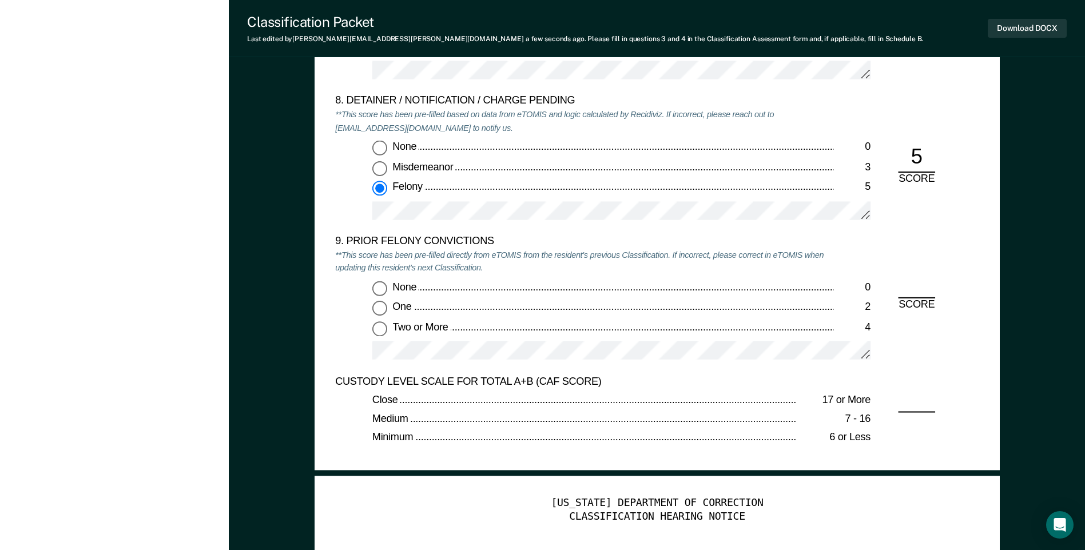
click at [380, 329] on input "Two or More 4" at bounding box center [379, 328] width 15 height 15
type textarea "x"
radio input "true"
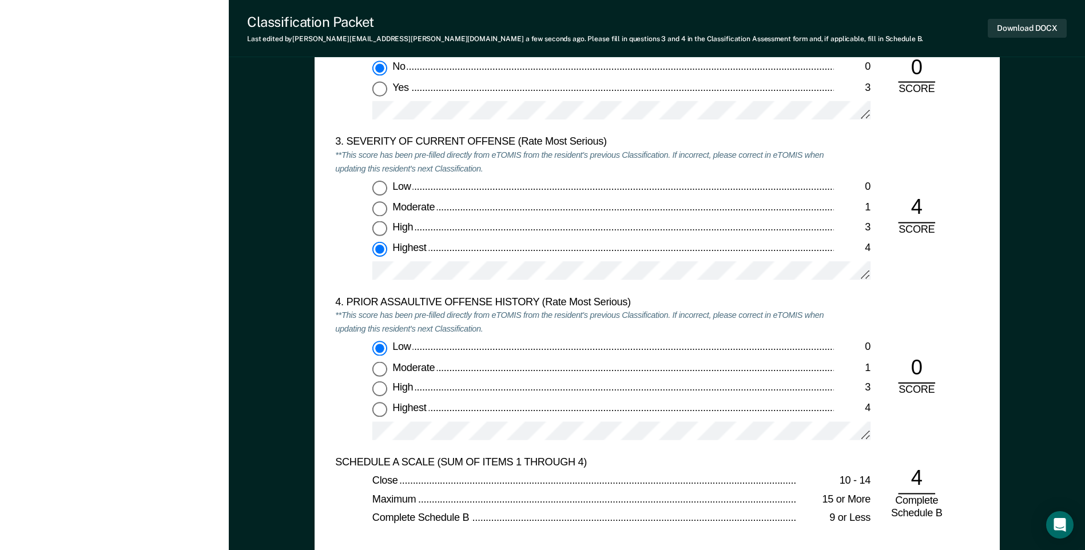
scroll to position [1258, 0]
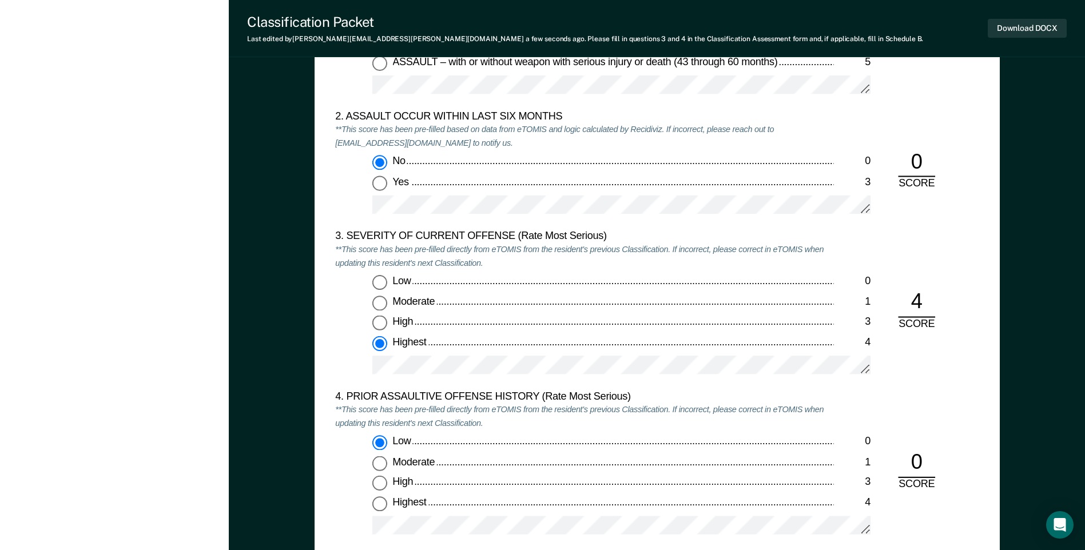
click at [1008, 35] on button "Download DOCX" at bounding box center [1027, 28] width 79 height 19
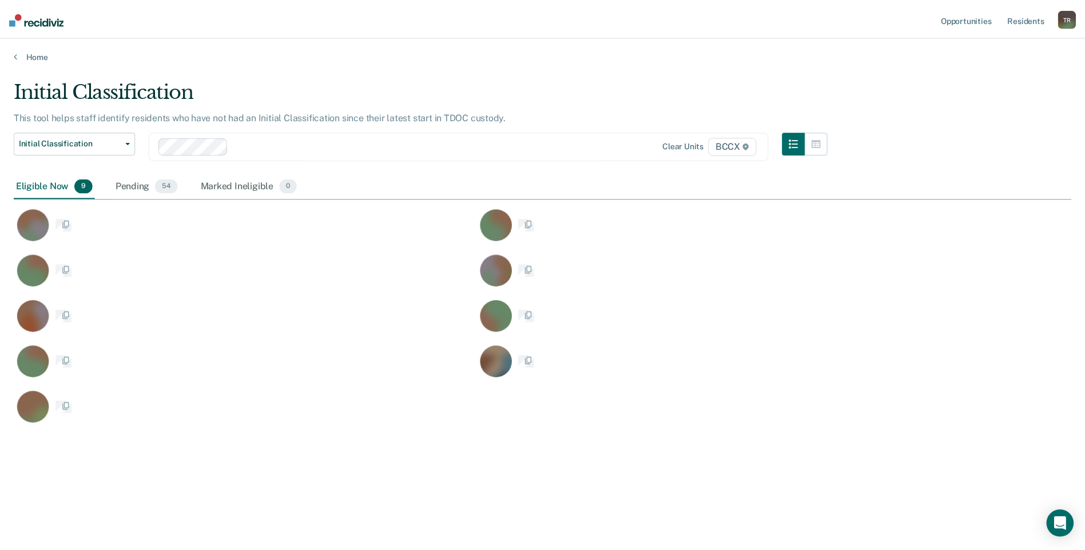
scroll to position [377, 1058]
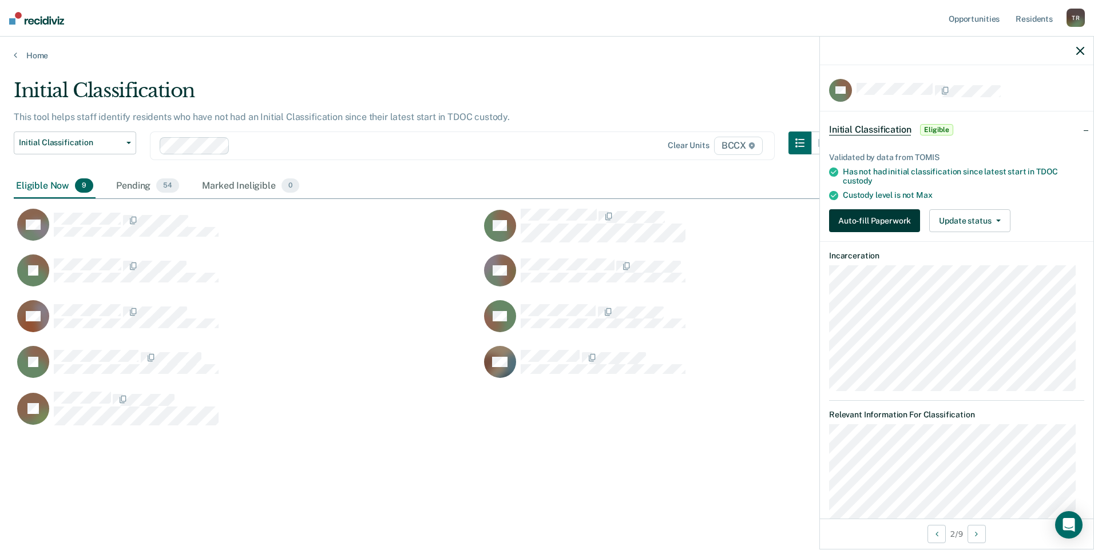
click at [860, 214] on button "Auto-fill Paperwork" at bounding box center [874, 220] width 91 height 23
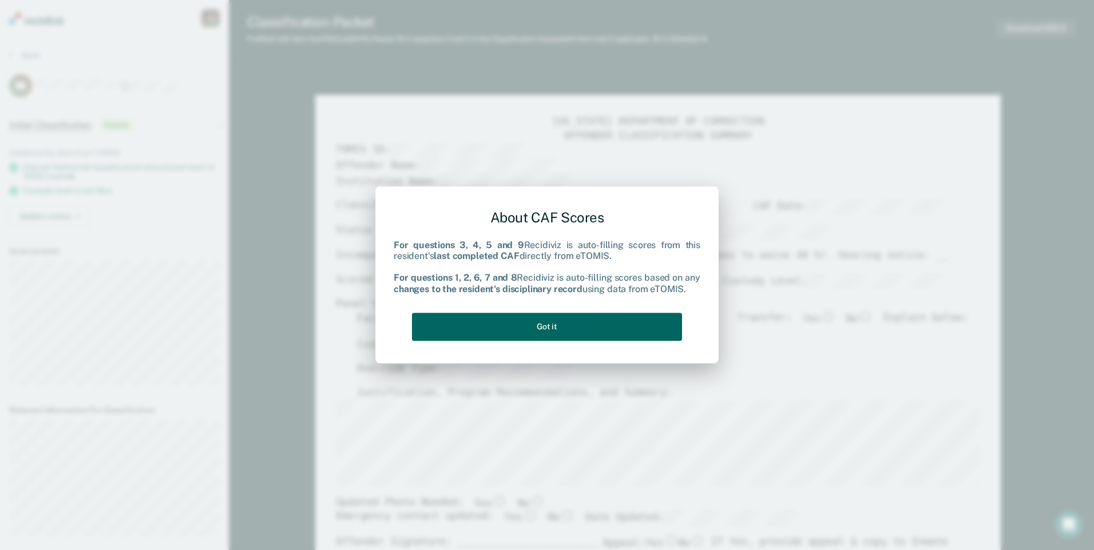
click at [666, 329] on button "Got it" at bounding box center [547, 327] width 270 height 28
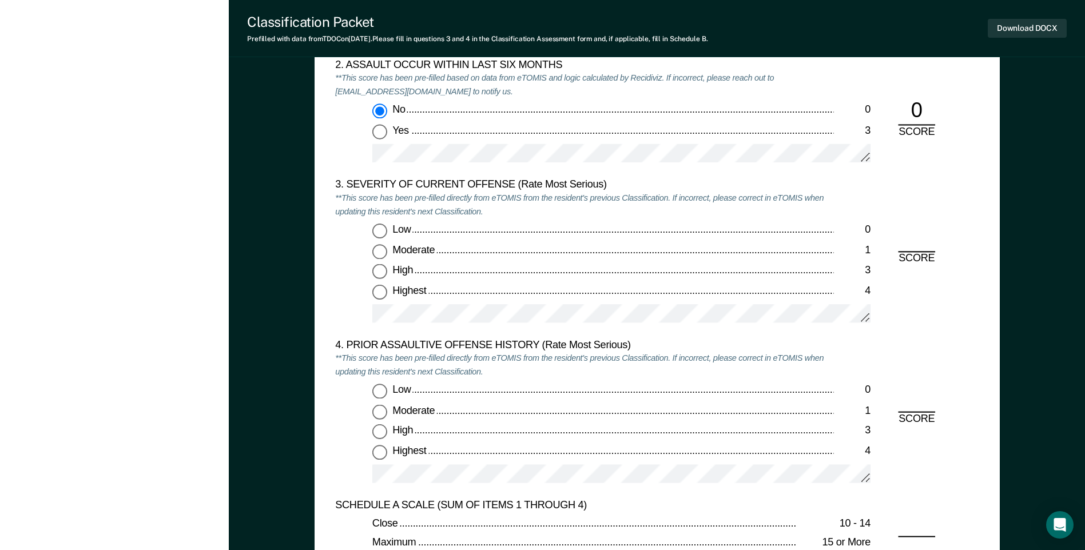
scroll to position [1316, 0]
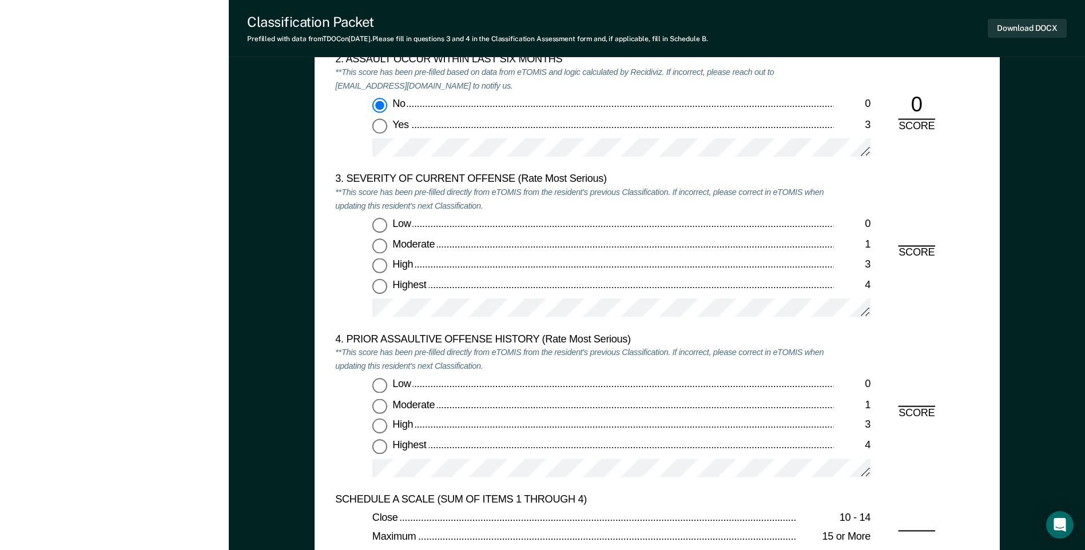
click at [383, 290] on input "Highest 4" at bounding box center [379, 286] width 15 height 15
type textarea "x"
radio input "true"
click at [375, 384] on input "Low 0" at bounding box center [379, 386] width 15 height 15
type textarea "x"
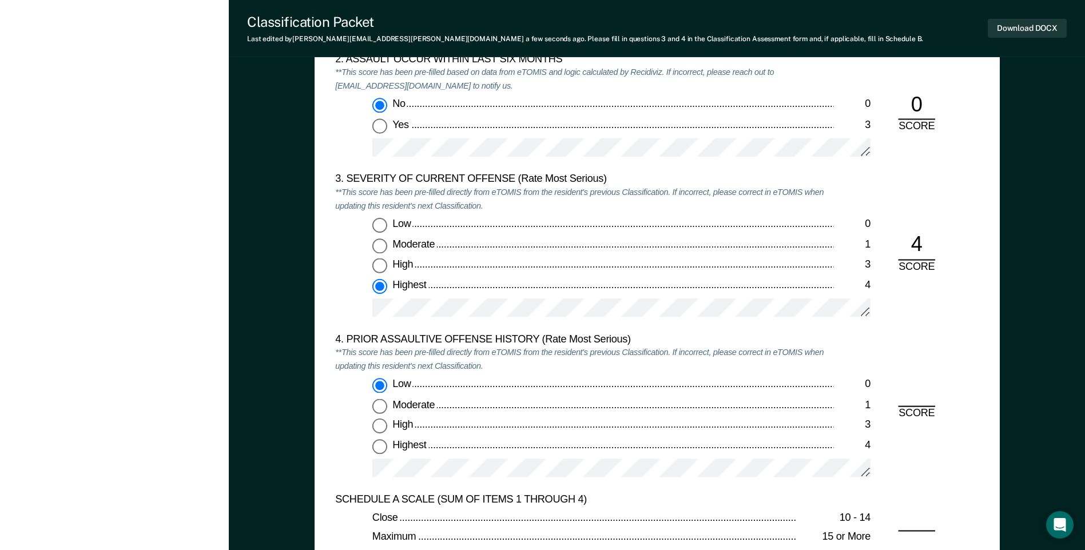
radio input "true"
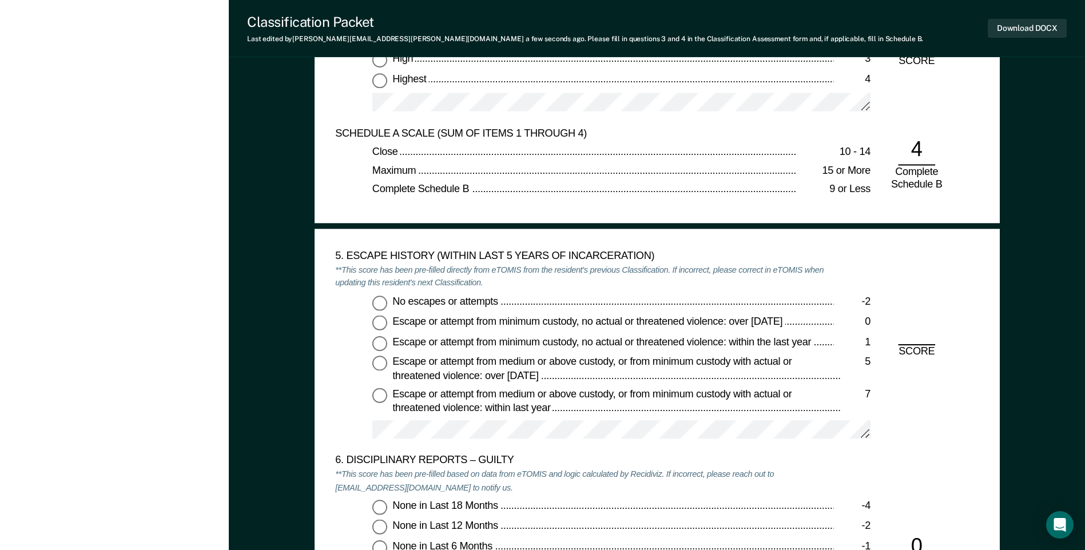
scroll to position [1830, 0]
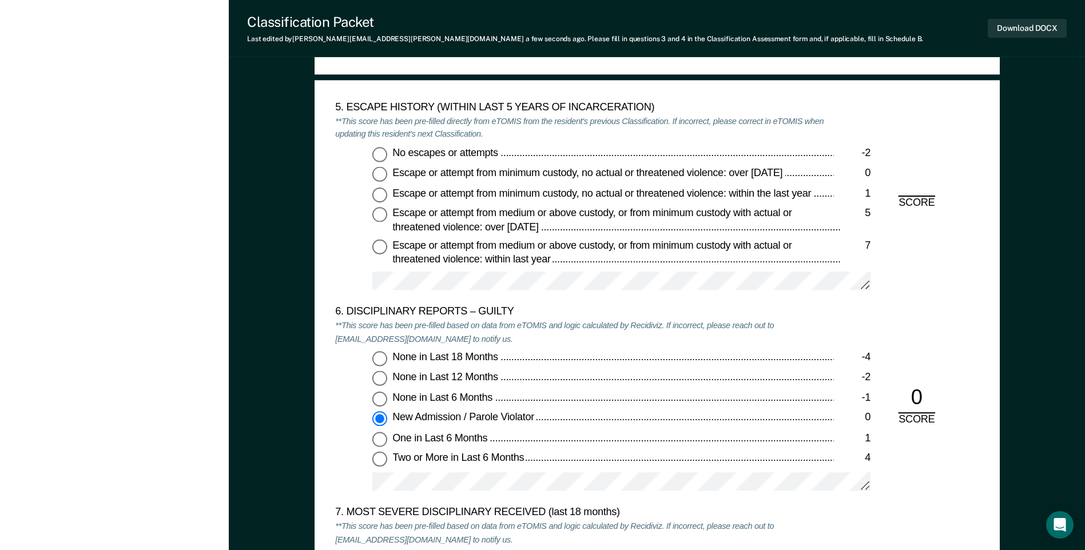
click at [383, 154] on input "No escapes or attempts -2" at bounding box center [379, 153] width 15 height 15
type textarea "x"
radio input "true"
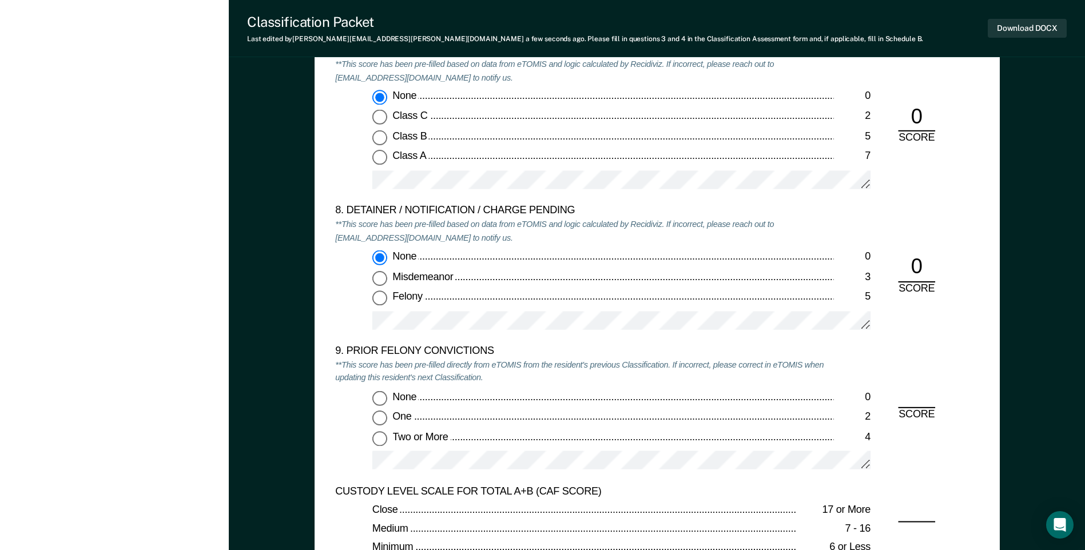
scroll to position [2345, 0]
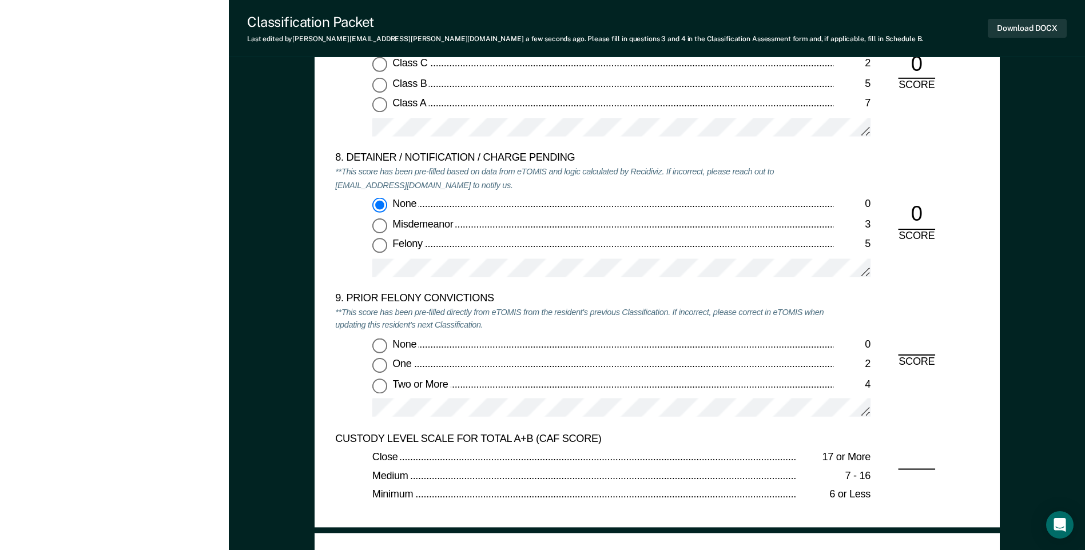
click at [387, 345] on input "None 0" at bounding box center [379, 344] width 15 height 15
type textarea "x"
radio input "true"
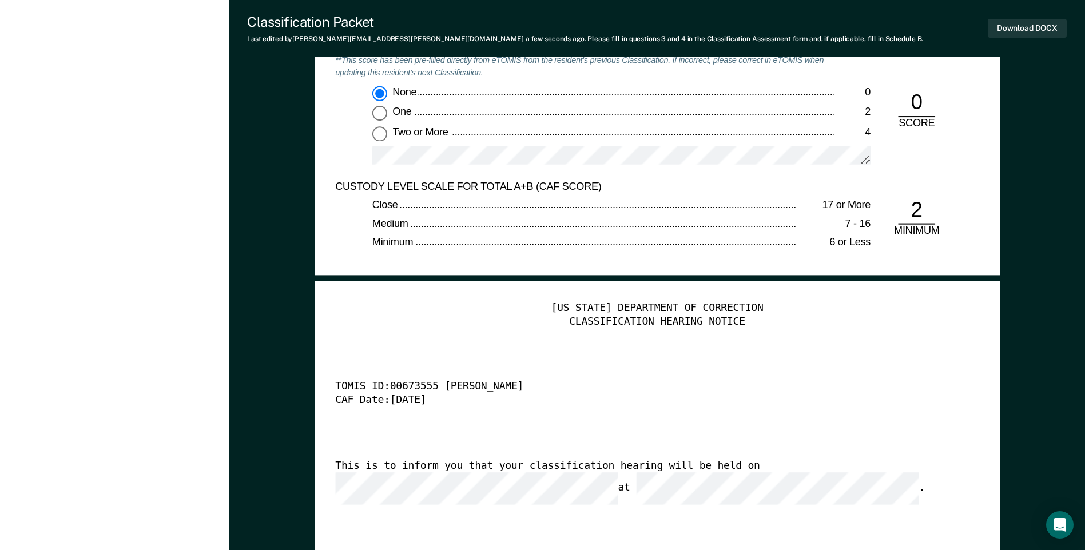
scroll to position [2631, 0]
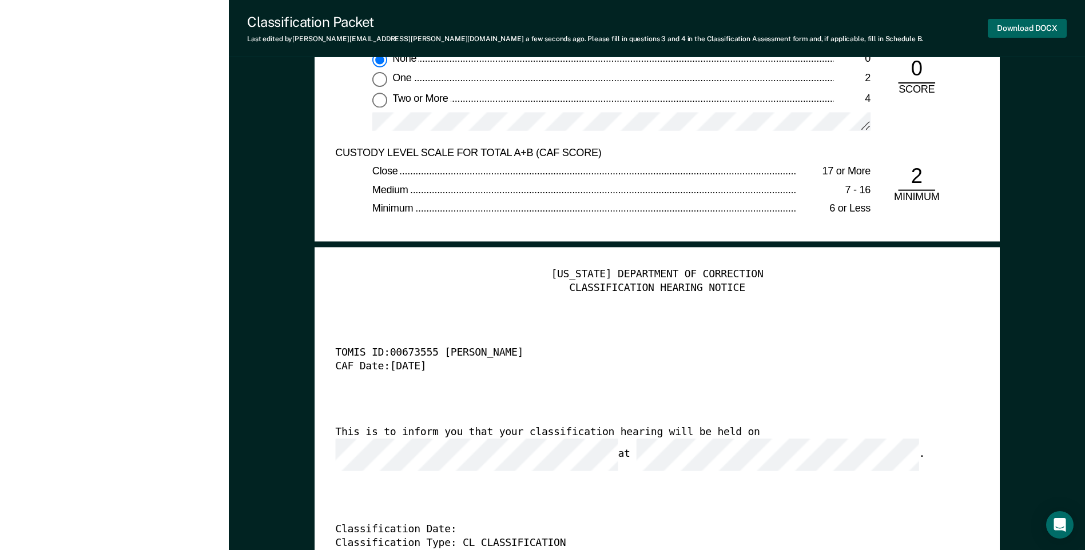
click at [1019, 34] on button "Download DOCX" at bounding box center [1027, 28] width 79 height 19
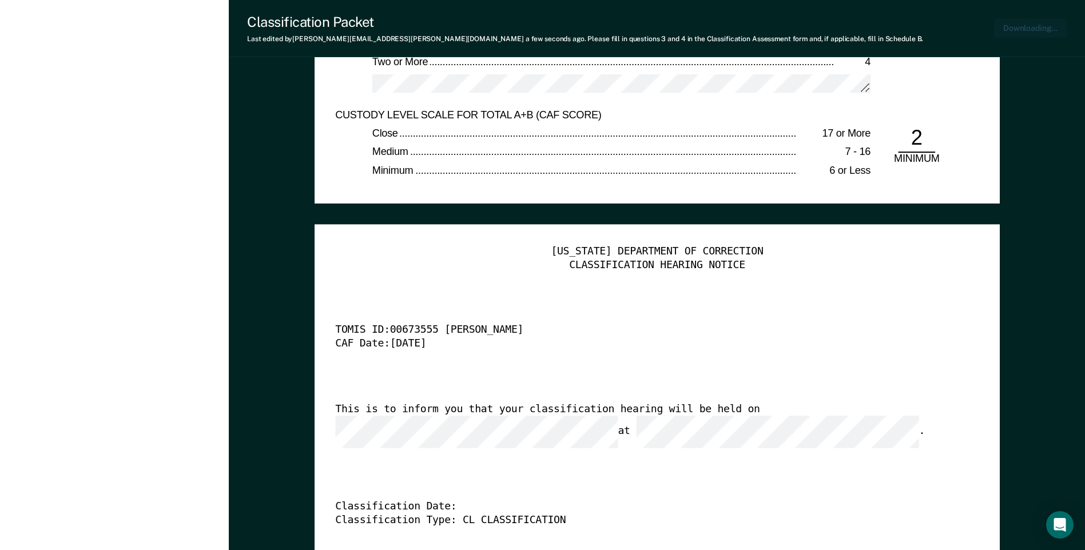
type textarea "x"
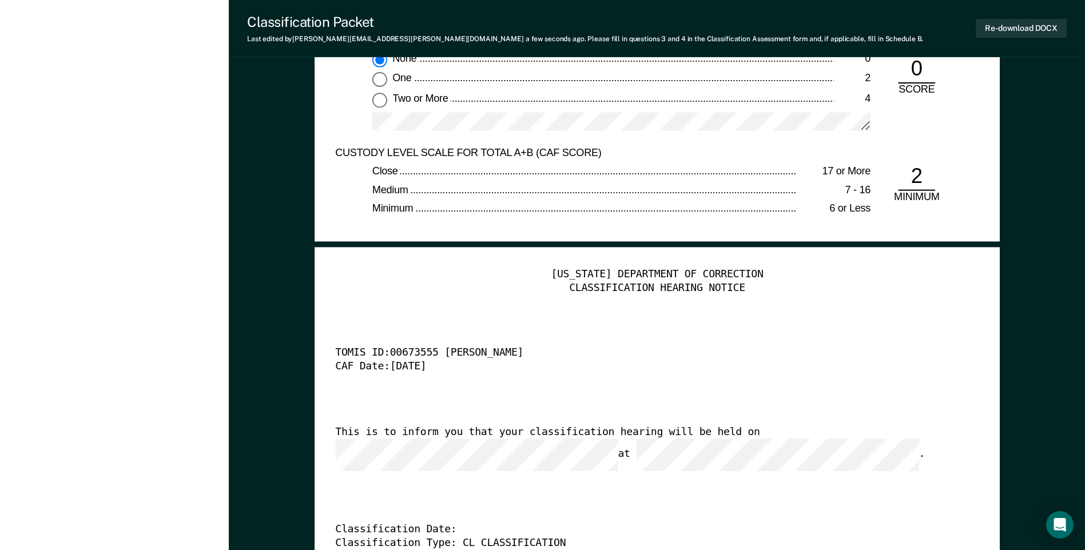
click at [643, 323] on div "[US_STATE] DEPARTMENT OF CORRECTION CLASSIFICATION HEARING NOTICE TOMIS ID: 006…" at bounding box center [656, 442] width 643 height 348
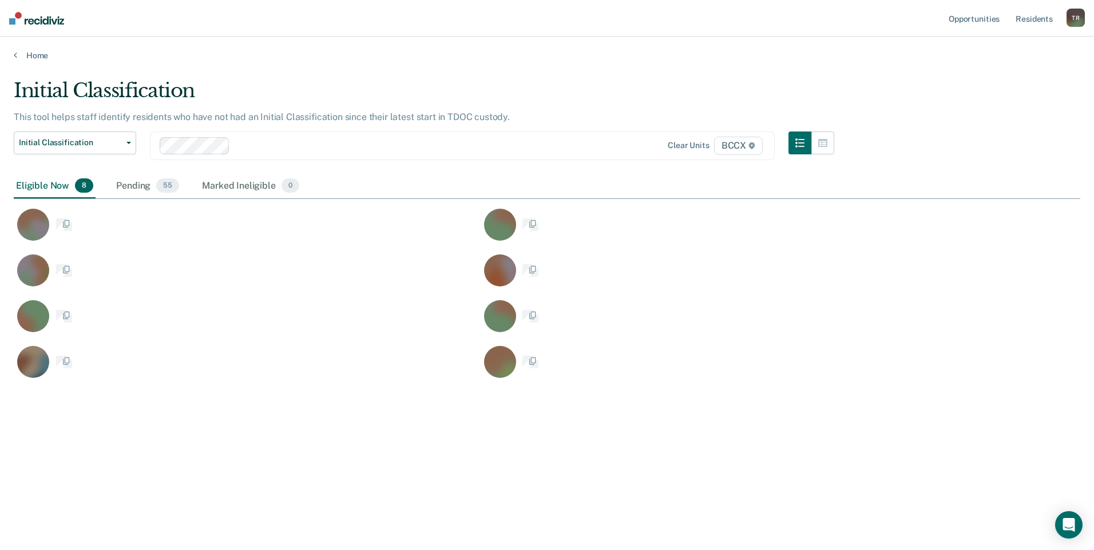
scroll to position [377, 1058]
